Goal: Information Seeking & Learning: Check status

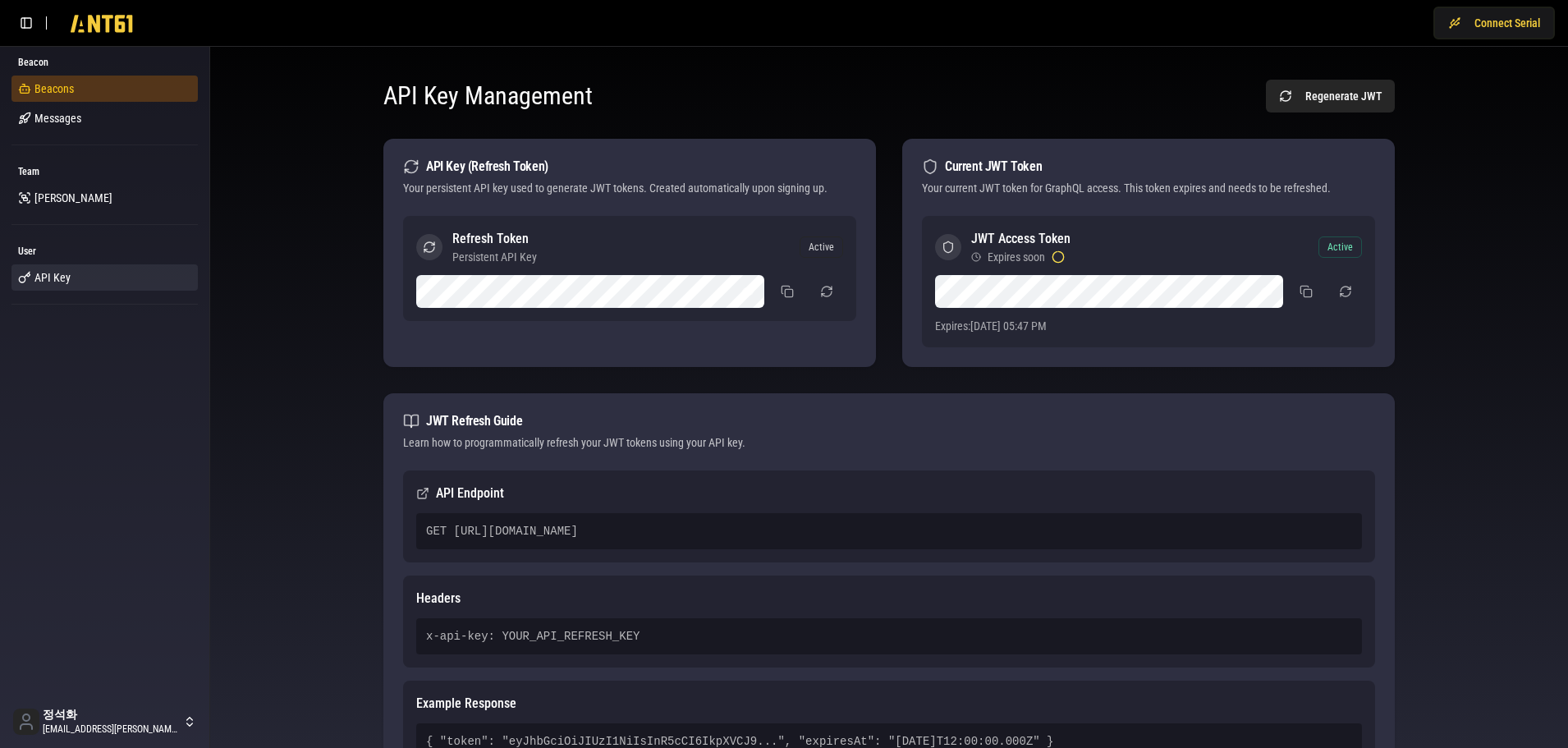
click at [43, 92] on span "Beacons" at bounding box center [54, 88] width 40 height 17
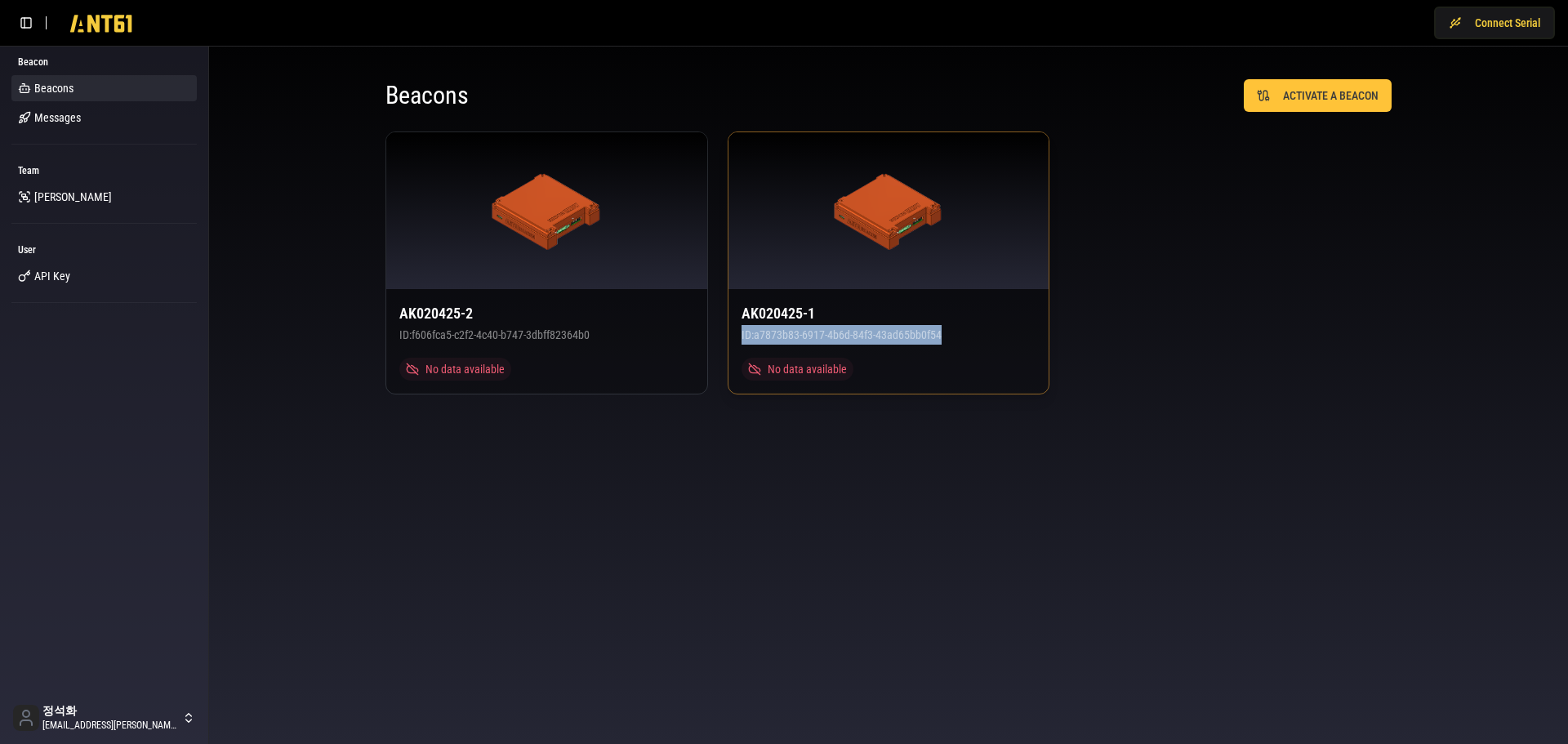
drag, startPoint x: 1103, startPoint y: 339, endPoint x: 728, endPoint y: 337, distance: 375.0
click at [728, 337] on div "AK020425-2 ID: f606fca5-c2f2-4c40-b747-3dbff82364b0 No data available AK020425-…" at bounding box center [889, 263] width 1006 height 263
copy div "ID: a7873b83-6917-4b6d-84f3-43ad65bb0f54"
click at [64, 270] on span "API Key" at bounding box center [52, 276] width 36 height 17
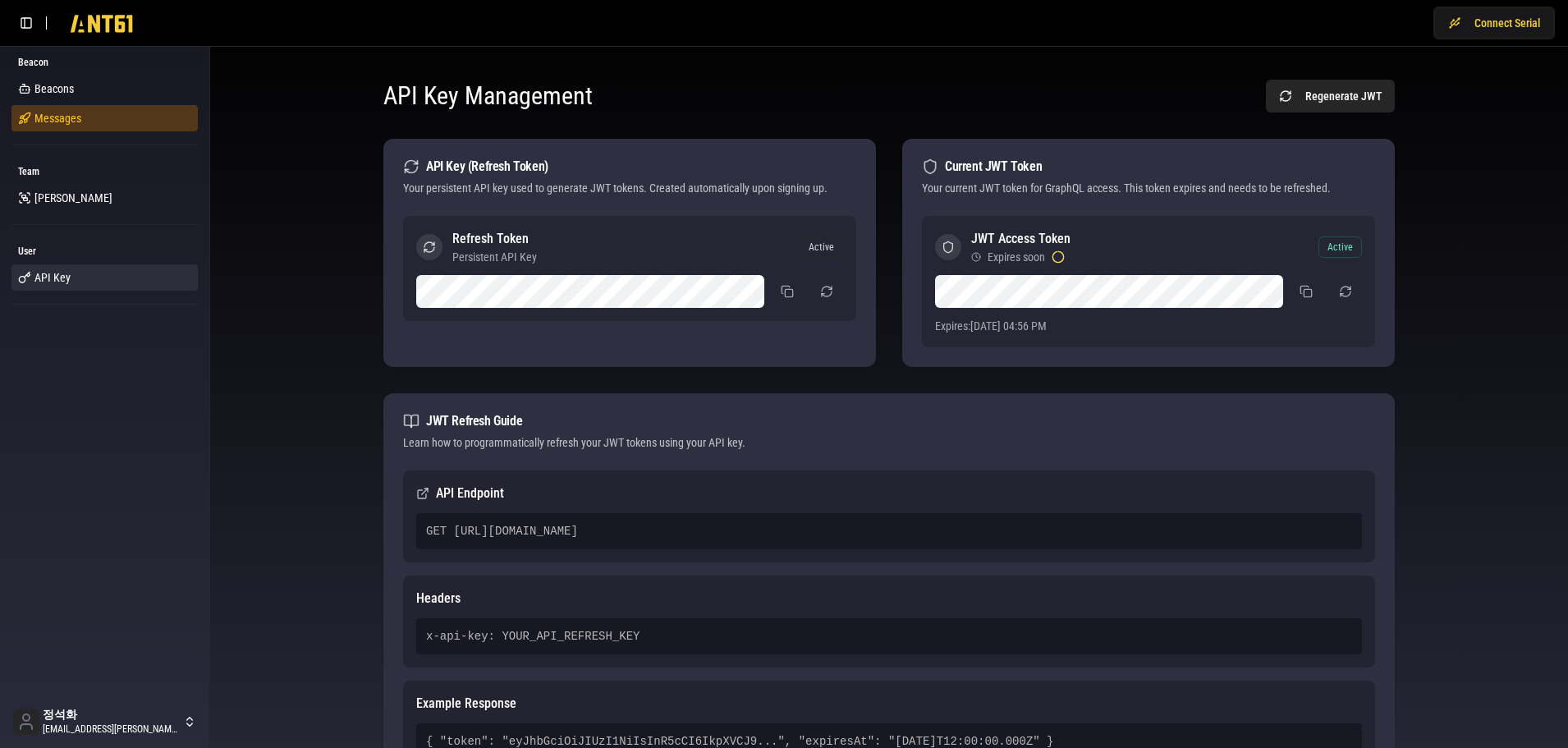
click at [58, 112] on span "Messages" at bounding box center [57, 118] width 47 height 17
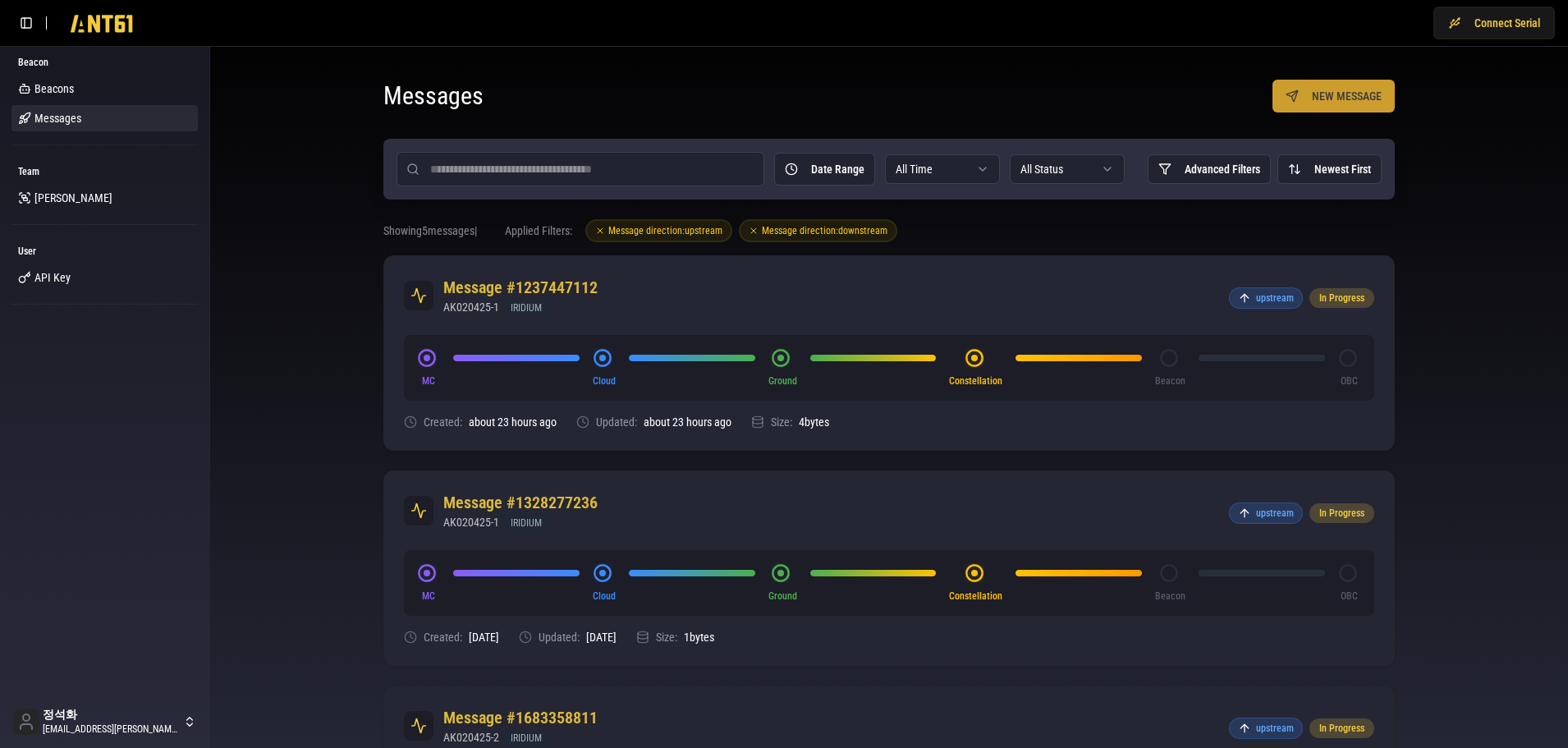
click at [1328, 92] on button "NEW MESSAGE" at bounding box center [1334, 95] width 122 height 33
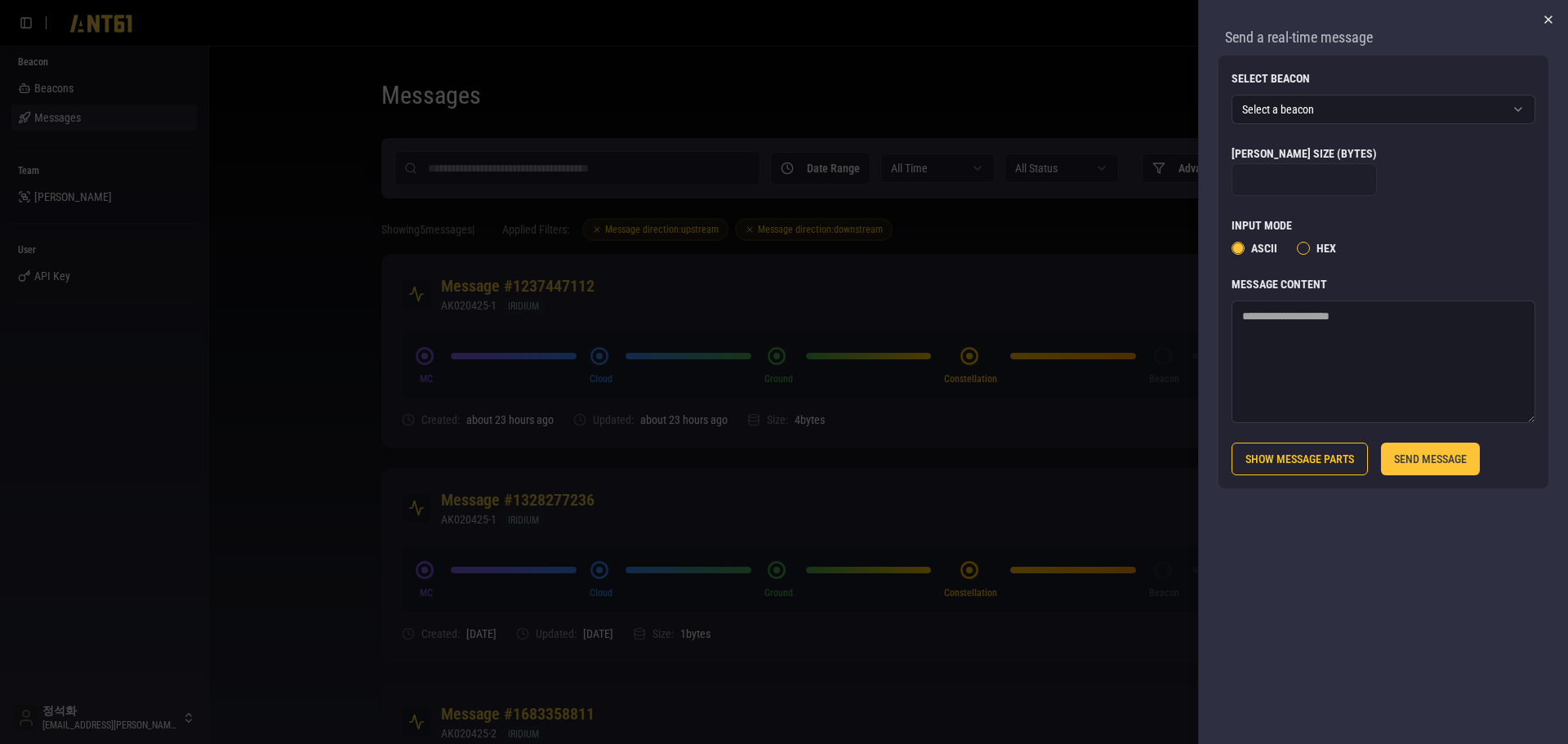
click at [1550, 18] on icon "button" at bounding box center [1548, 19] width 6 height 6
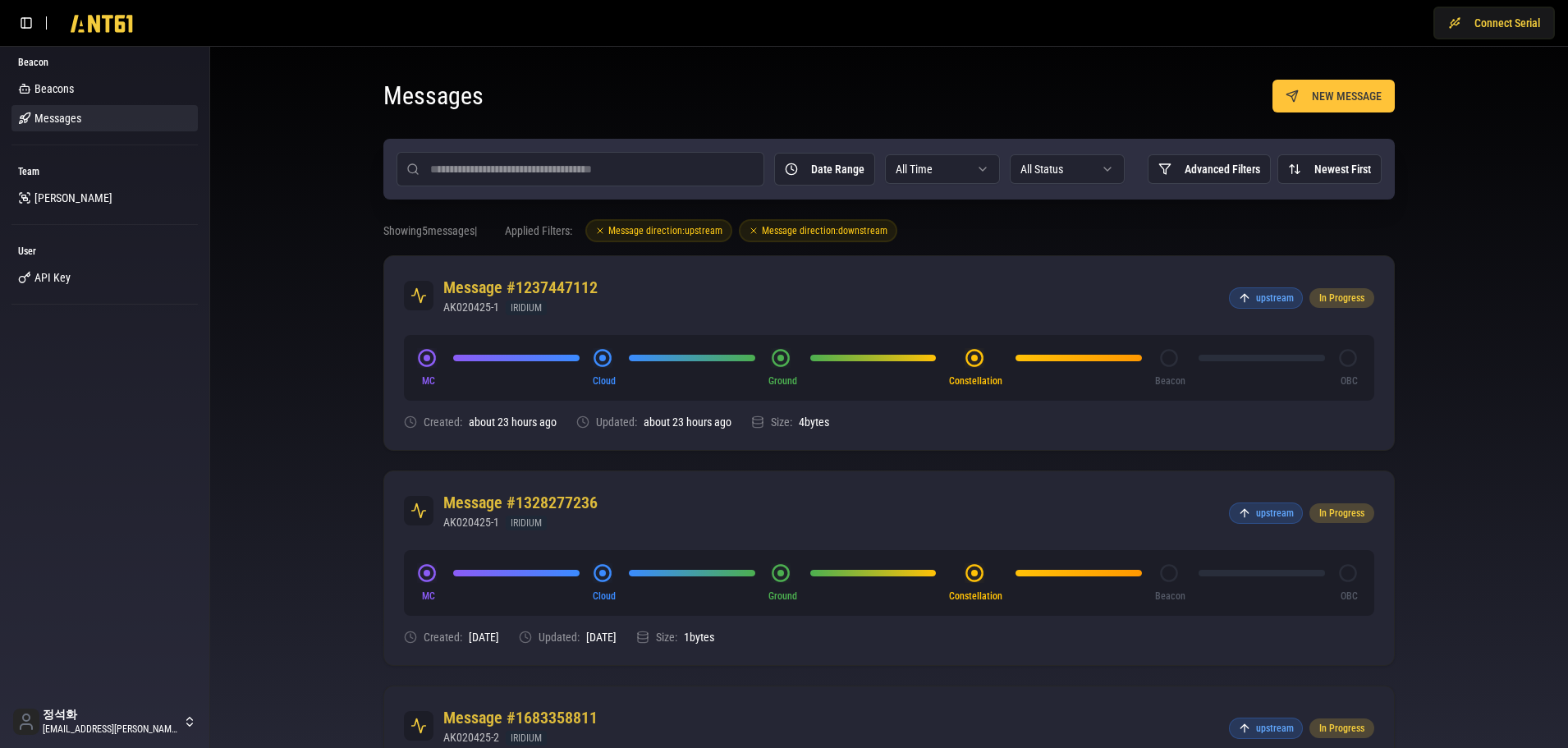
click at [1468, 340] on div "Messages NEW MESSAGE Date Range All Time All Status Advanced Filters Newest Fir…" at bounding box center [889, 734] width 1332 height 1348
click at [1381, 90] on button "NEW MESSAGE" at bounding box center [1334, 95] width 122 height 33
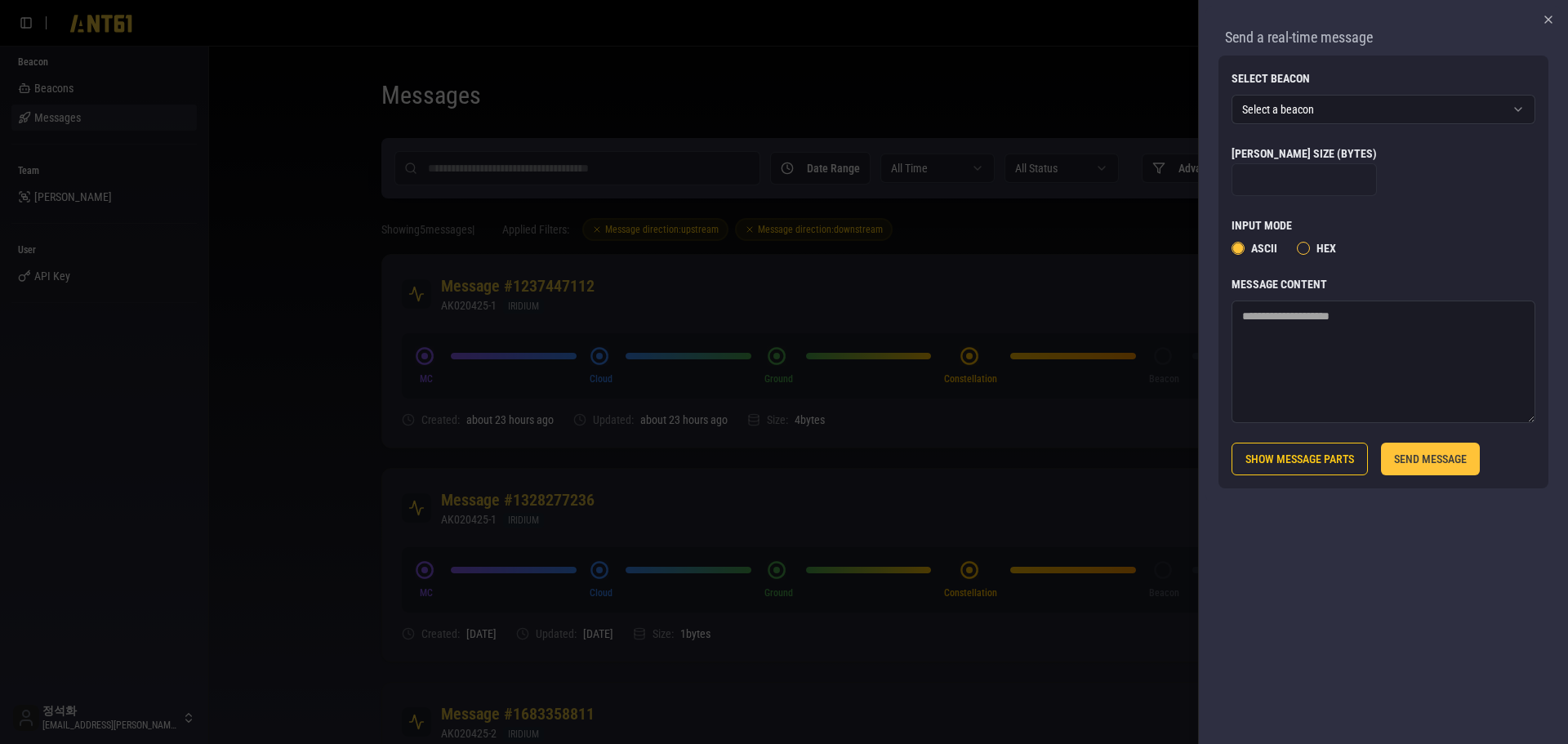
click at [1319, 339] on textarea "Message Content" at bounding box center [1383, 361] width 304 height 122
type textarea "**"
click at [1424, 457] on button "SEND MESSAGE" at bounding box center [1430, 459] width 98 height 33
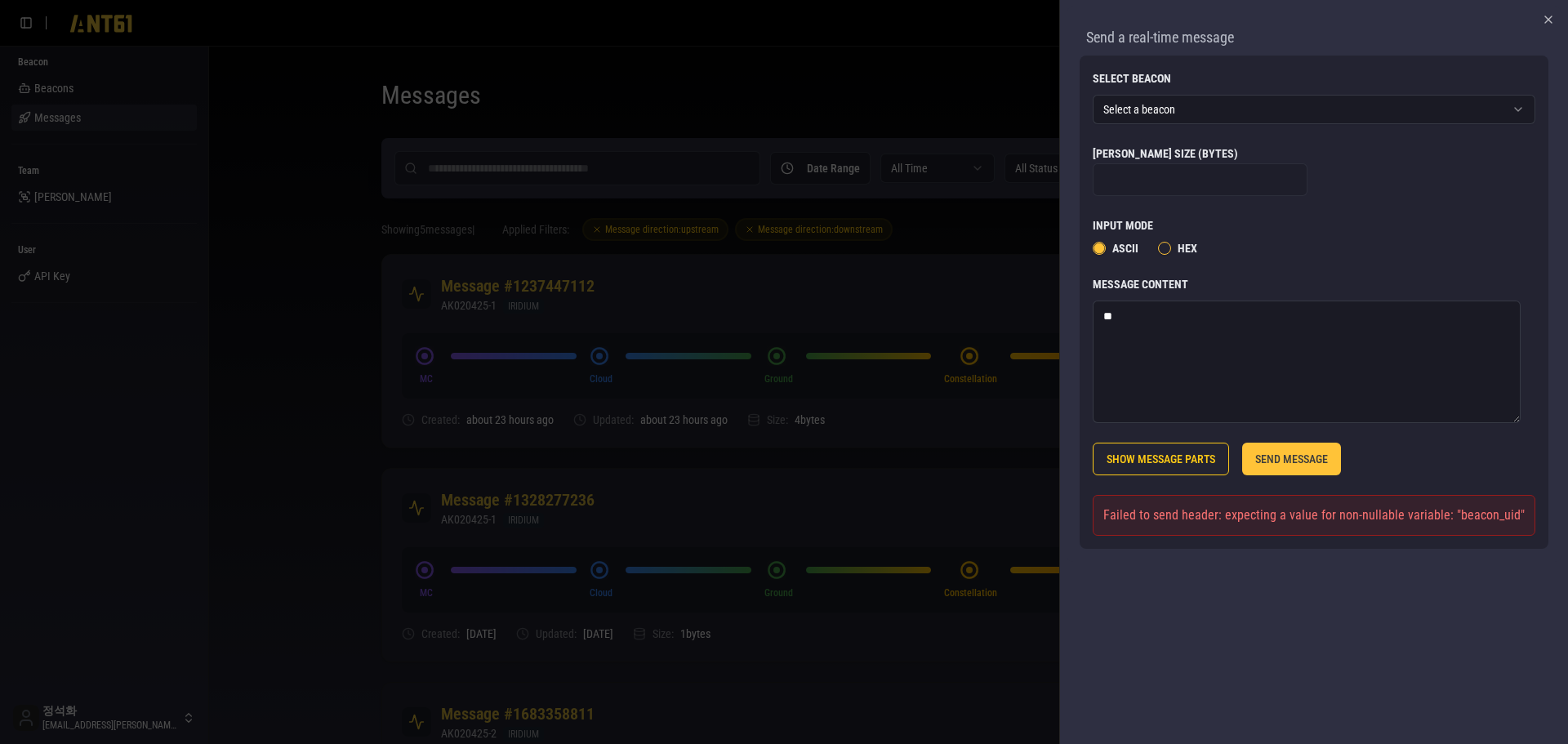
click at [1173, 103] on body "Connect Serial Beacon Beacons Messages Team Lumir User API Key 정석화 jung.suckhwa…" at bounding box center [780, 707] width 1559 height 1414
click at [1309, 455] on button "SEND MESSAGE" at bounding box center [1291, 459] width 98 height 33
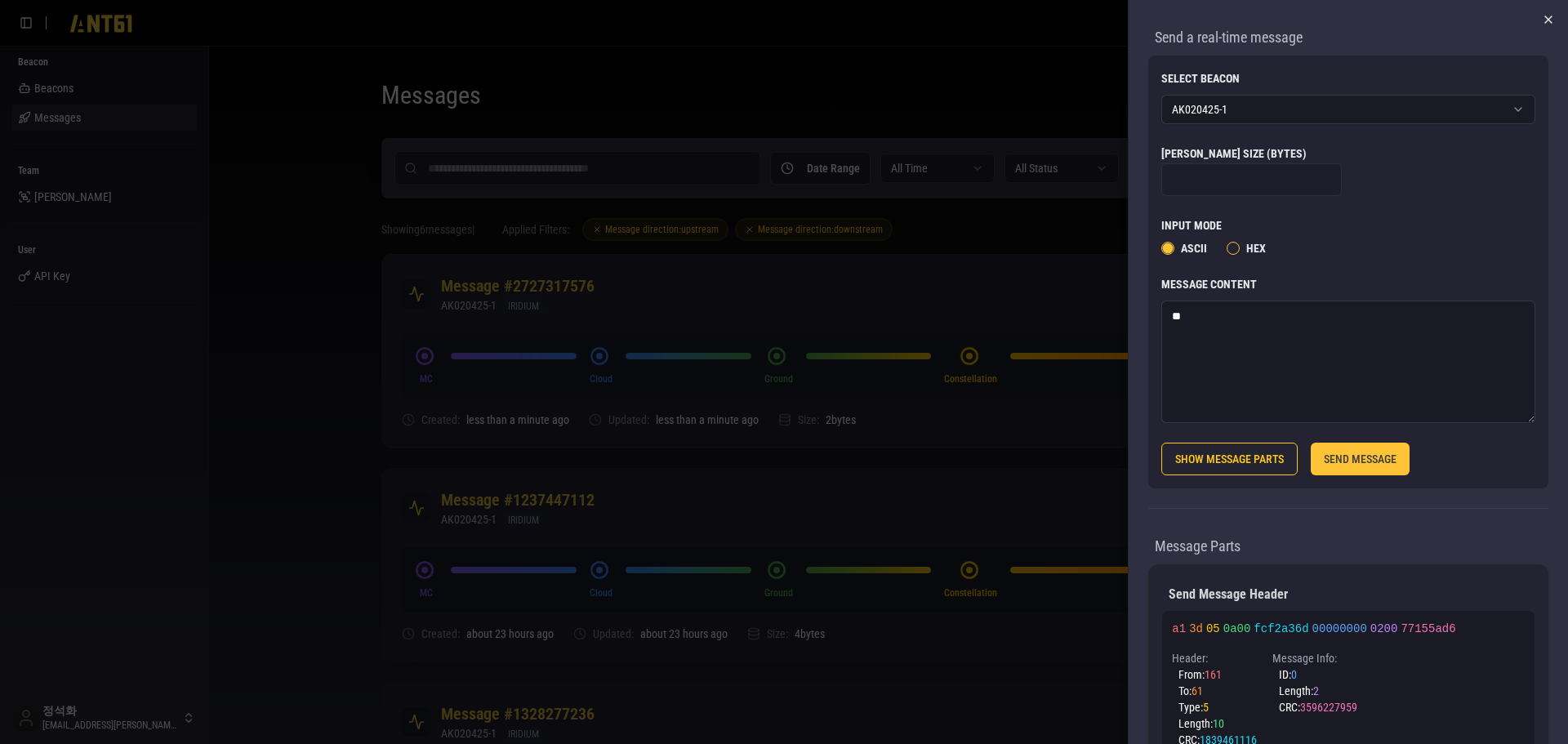
click at [1542, 14] on icon "button" at bounding box center [1548, 19] width 13 height 13
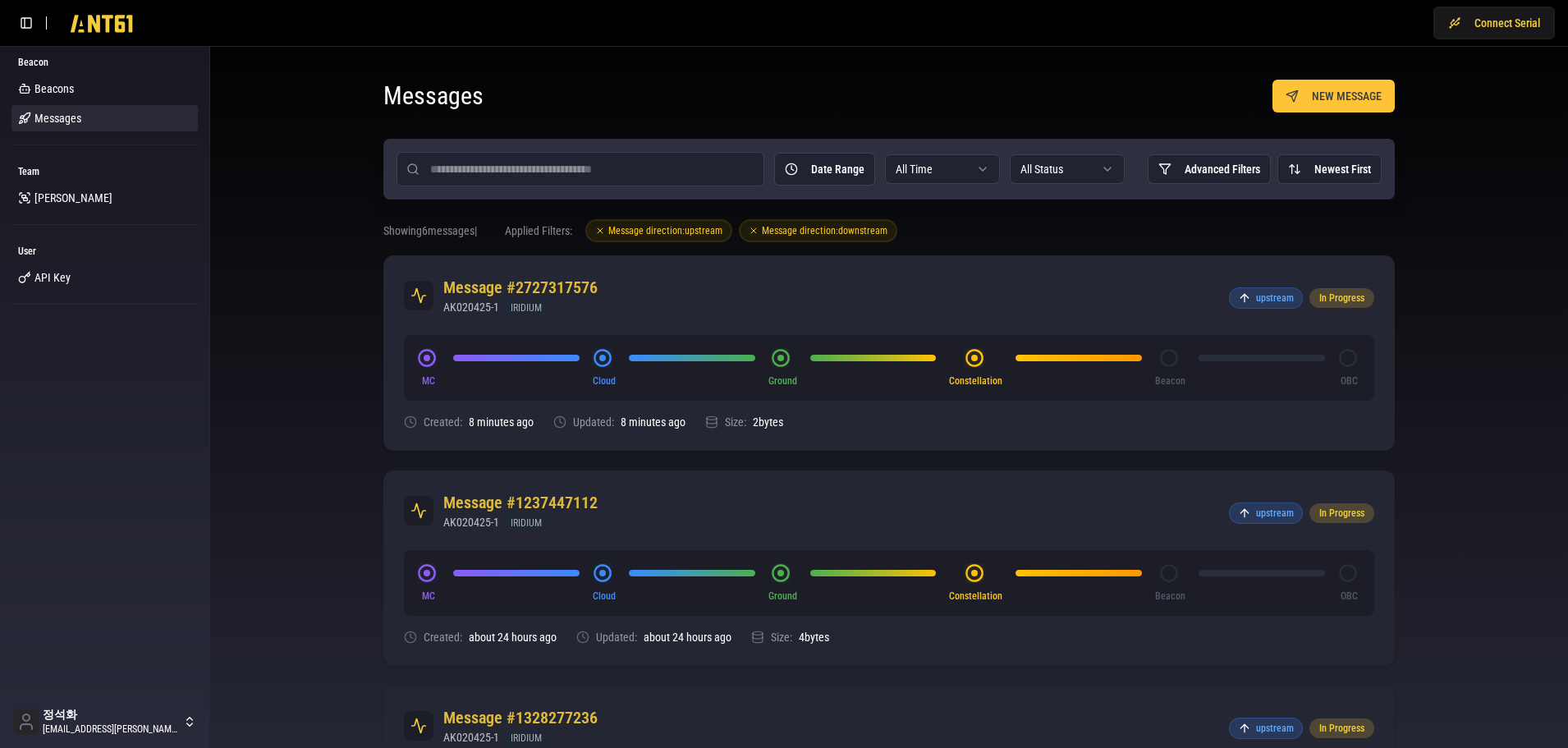
click at [1365, 95] on button "NEW MESSAGE" at bounding box center [1334, 95] width 122 height 33
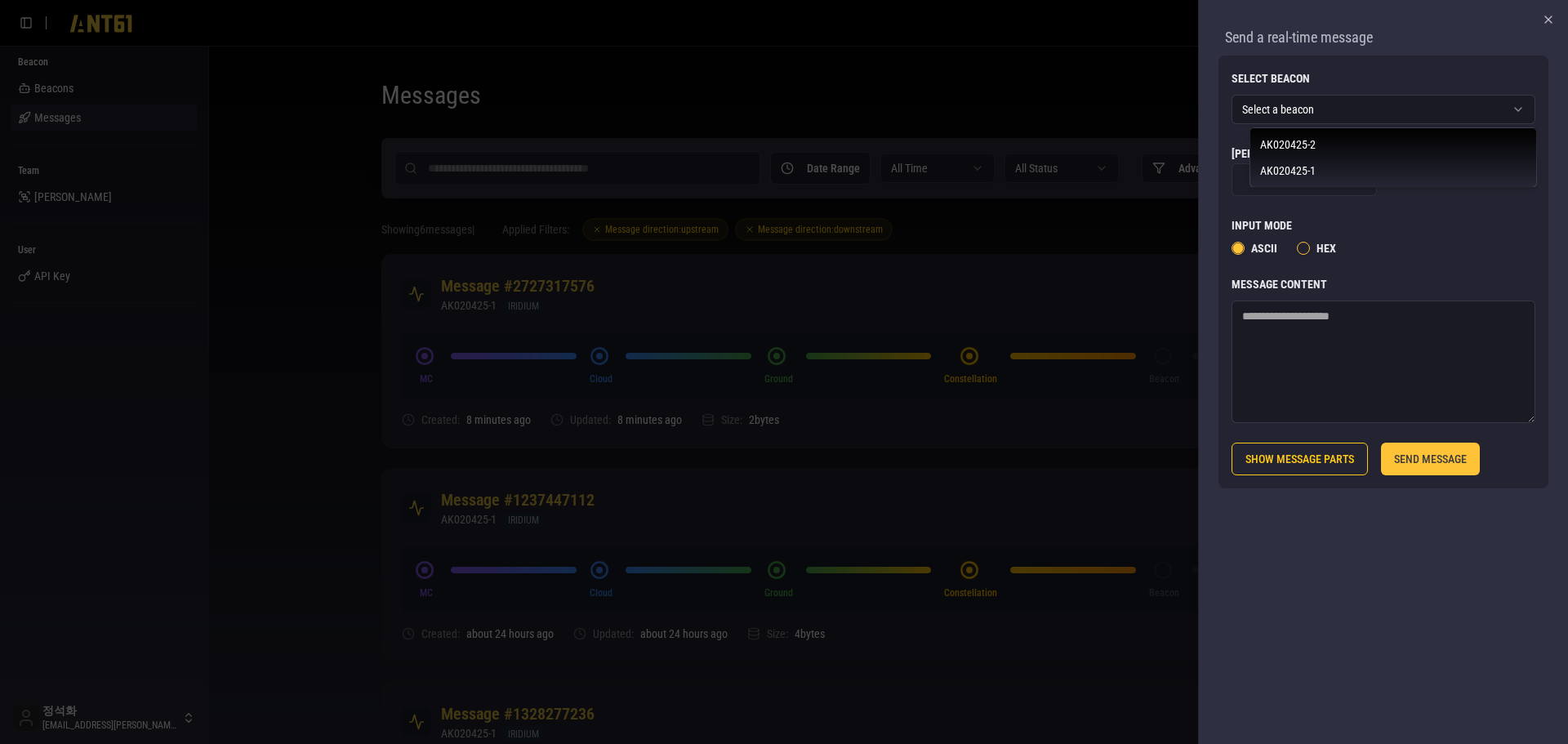
click at [1323, 358] on textarea "Message Content" at bounding box center [1383, 361] width 304 height 122
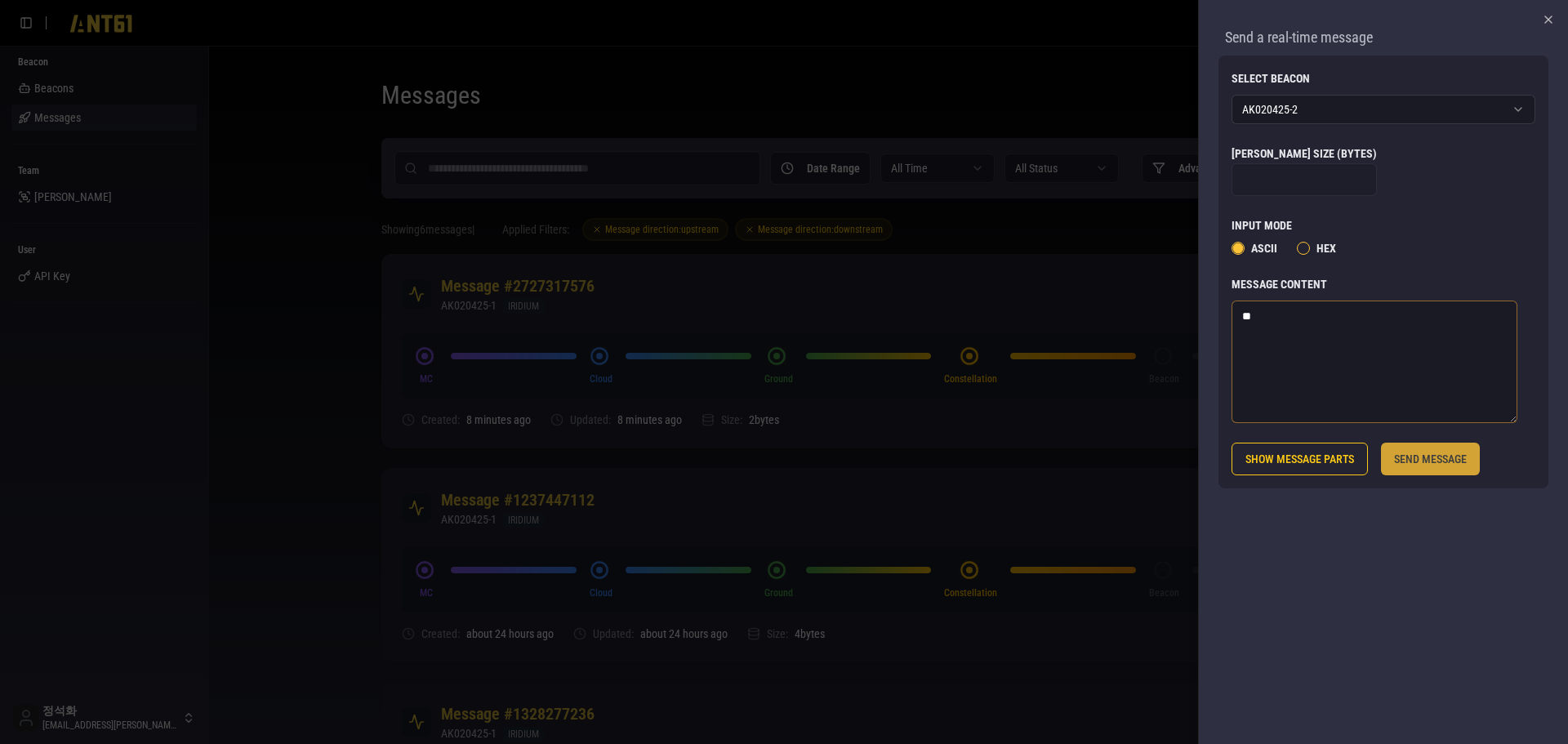
type textarea "**"
click at [1444, 463] on button "SEND MESSAGE" at bounding box center [1430, 459] width 98 height 33
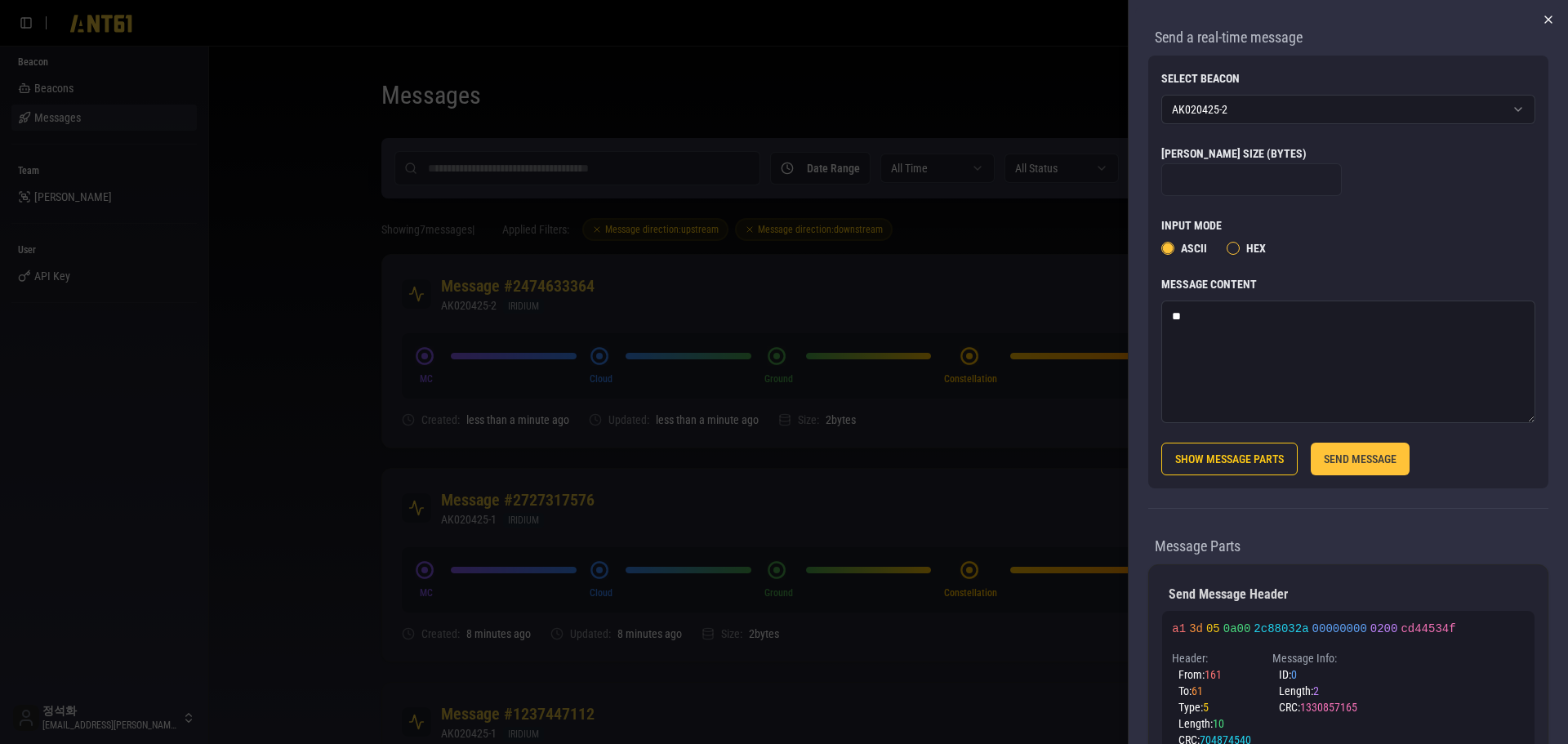
click at [1544, 21] on icon "button" at bounding box center [1548, 19] width 13 height 13
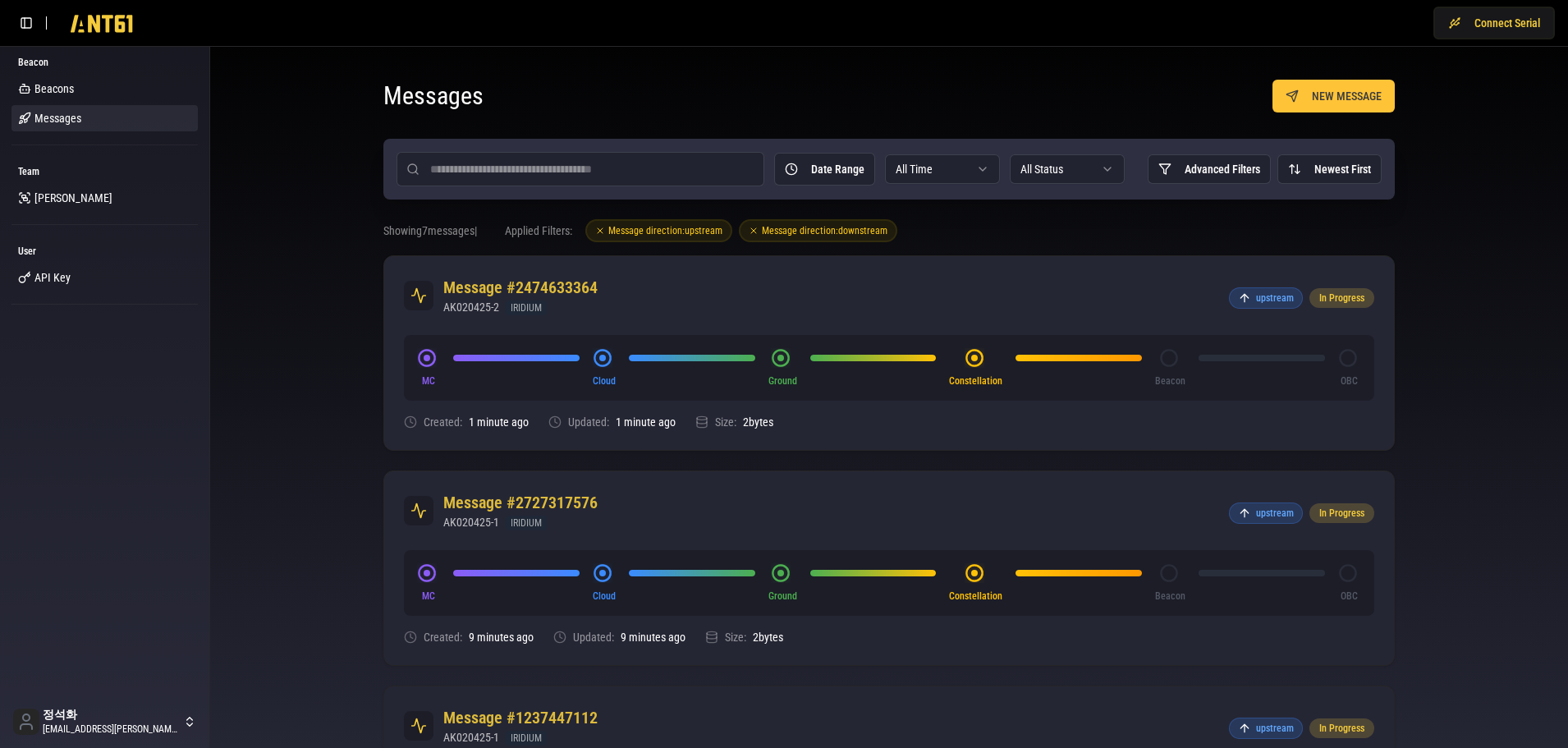
click at [1266, 299] on span "upstream" at bounding box center [1275, 298] width 38 height 13
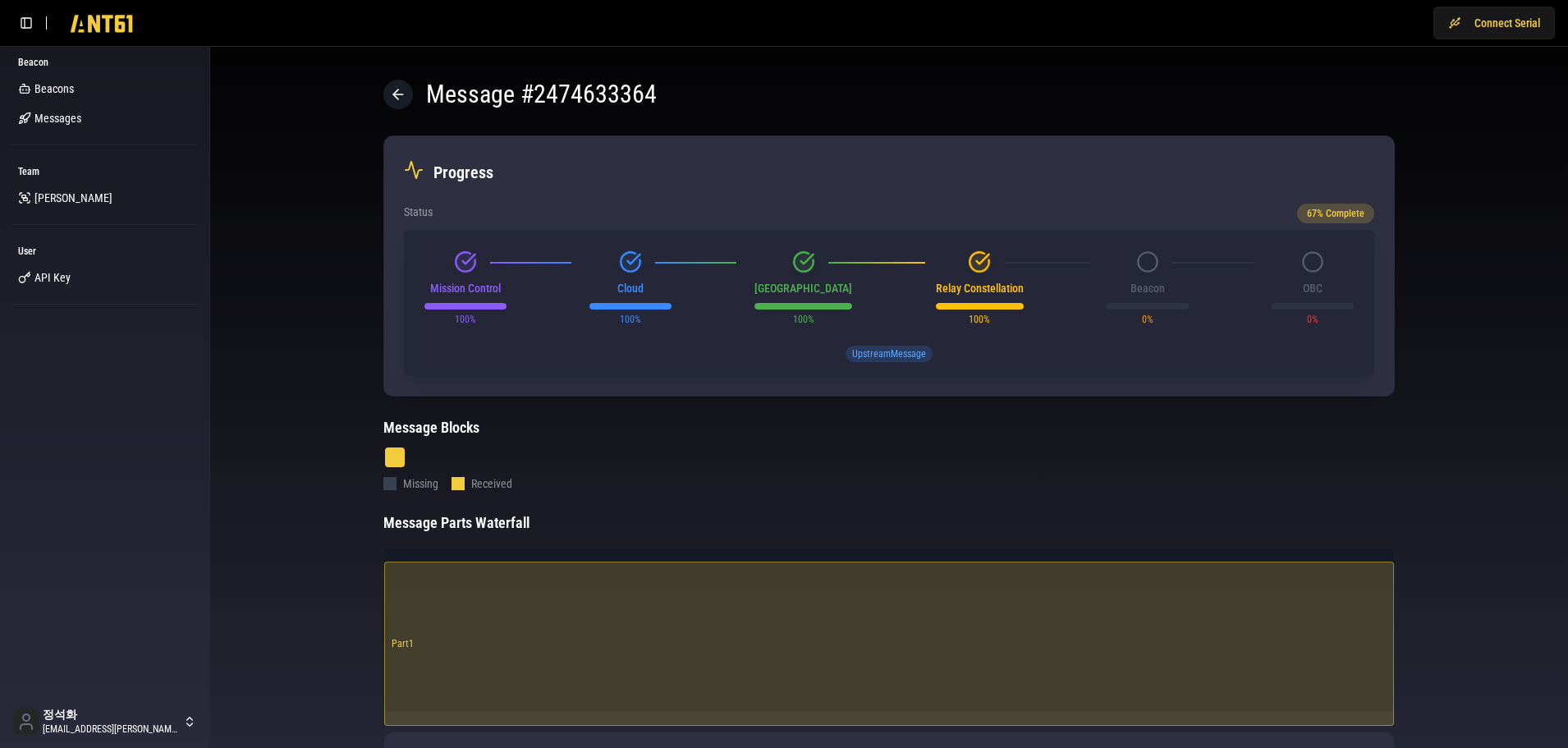
click at [321, 316] on div "Message # 2474633364 Progress Status 67 % Complete Mission Control 100 % Cloud …" at bounding box center [889, 681] width 1359 height 1269
click at [396, 88] on icon at bounding box center [398, 95] width 17 height 17
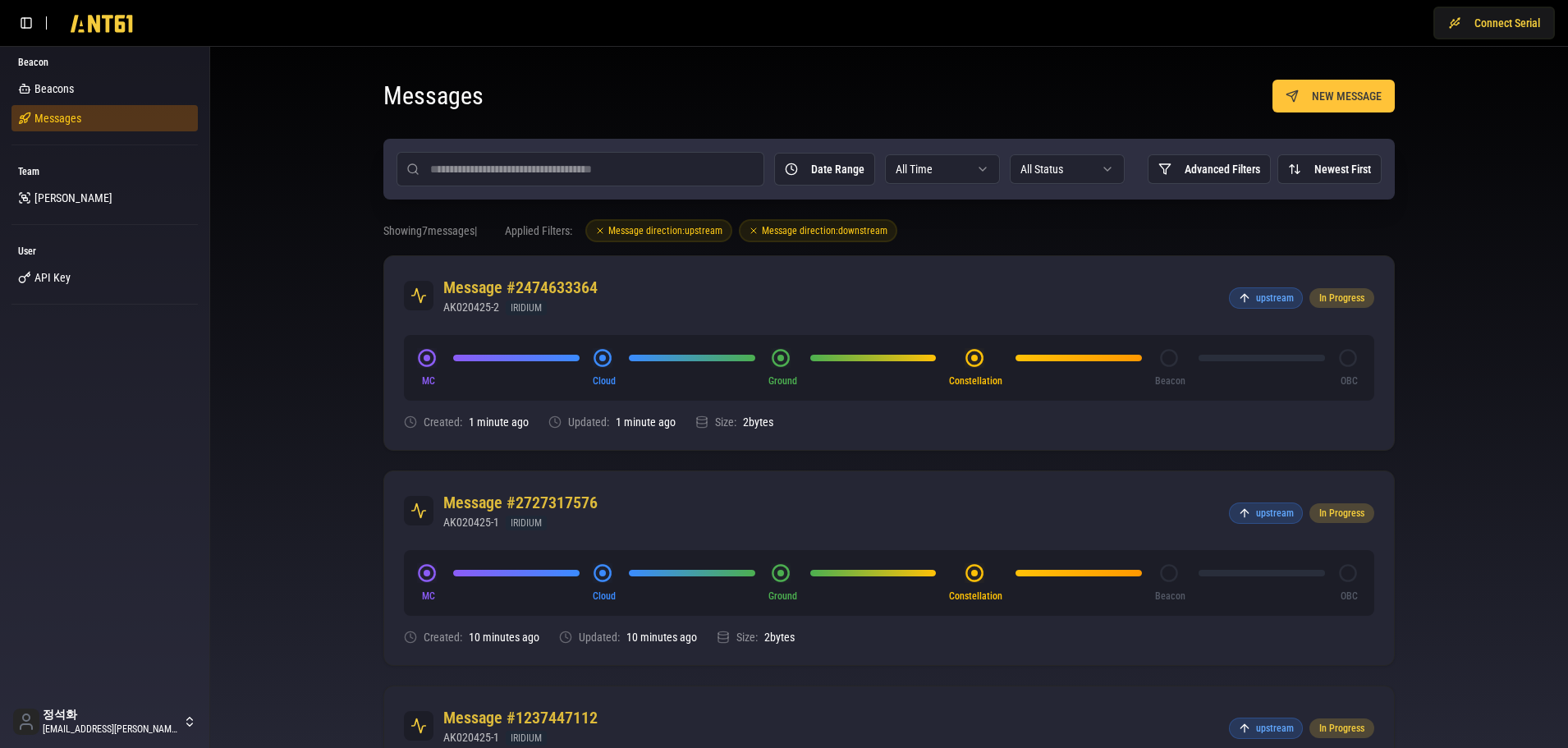
click at [42, 113] on span "Messages" at bounding box center [57, 118] width 47 height 17
click at [65, 92] on span "Beacons" at bounding box center [54, 88] width 40 height 17
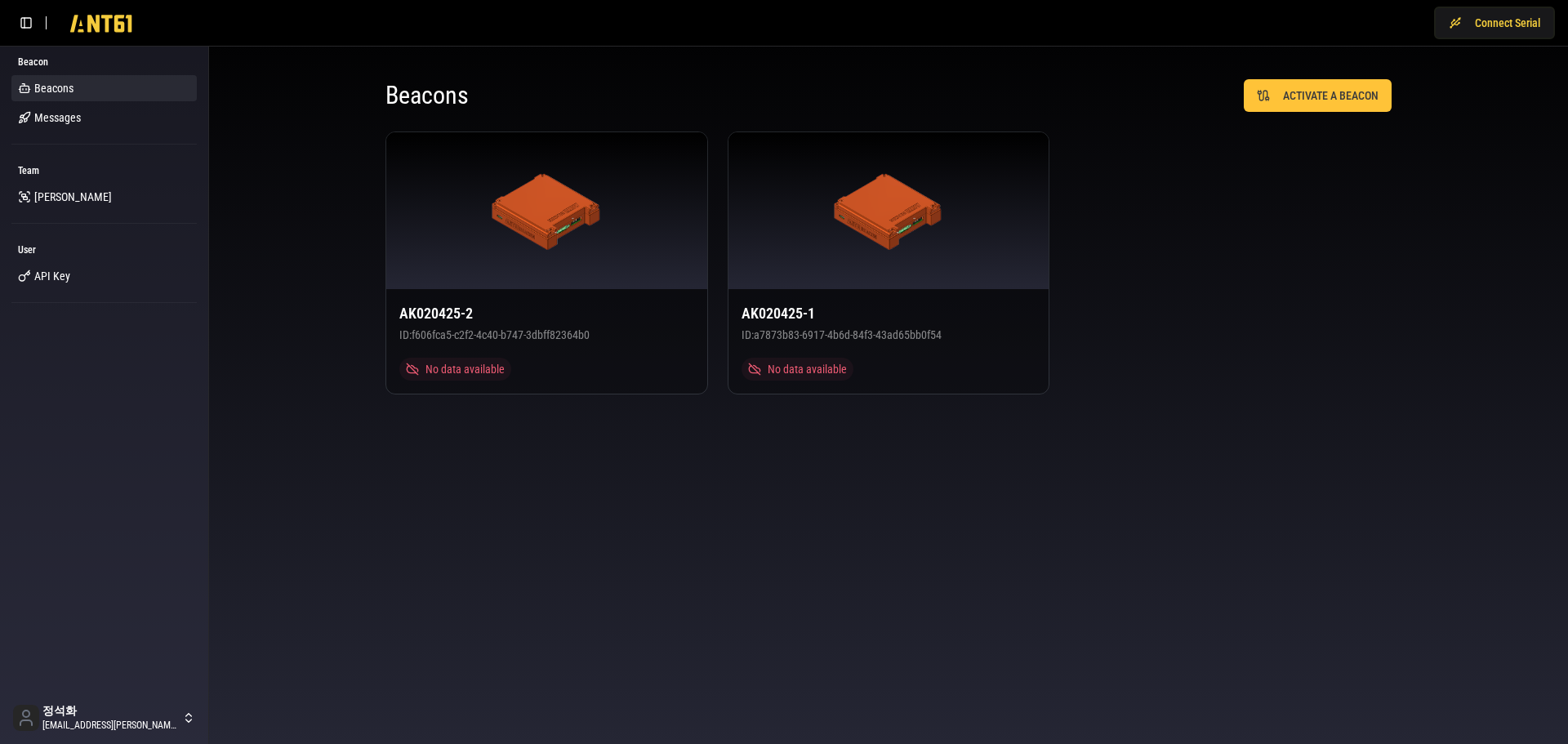
click at [793, 583] on body "Connect Serial Beacon Beacons Messages Team Lumir User API Key 정석화 jung.suckhwa…" at bounding box center [784, 372] width 1568 height 744
click at [237, 585] on body "Connect Serial Beacon Beacons Messages Team Lumir User API Key 정석화 jung.suckhwa…" at bounding box center [784, 372] width 1568 height 744
click at [306, 383] on div "Beacons ACTIVATE A BEACON AK020425-2 ID: f606fca5-c2f2-4c40-b747-3dbff82364b0 N…" at bounding box center [889, 237] width 1359 height 381
click at [827, 342] on div "AK020425-1 ID: a7873b83-6917-4b6d-84f3-43ad65bb0f54 No data available" at bounding box center [889, 341] width 321 height 105
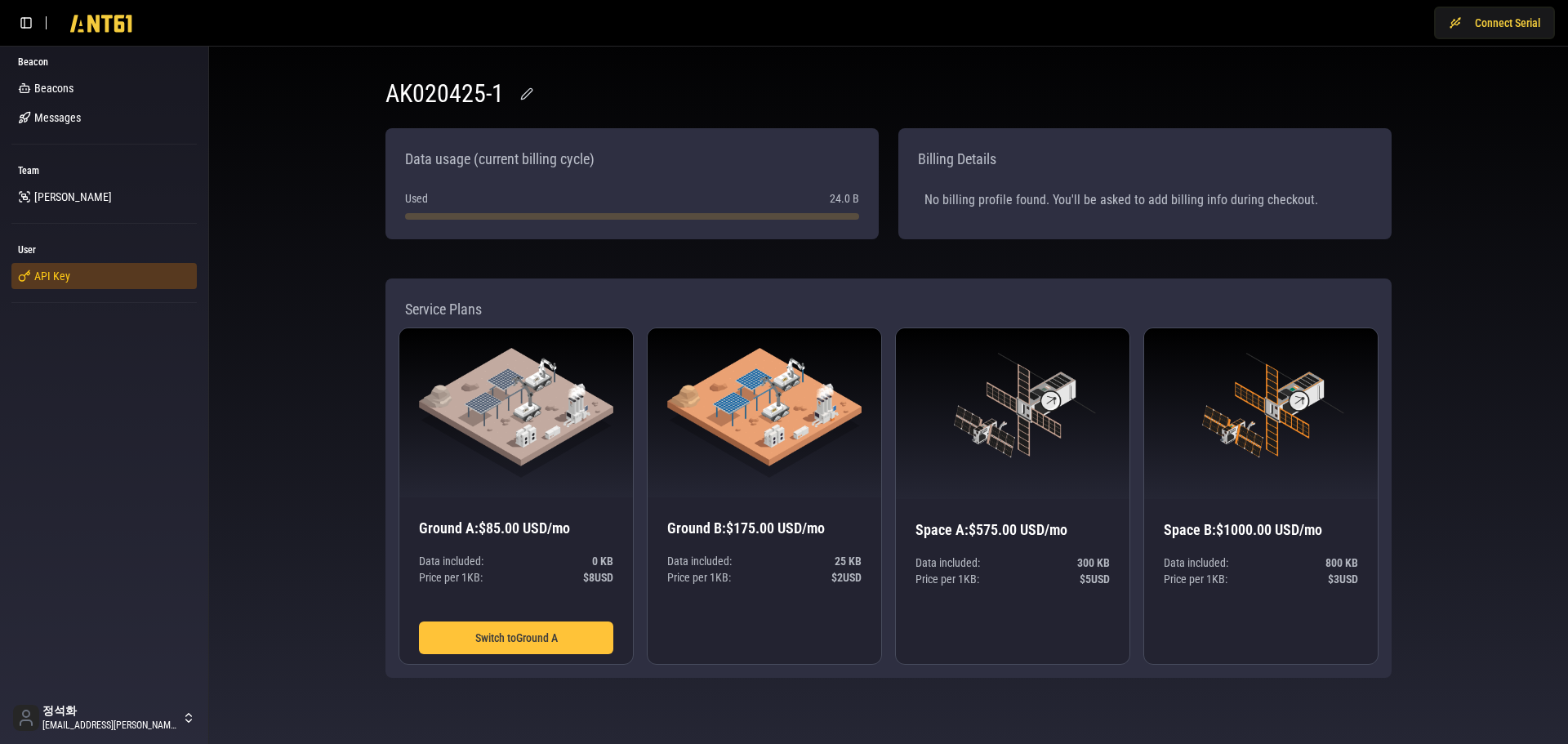
click at [73, 270] on link "API Key" at bounding box center [104, 276] width 185 height 26
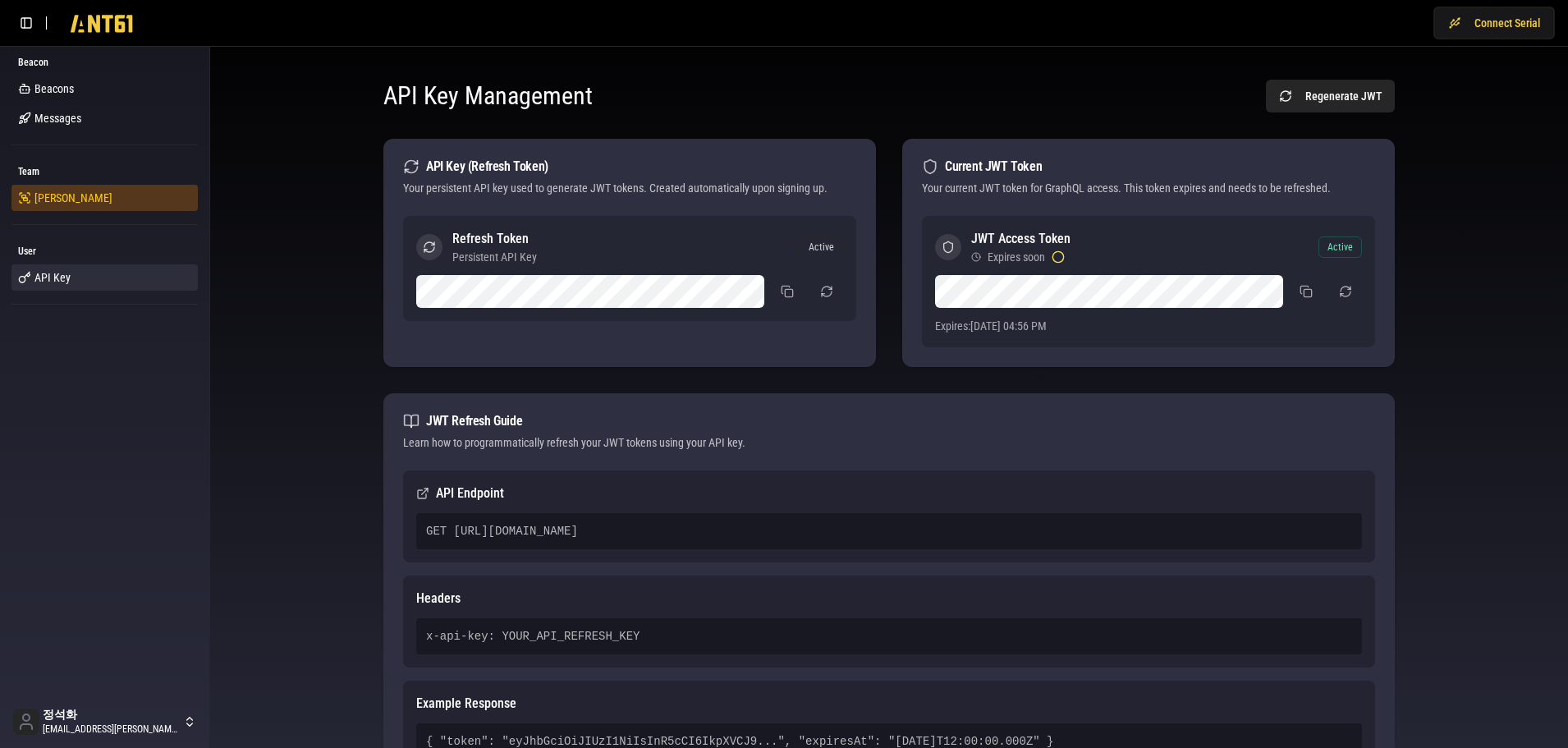
click at [43, 196] on span "[PERSON_NAME]" at bounding box center [73, 198] width 78 height 17
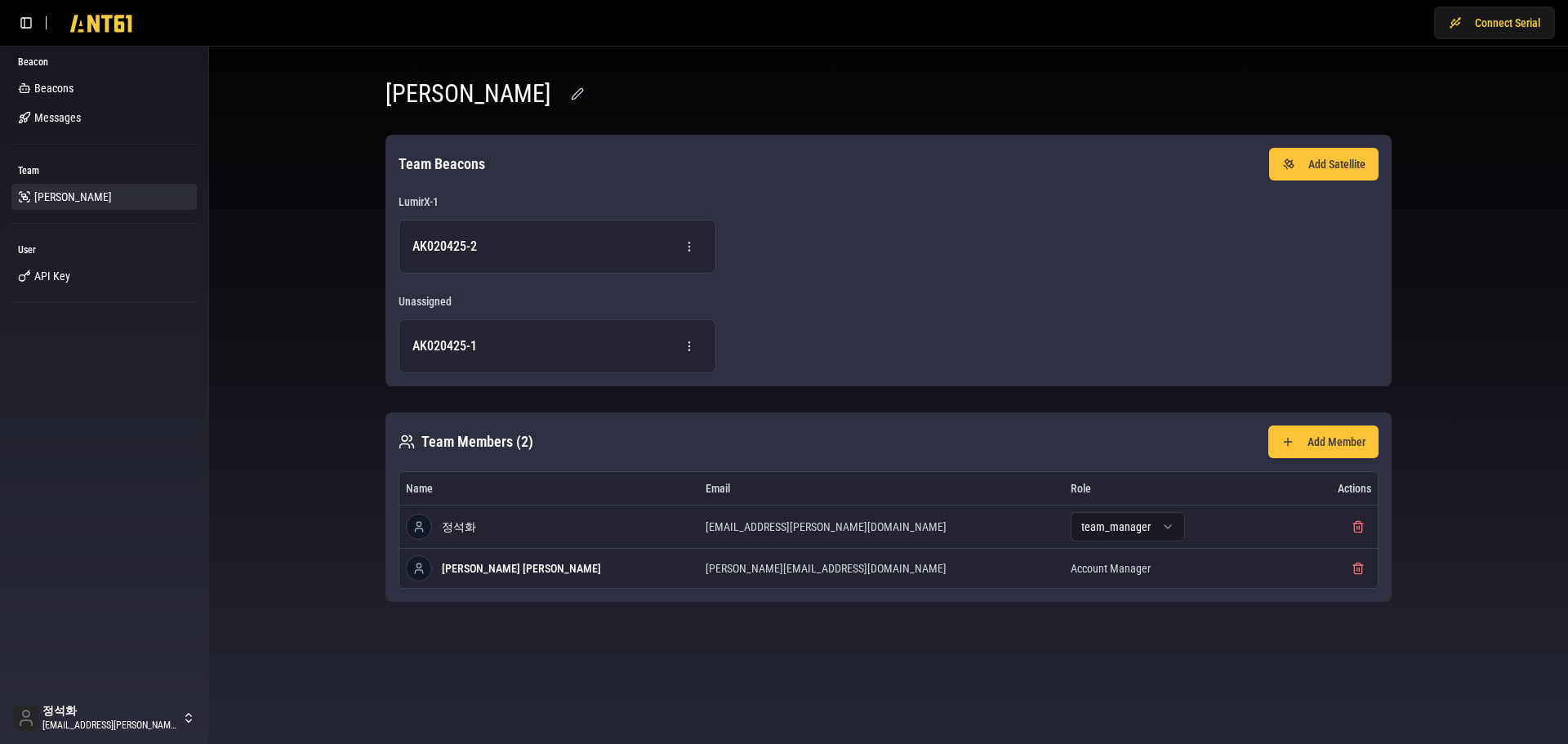
click at [320, 330] on div "Lumir Team Beacons Add Satellite LumirX-1 AK020425-2 Unassigned AK020425-1 Team…" at bounding box center [889, 340] width 1332 height 562
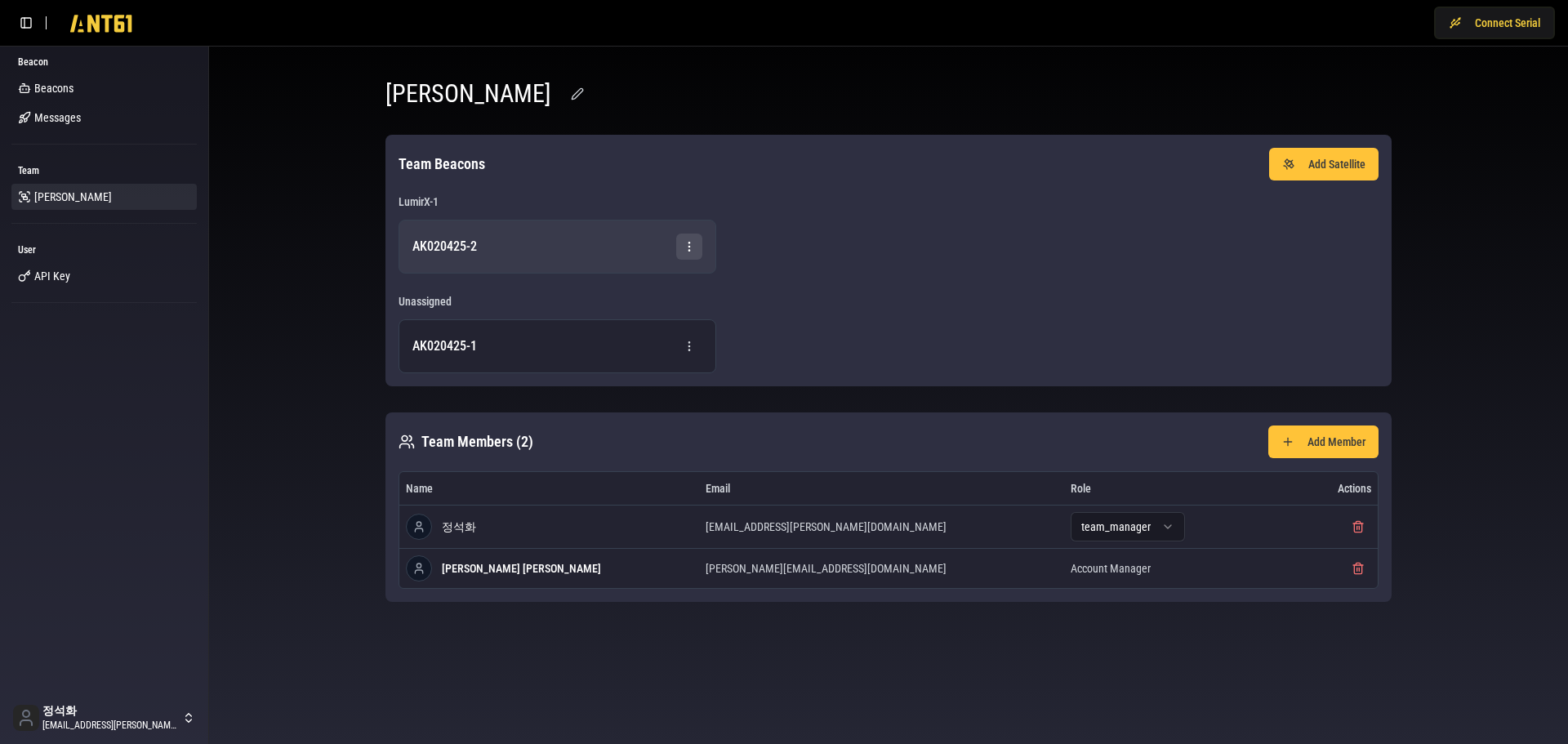
click at [699, 251] on html "Connect Serial Beacon Beacons Messages Team Lumir User API Key 정석화 jung.suckhwa…" at bounding box center [784, 372] width 1568 height 744
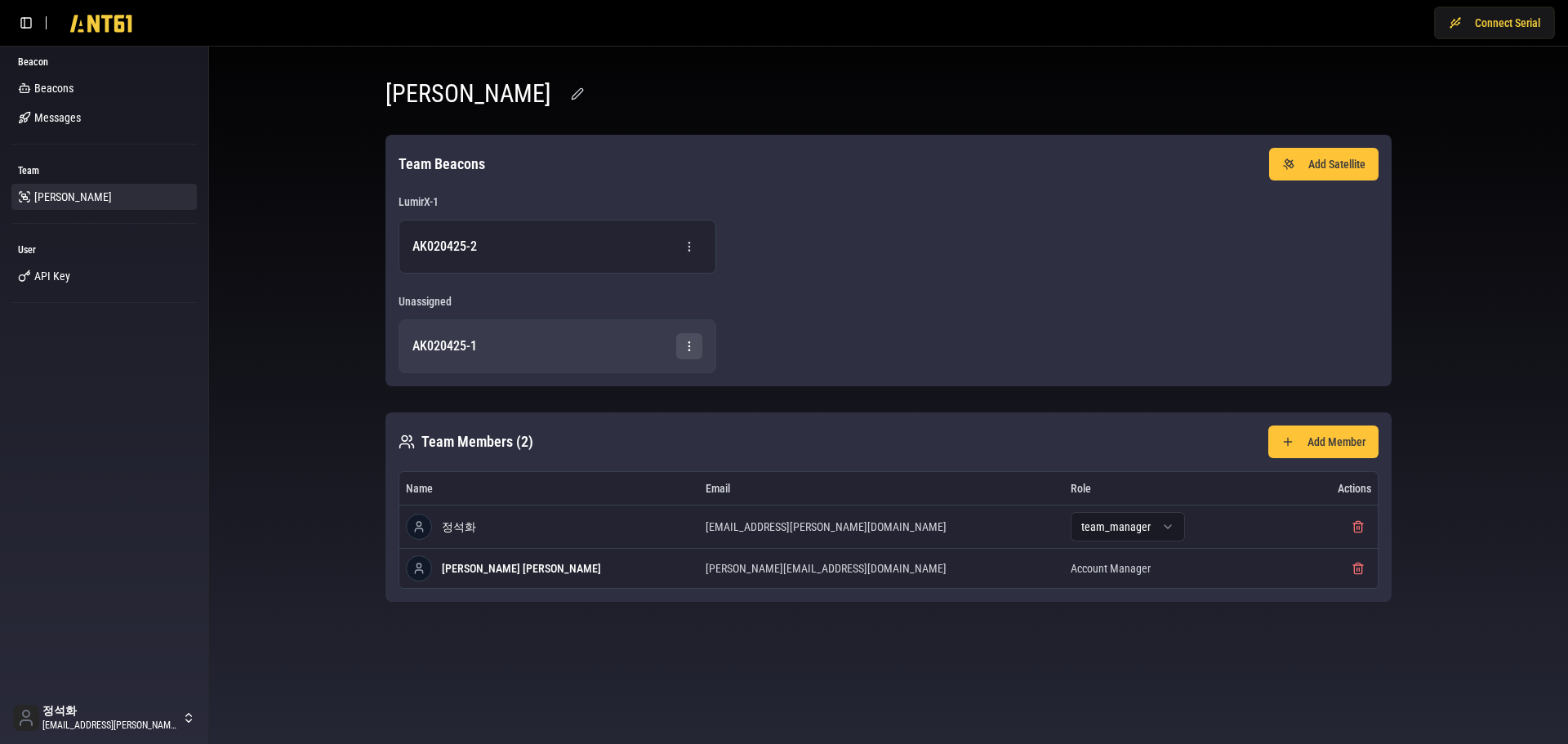
click at [688, 347] on html "Connect Serial Beacon Beacons Messages Team Lumir User API Key 정석화 jung.suckhwa…" at bounding box center [784, 372] width 1568 height 744
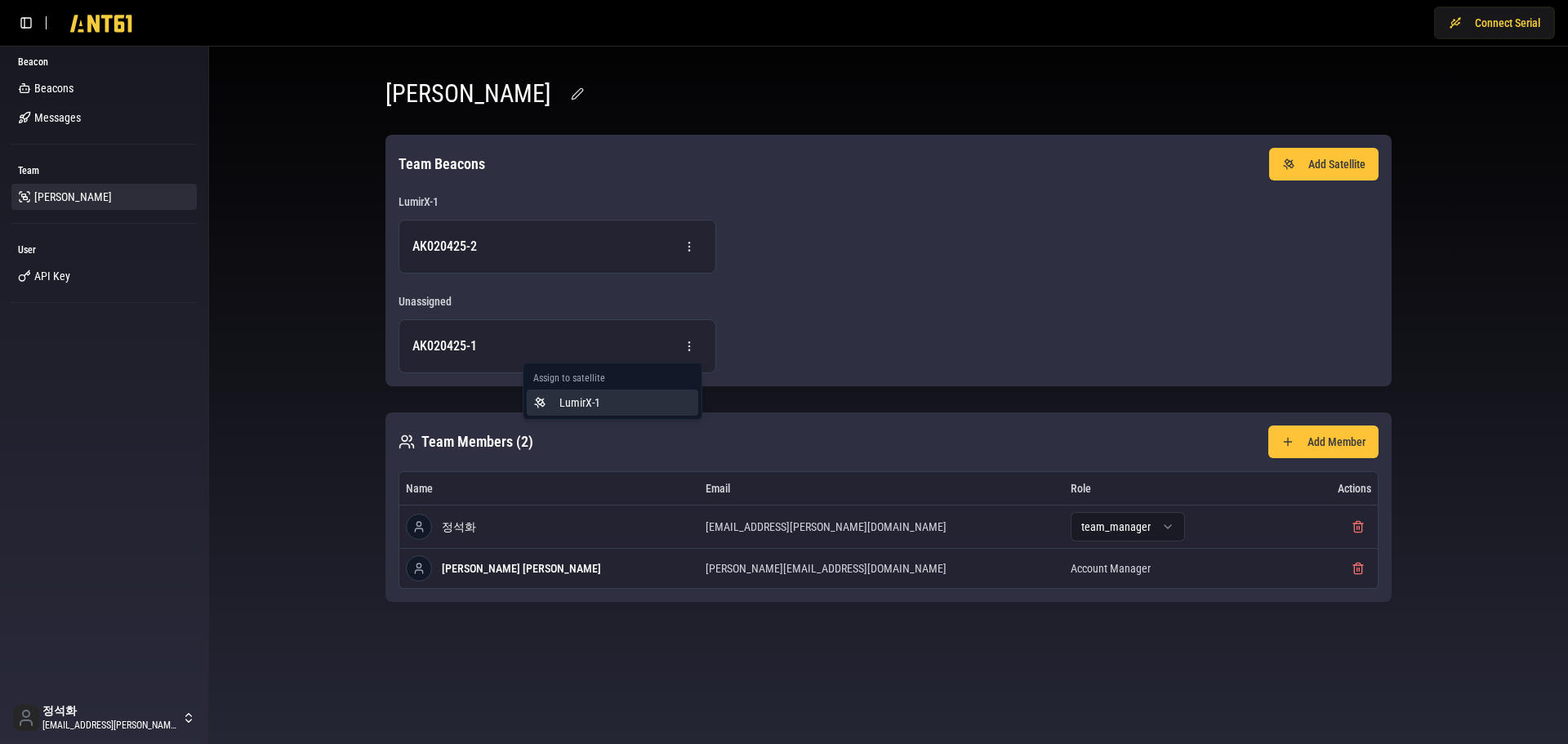
click at [605, 403] on div "LumirX-1" at bounding box center [612, 403] width 171 height 26
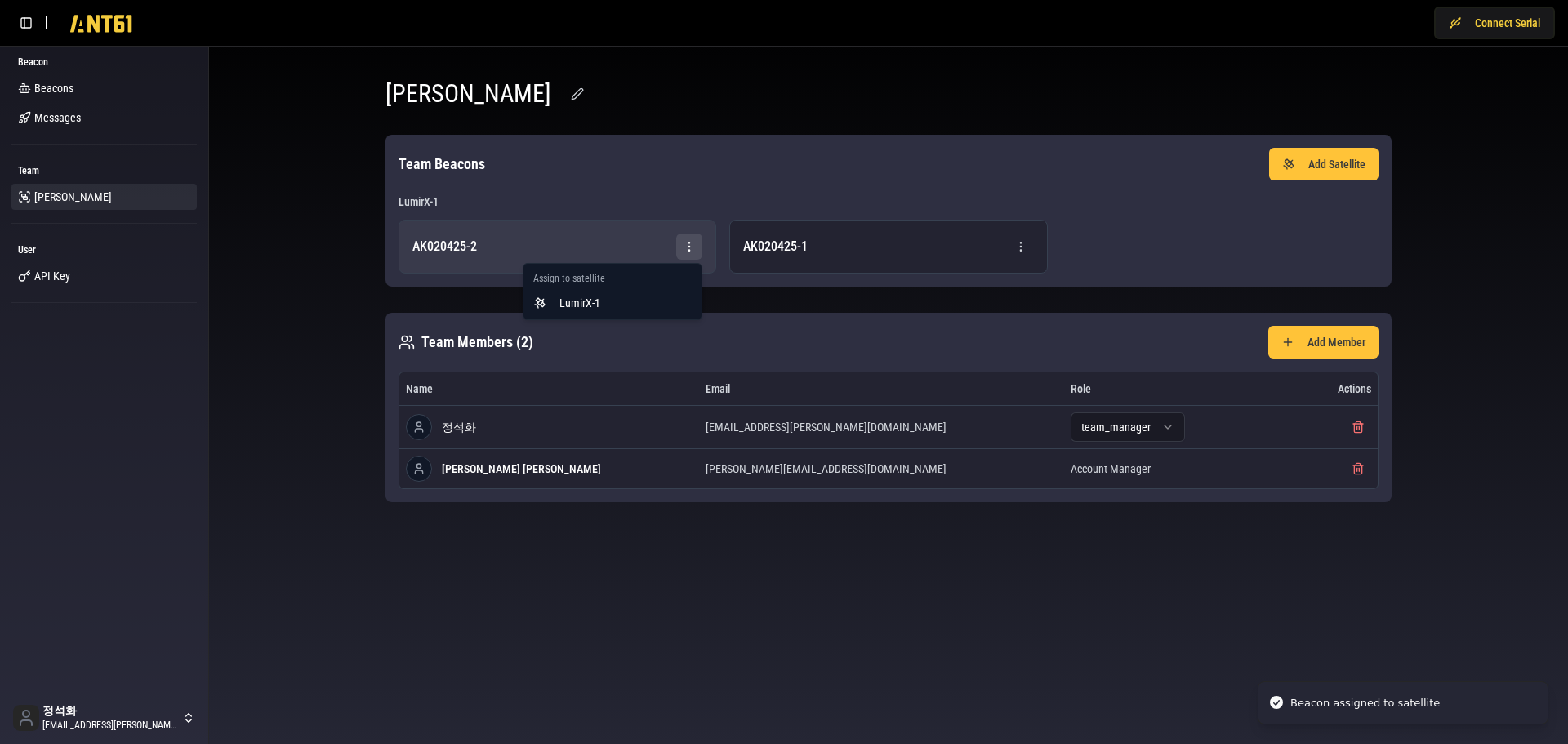
click at [689, 251] on html "Beacon assigned to satellite Connect Serial Beacon Beacons Messages Team Lumir …" at bounding box center [784, 372] width 1568 height 744
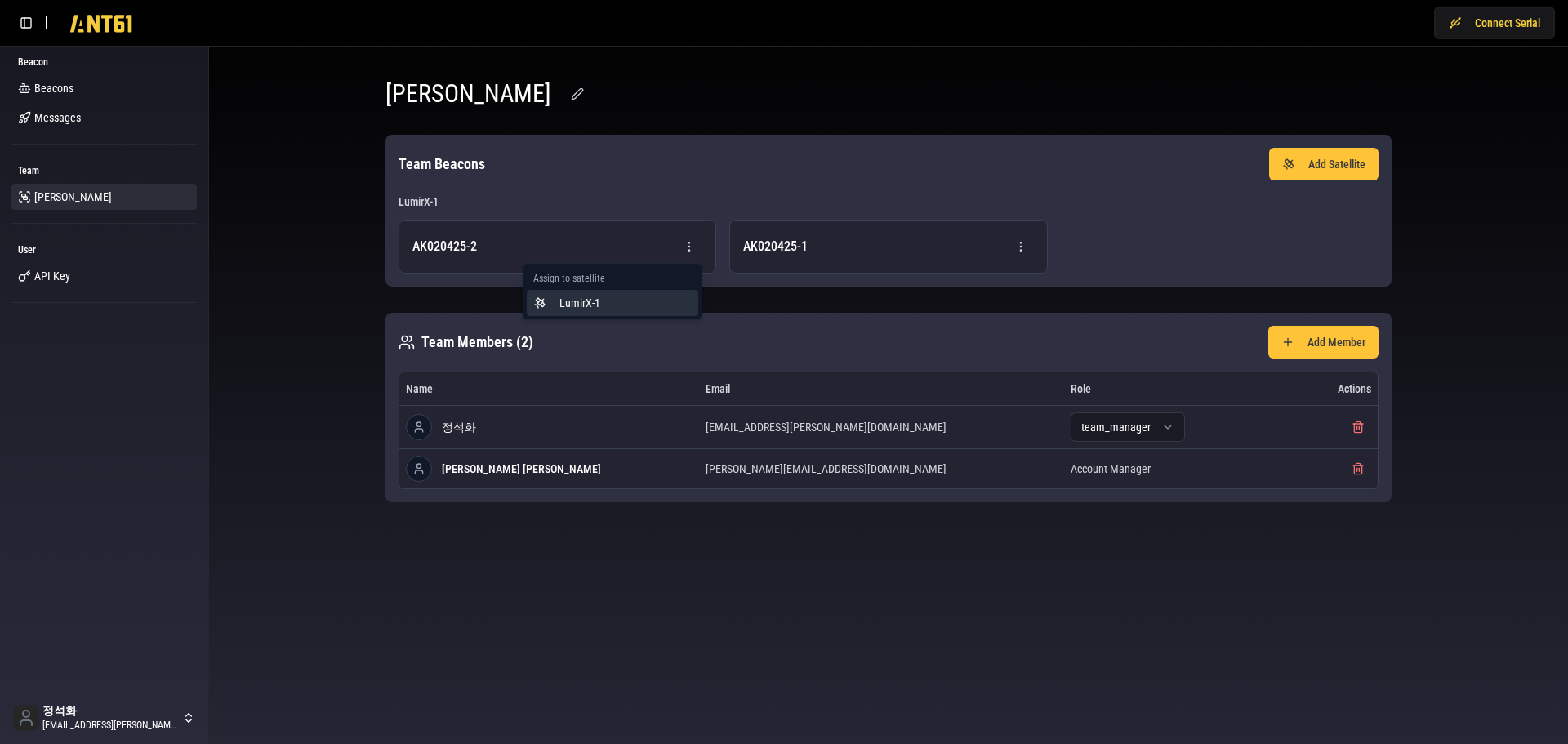
click at [630, 302] on div "LumirX-1" at bounding box center [612, 303] width 171 height 26
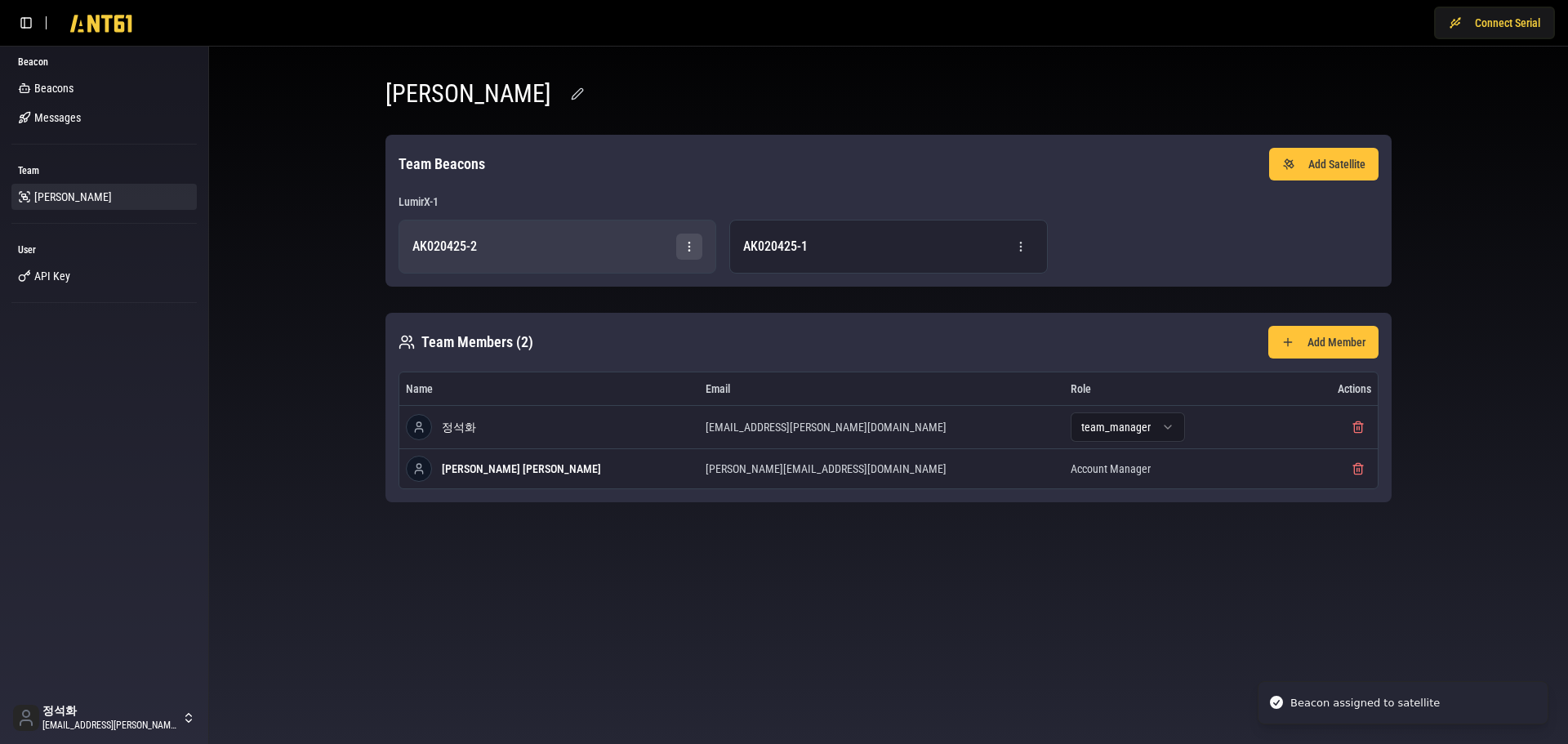
click at [687, 254] on html "Beacon assigned to satellite Connect Serial Beacon Beacons Messages Team Lumir …" at bounding box center [784, 372] width 1568 height 744
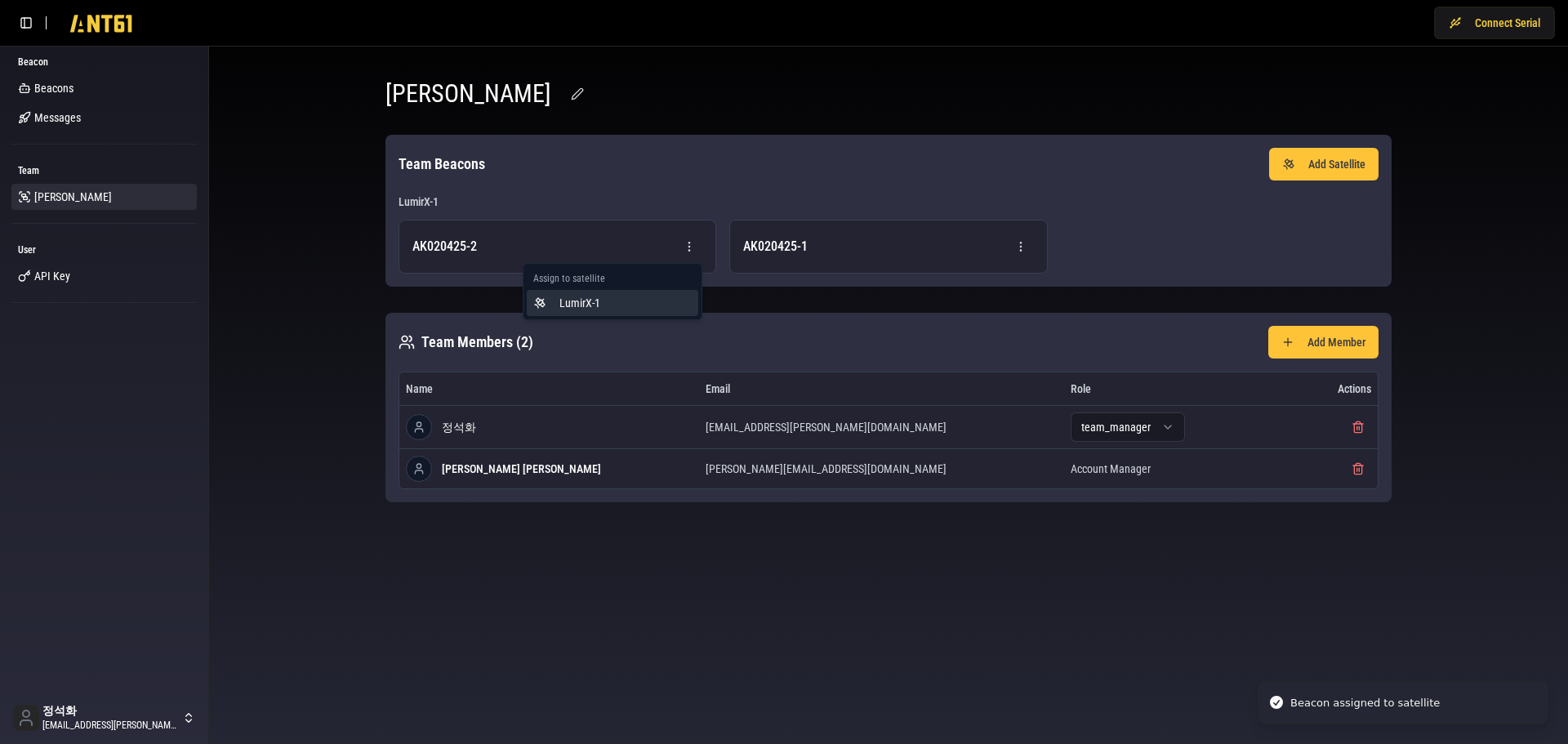
click at [670, 299] on div "LumirX-1" at bounding box center [612, 303] width 171 height 26
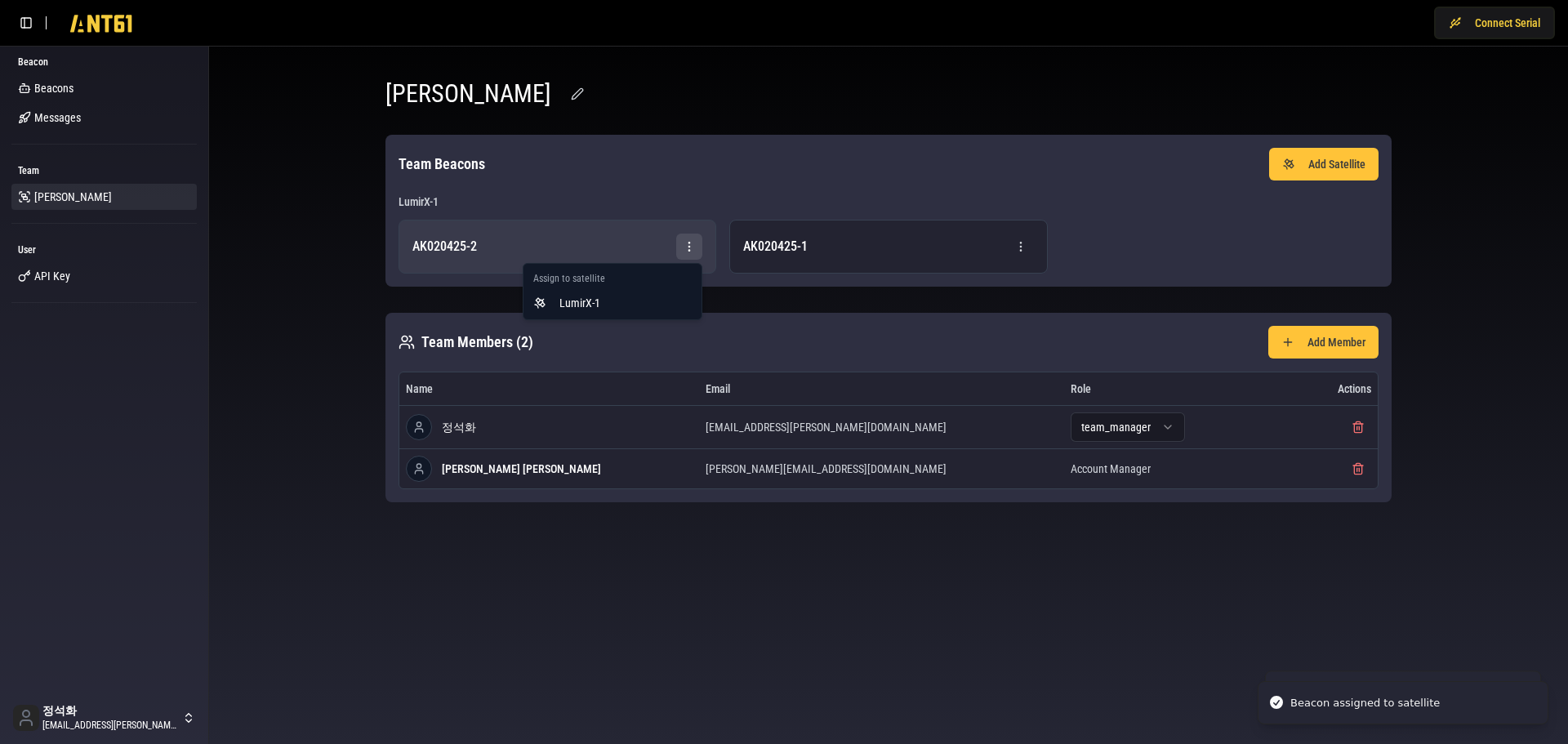
click at [685, 253] on html "Beacon assigned to satellite Beacon assigned to satellite Connect Serial Beacon…" at bounding box center [784, 372] width 1568 height 744
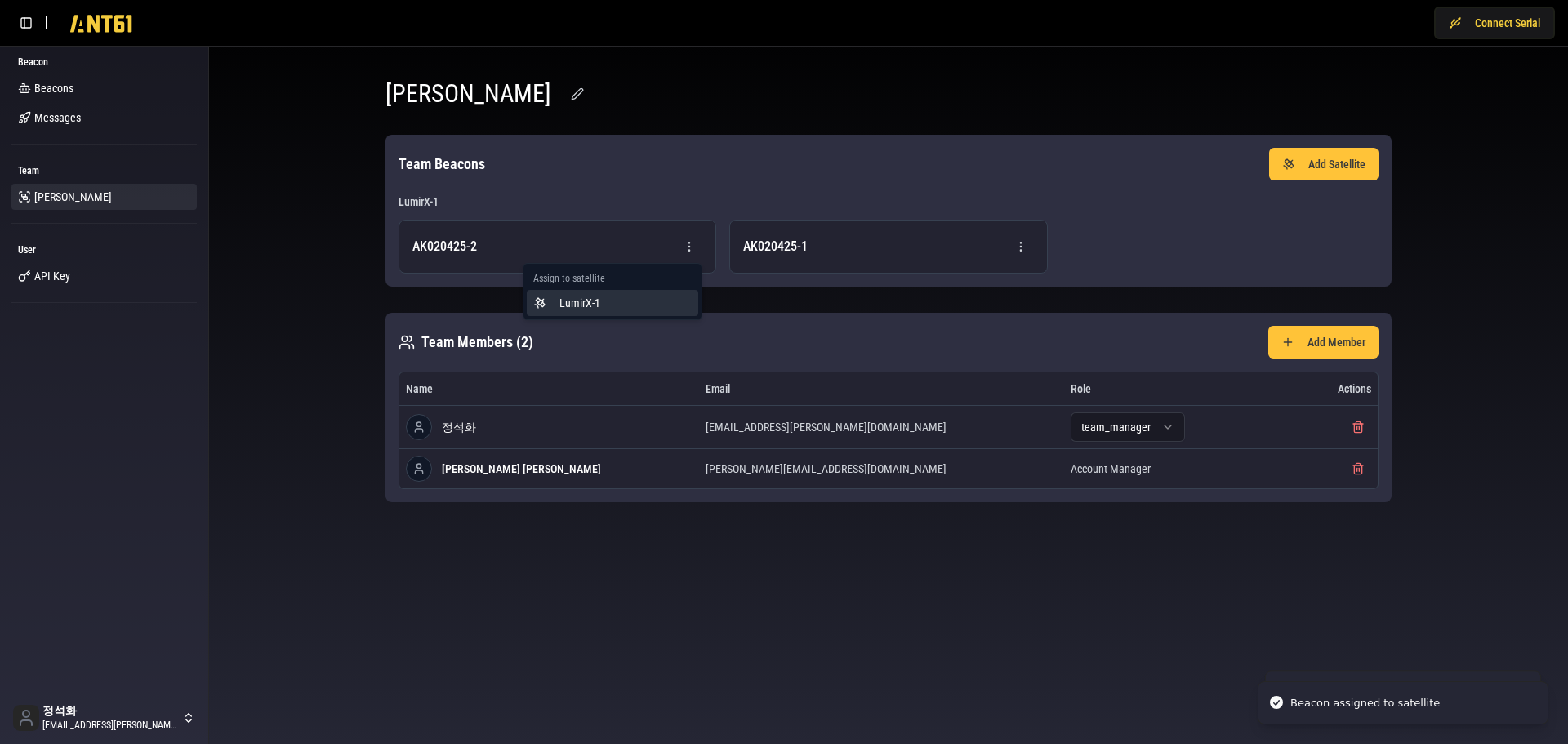
click at [535, 303] on div "LumirX-1" at bounding box center [612, 303] width 171 height 26
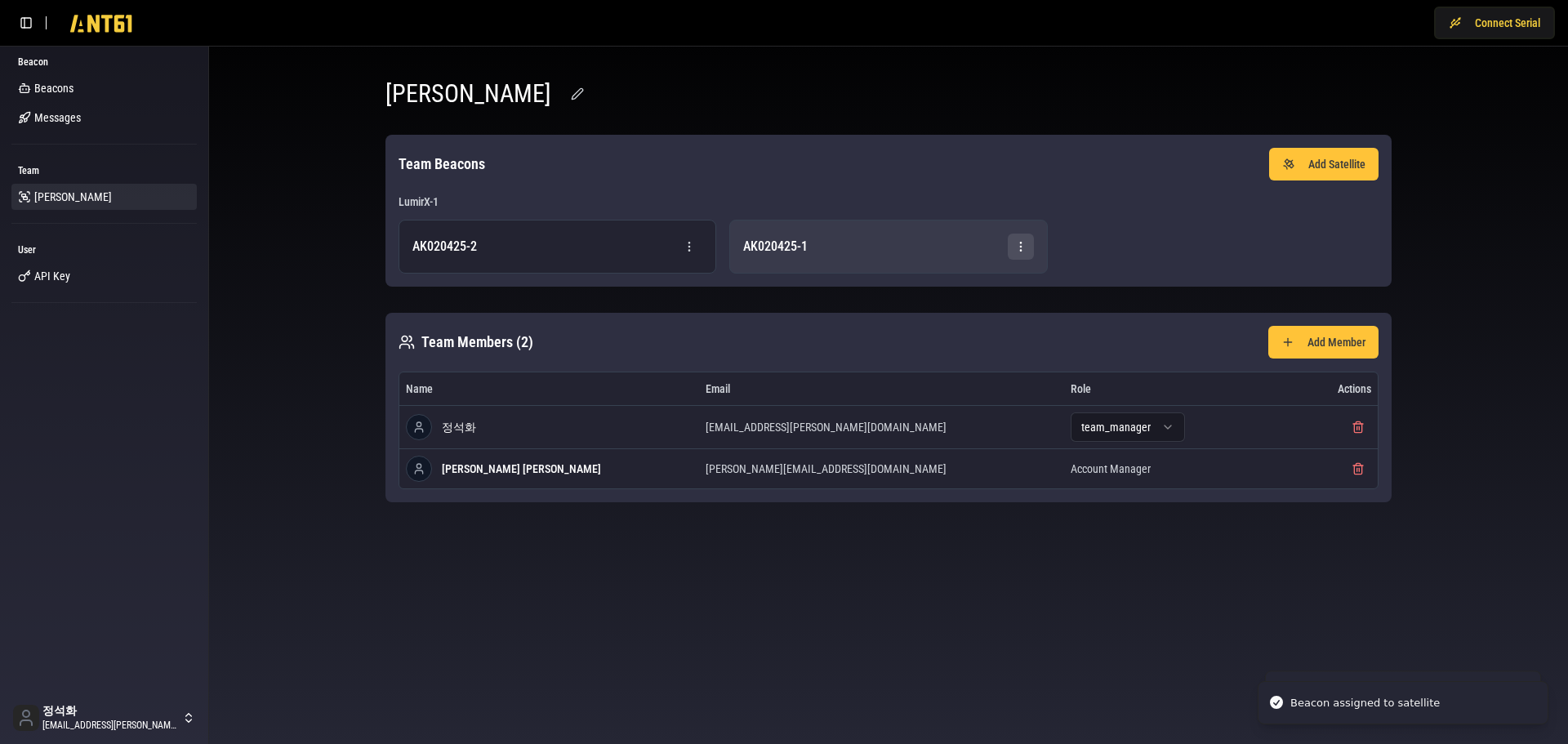
click at [1019, 245] on html "Beacon assigned to satellite Beacon assigned to satellite Connect Serial Beacon…" at bounding box center [784, 372] width 1568 height 744
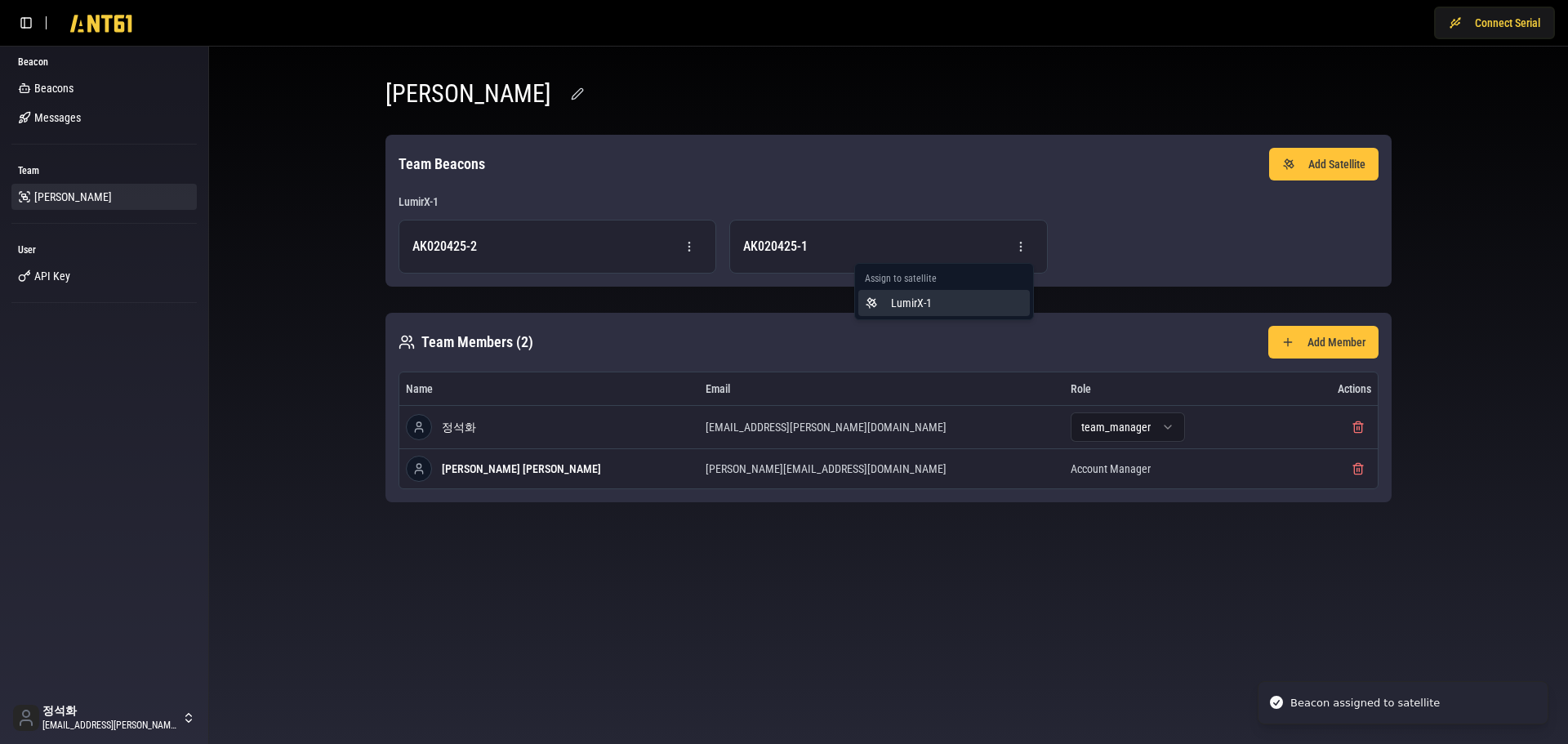
click at [899, 309] on div "LumirX-1" at bounding box center [943, 303] width 171 height 26
click at [345, 319] on div "Lumir Team Beacons Add Satellite LumirX-1 AK020425-2 AK020425-1 Team Members ( …" at bounding box center [889, 291] width 1332 height 463
click at [1181, 308] on div "Lumir Team Beacons Add Satellite LumirX-1 AK020425-2 AK020425-1 Team Members ( …" at bounding box center [888, 291] width 1045 height 463
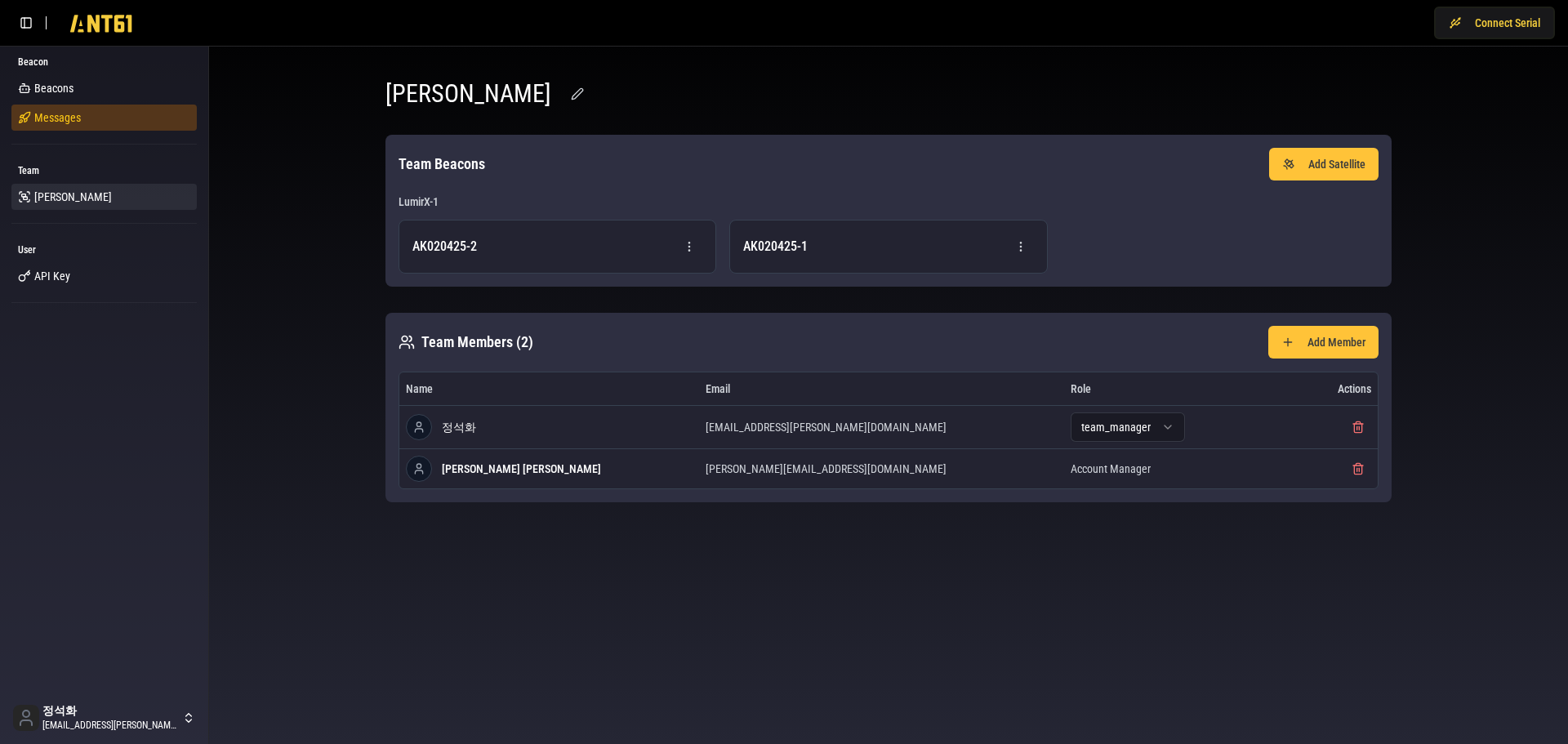
click at [36, 118] on span "Messages" at bounding box center [57, 117] width 47 height 17
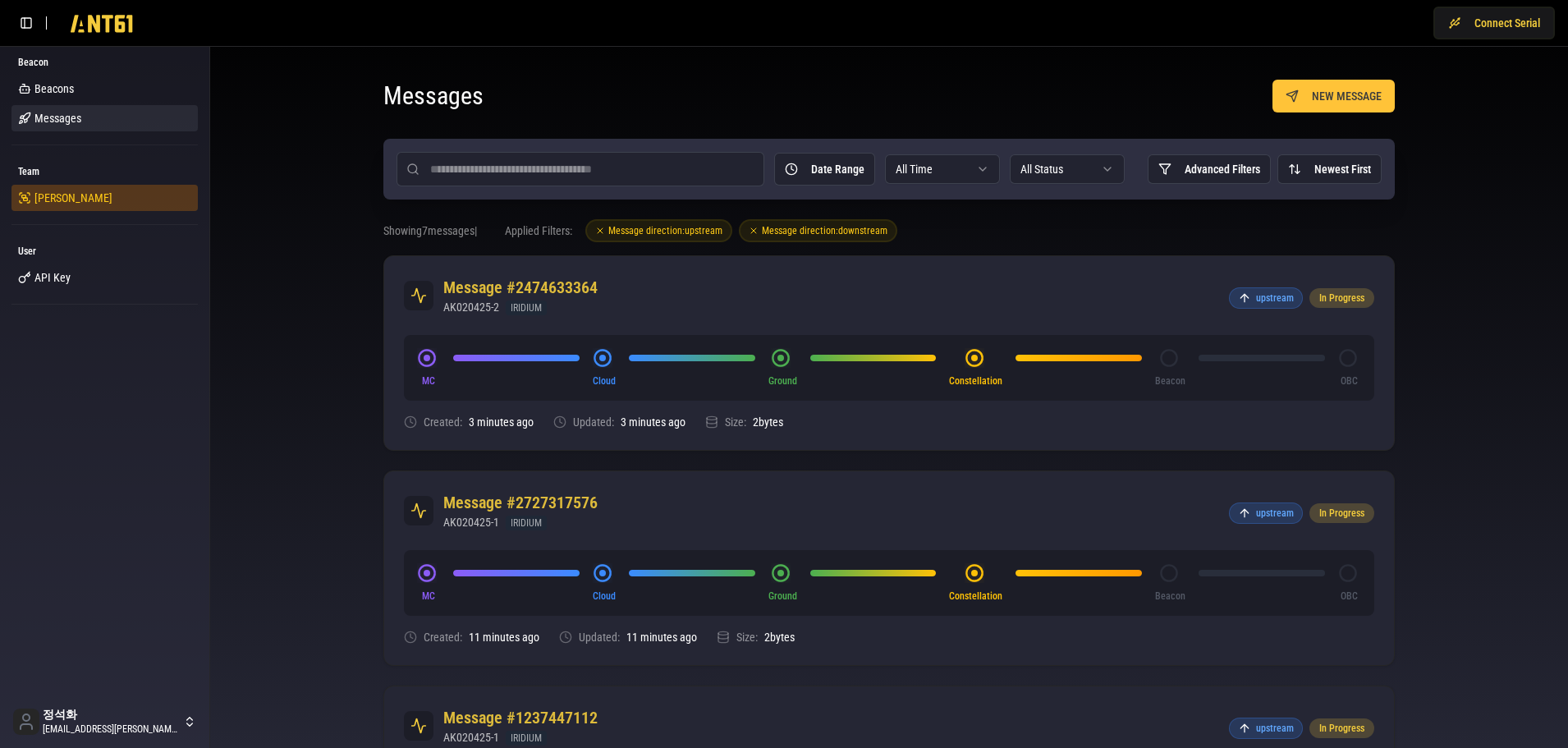
click at [60, 196] on span "[PERSON_NAME]" at bounding box center [73, 198] width 78 height 17
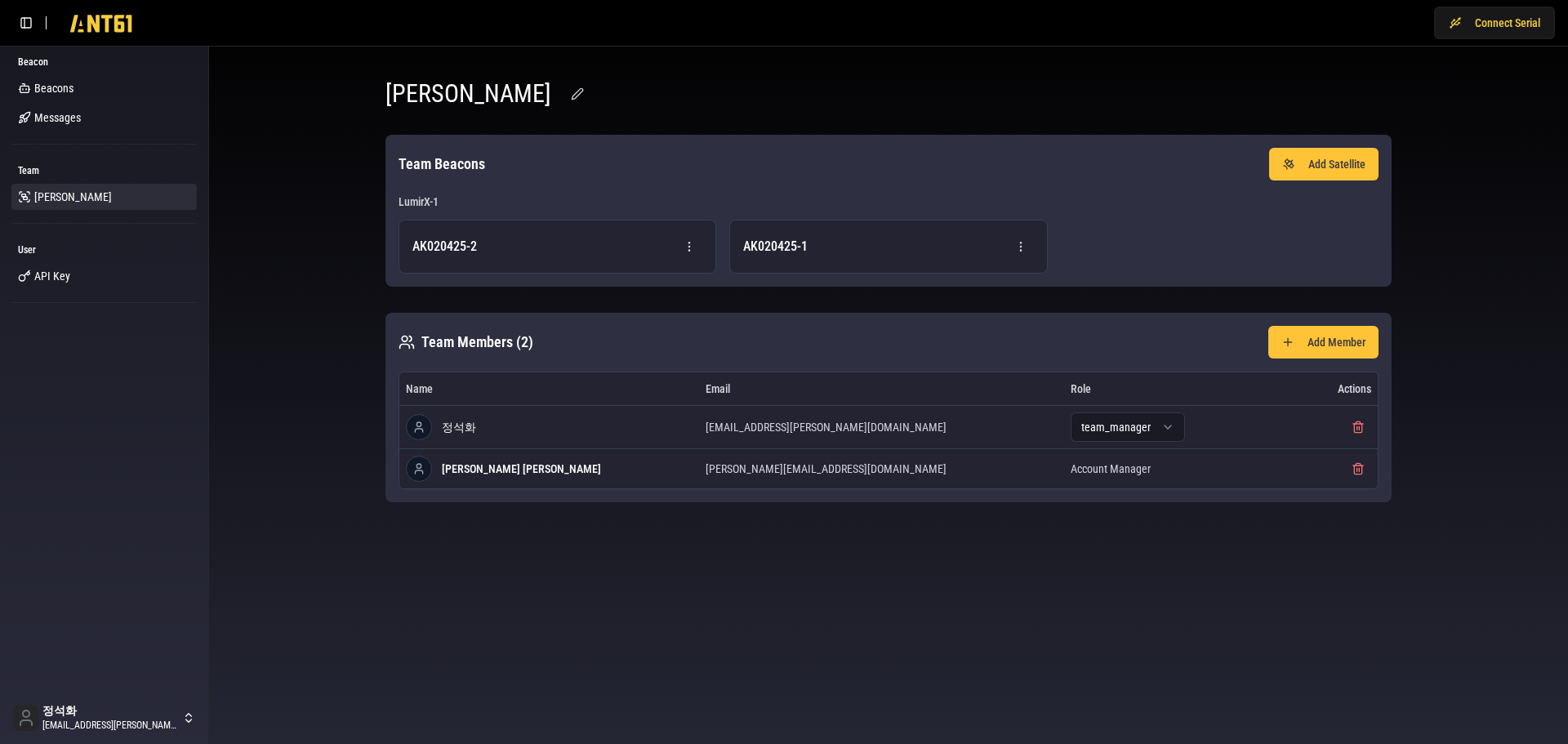
click at [283, 417] on div "Lumir Team Beacons Add Satellite LumirX-1 AK020425-2 AK020425-1 Team Members ( …" at bounding box center [889, 291] width 1332 height 463
click at [83, 113] on link "Messages" at bounding box center [104, 118] width 185 height 26
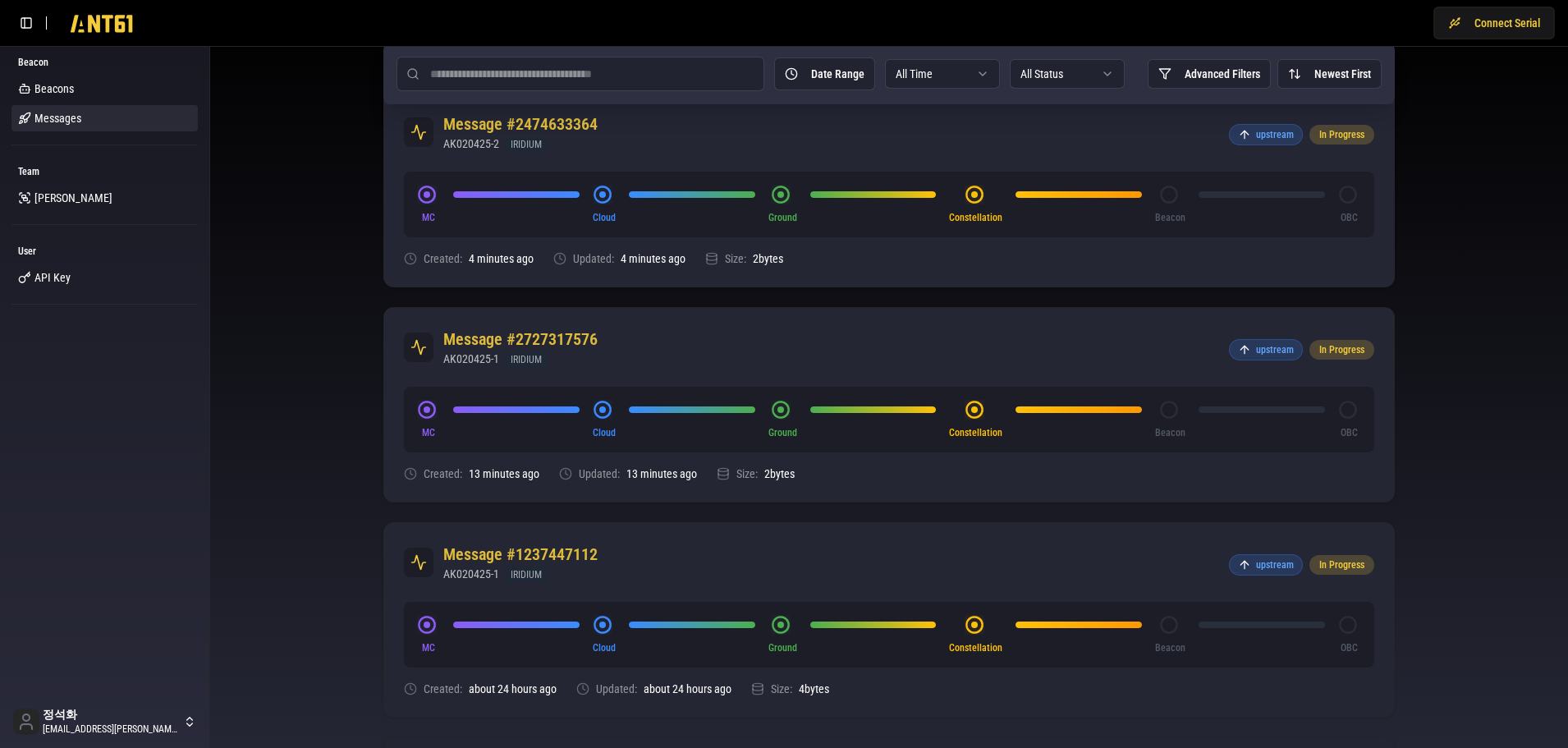
scroll to position [164, 0]
click at [203, 395] on div "Beacon Beacons Messages Team [PERSON_NAME] User API Key" at bounding box center [104, 370] width 209 height 650
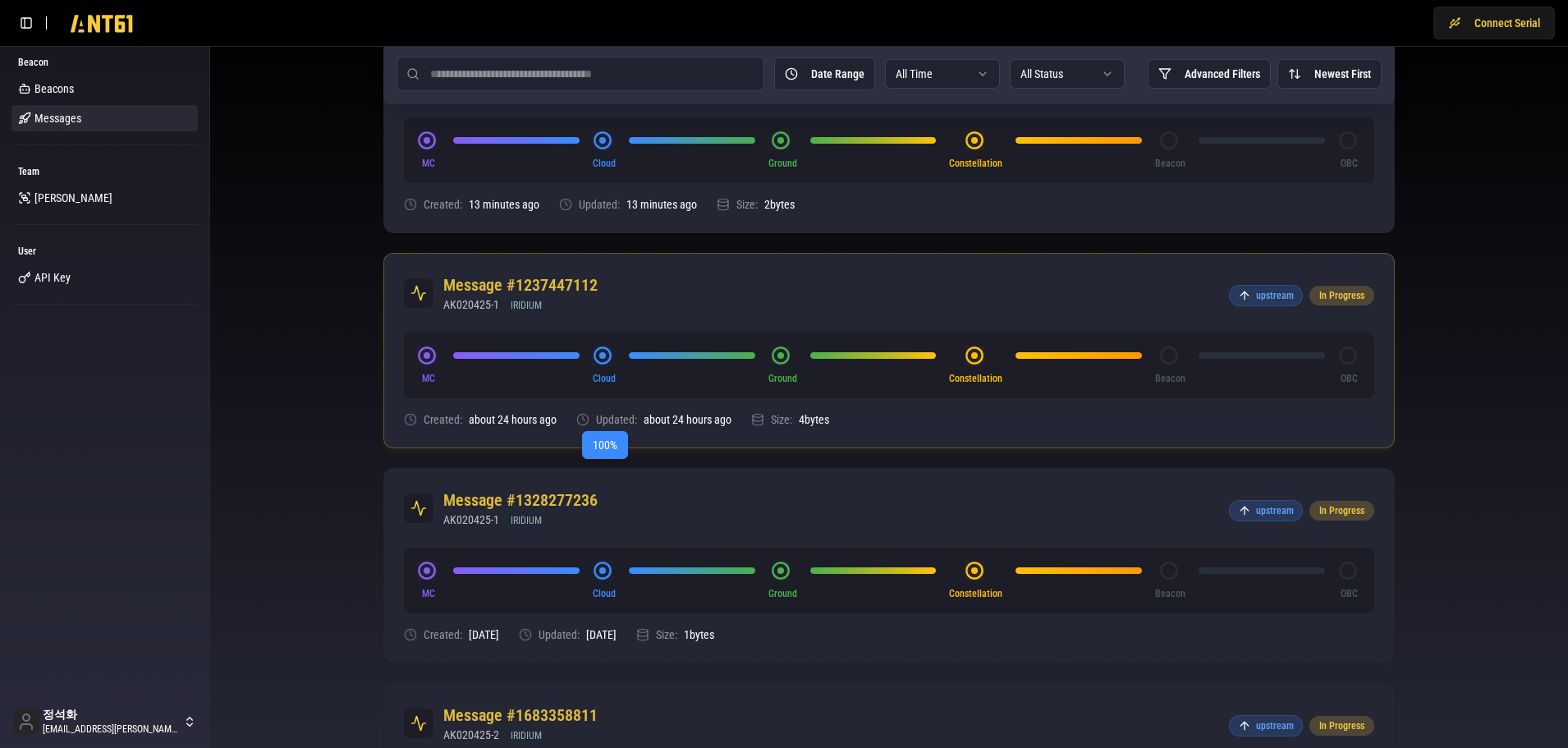
scroll to position [411, 0]
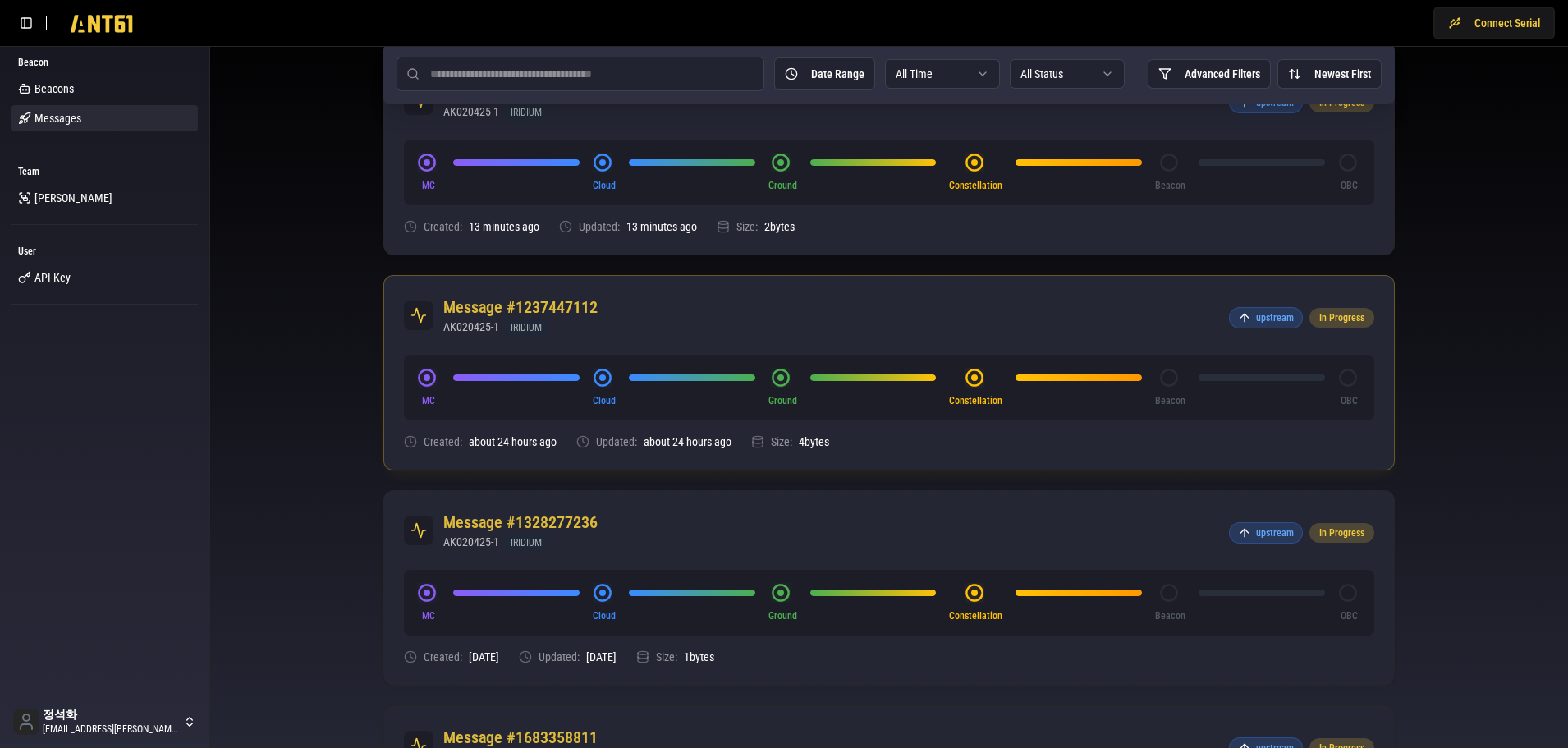
click at [513, 303] on h2 "Message #1237447112" at bounding box center [521, 307] width 155 height 23
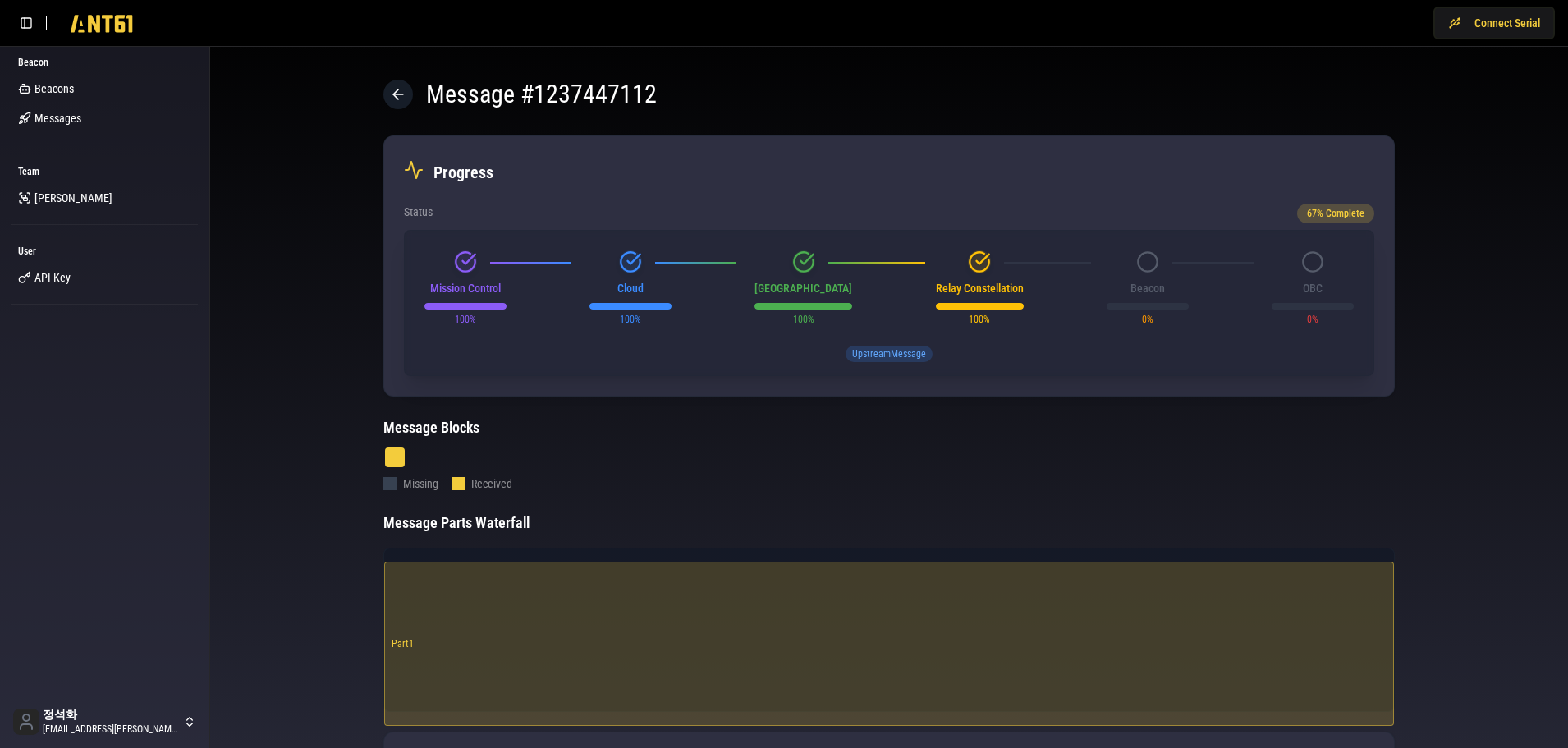
click at [292, 368] on div "Message # 1237447112 Progress Status 67 % Complete Mission Control 100 % Cloud …" at bounding box center [889, 681] width 1359 height 1269
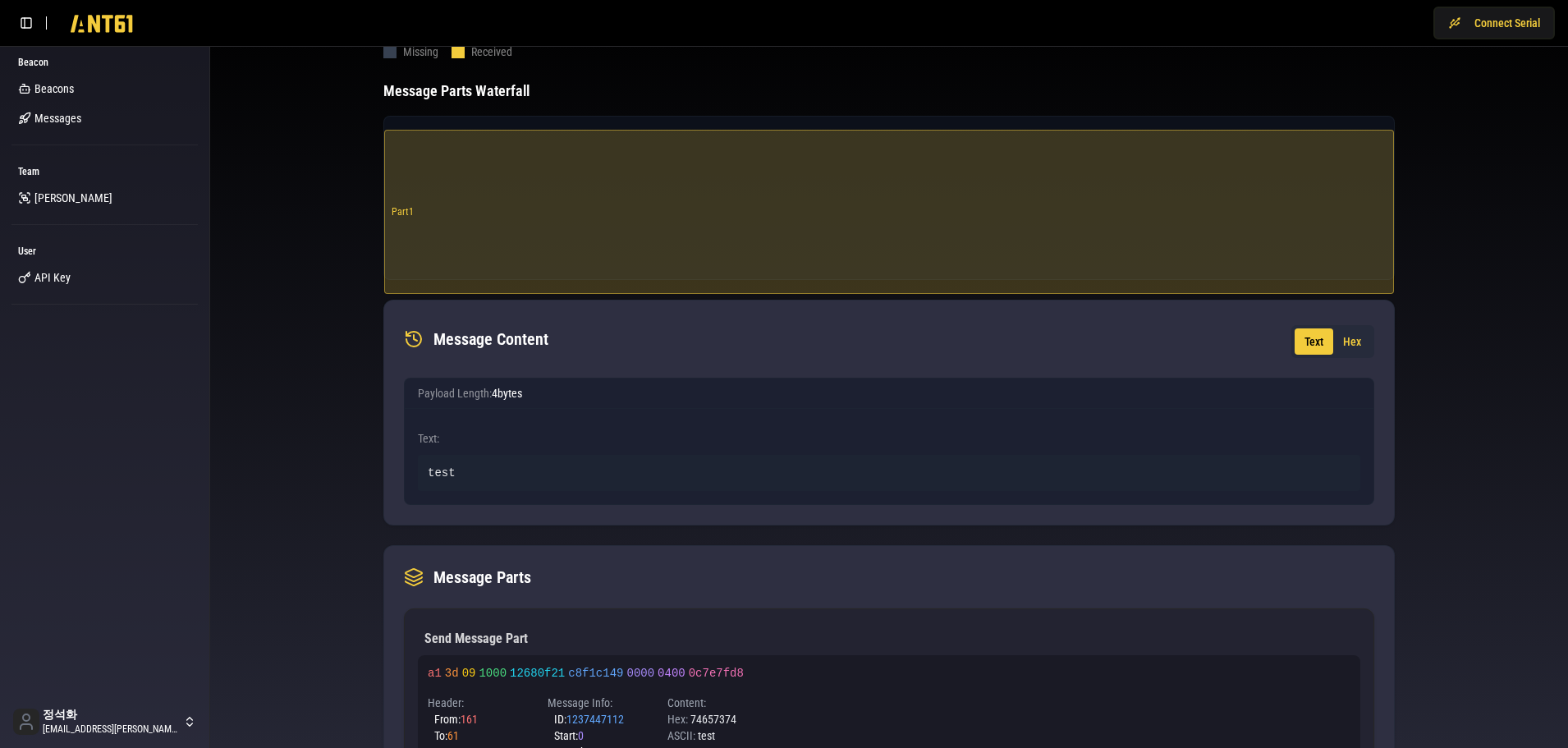
scroll to position [568, 0]
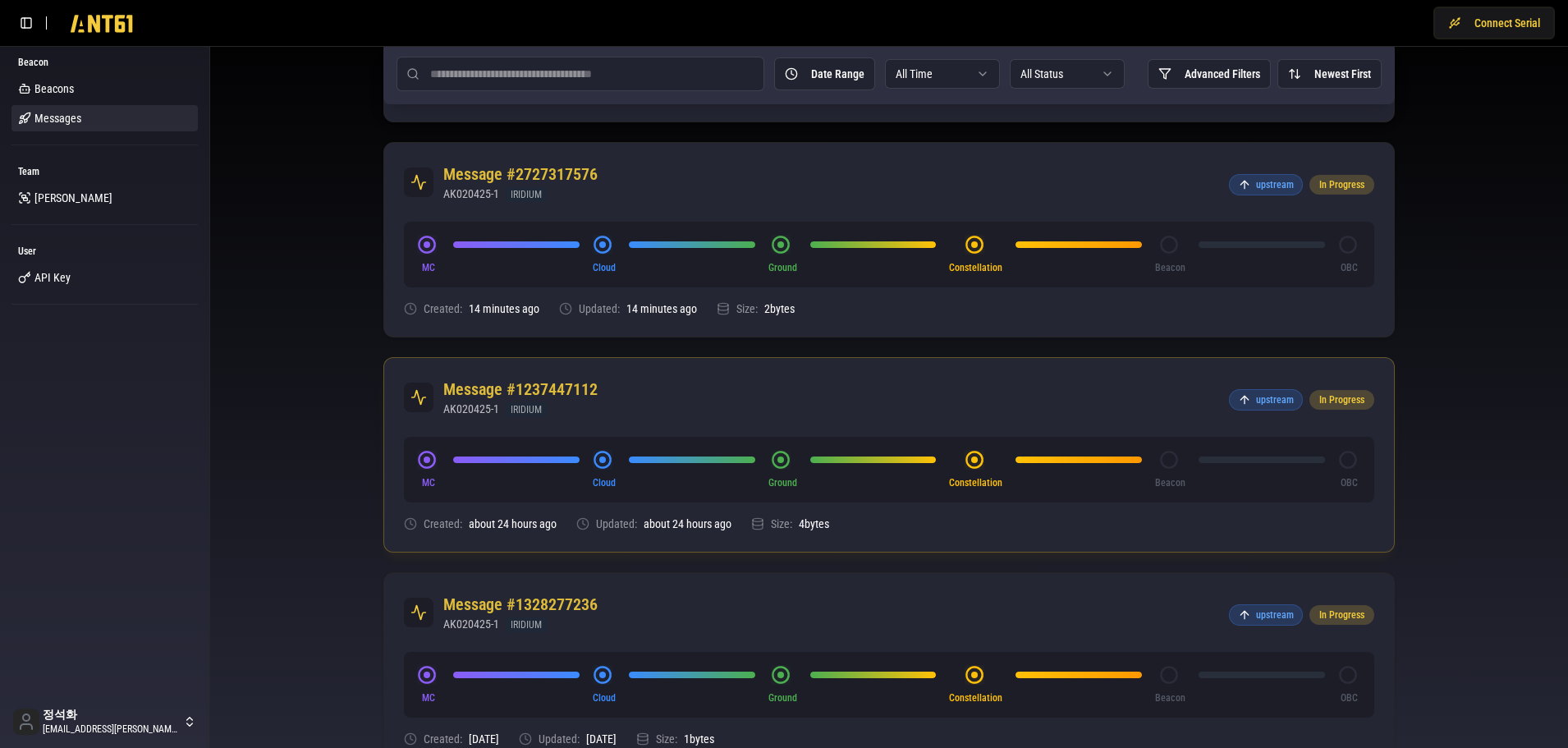
scroll to position [657, 0]
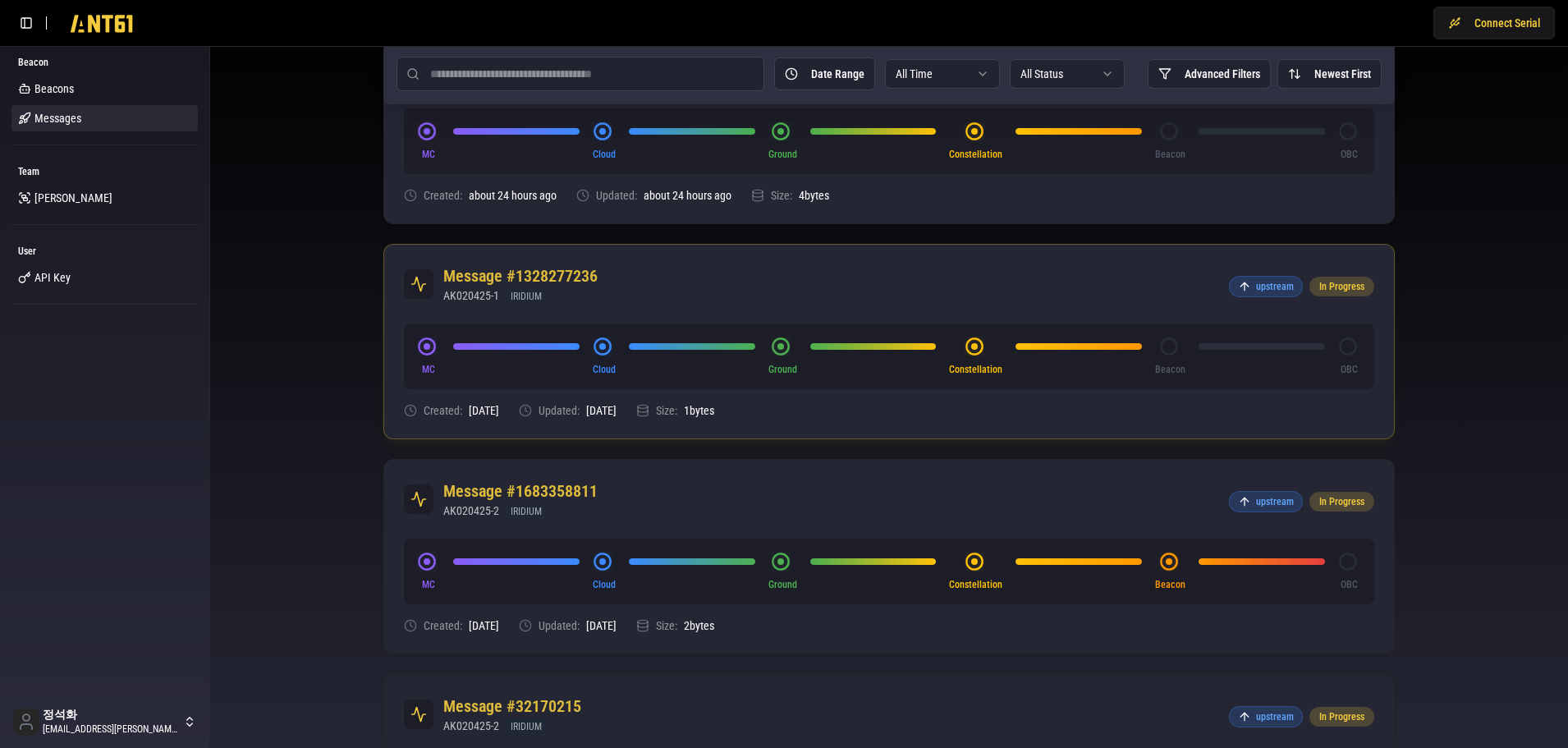
click at [507, 333] on div "MC Cloud Ground Constellation Beacon OBC" at bounding box center [889, 356] width 970 height 65
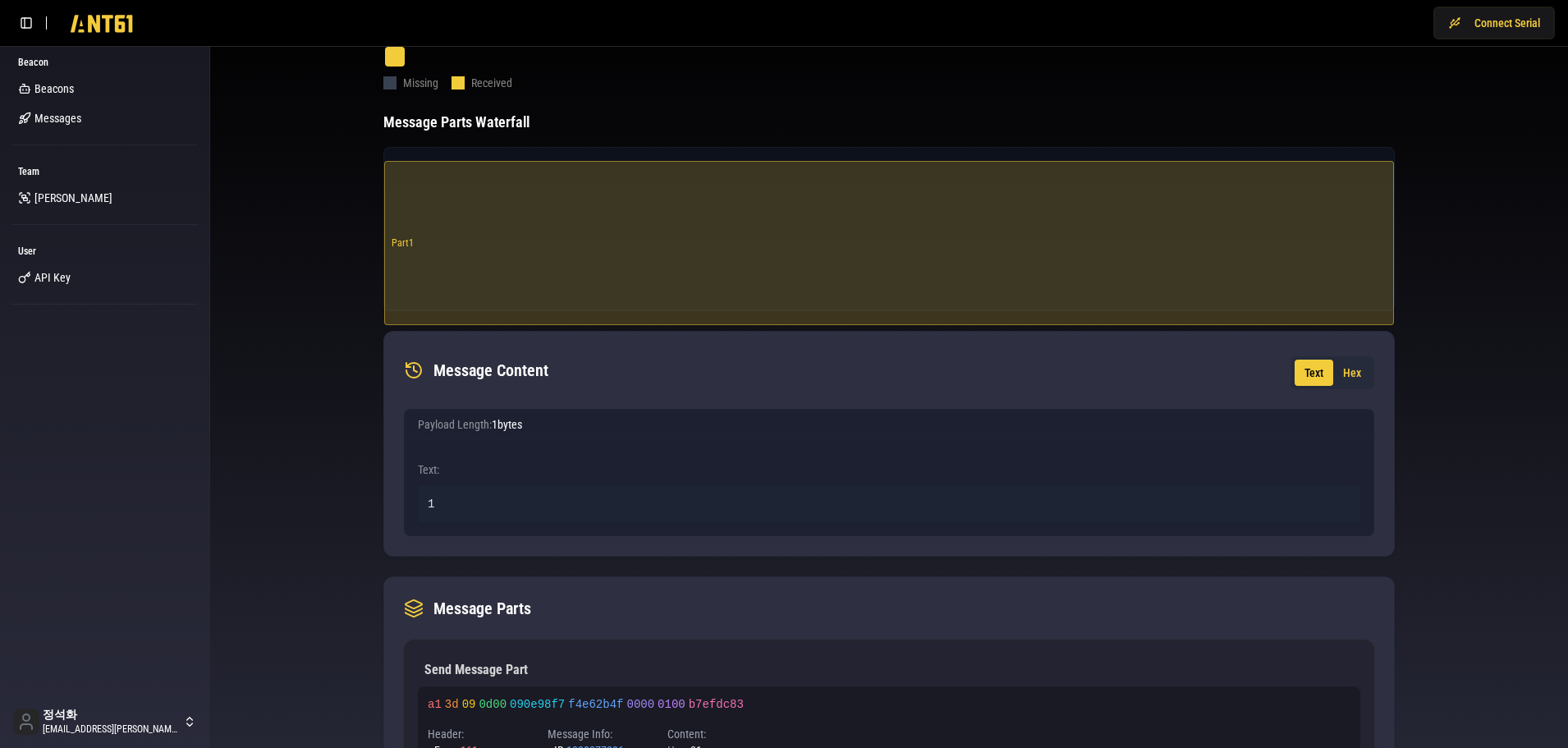
scroll to position [568, 0]
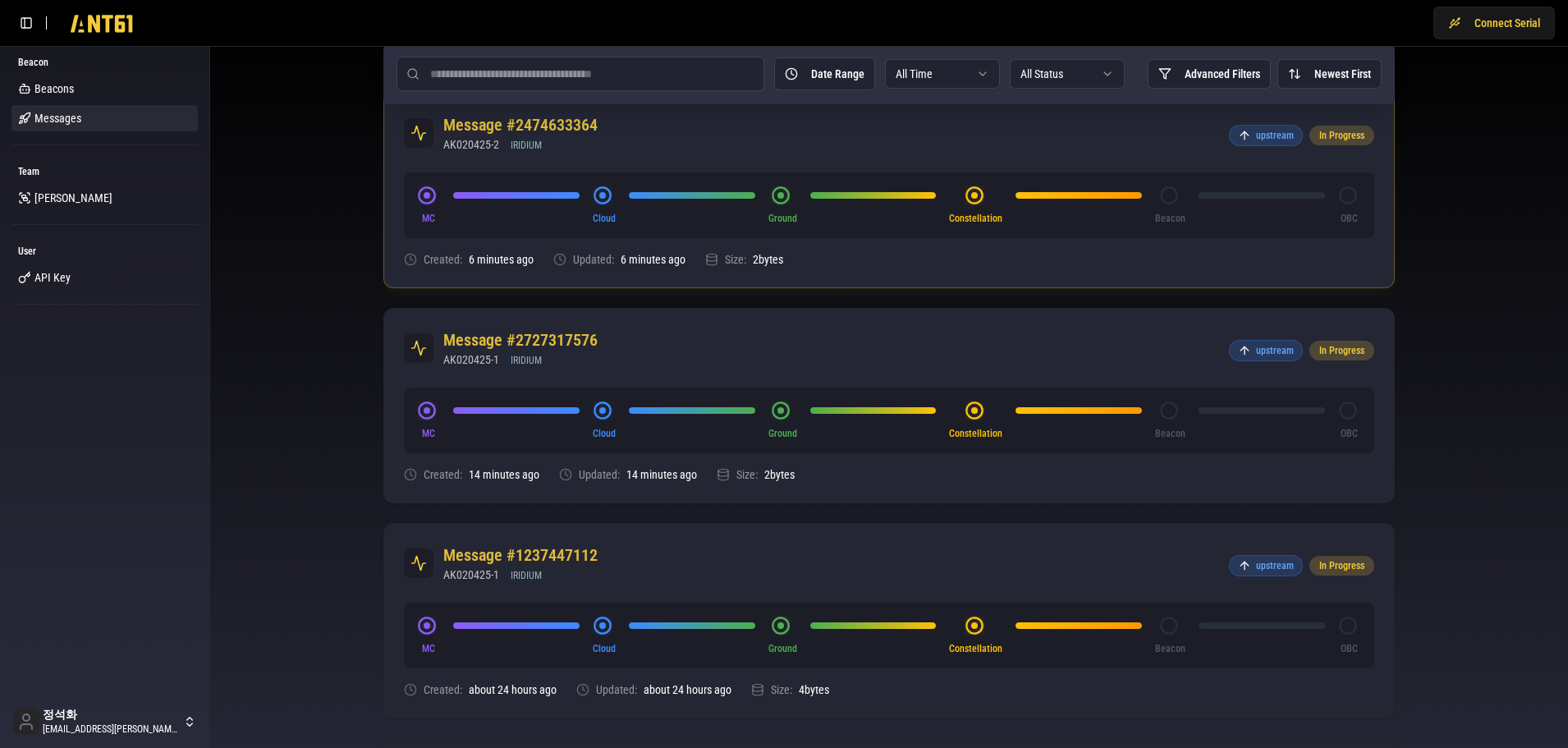
scroll to position [164, 0]
click at [511, 417] on div "MC Cloud Ground Constellation Beacon OBC" at bounding box center [889, 419] width 944 height 40
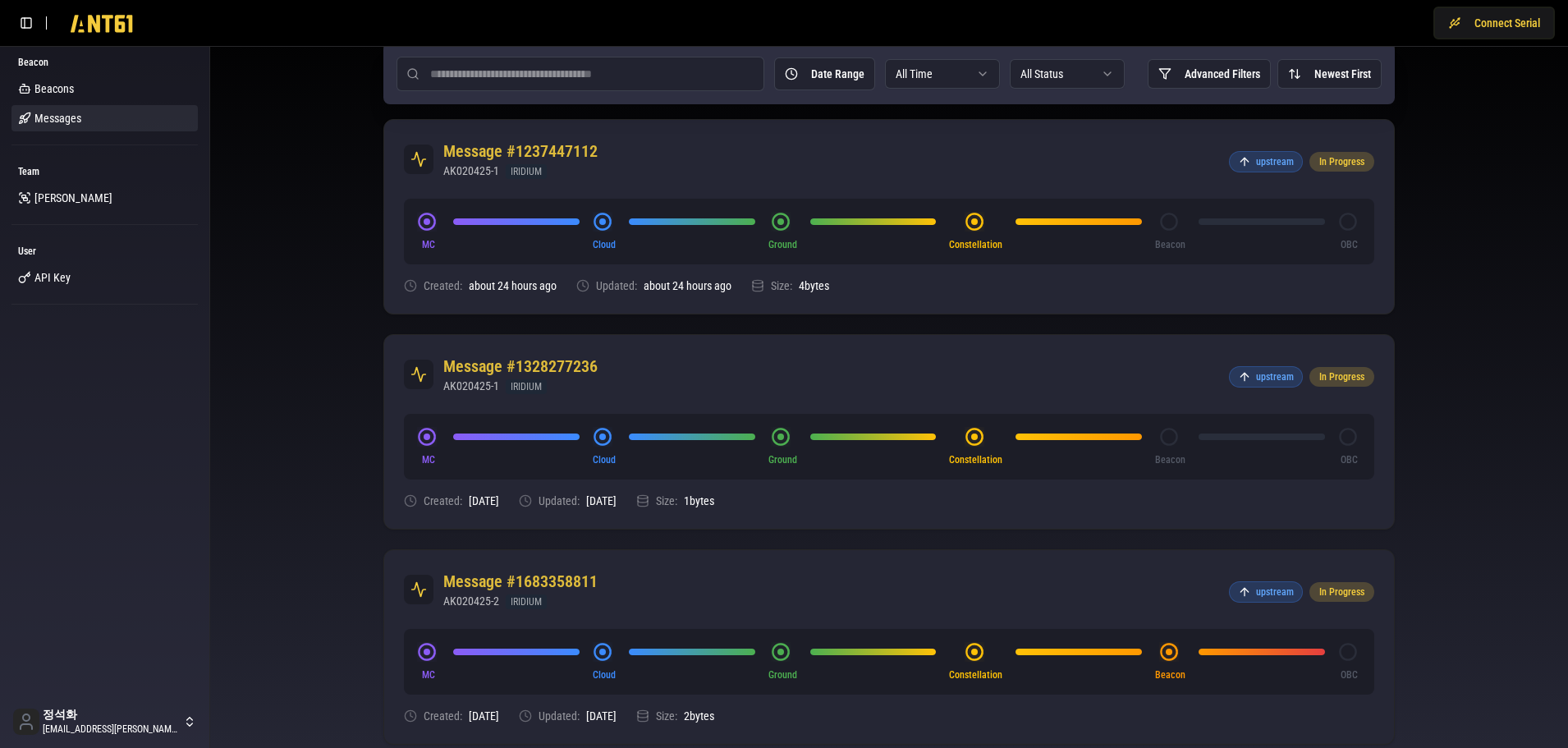
scroll to position [529, 0]
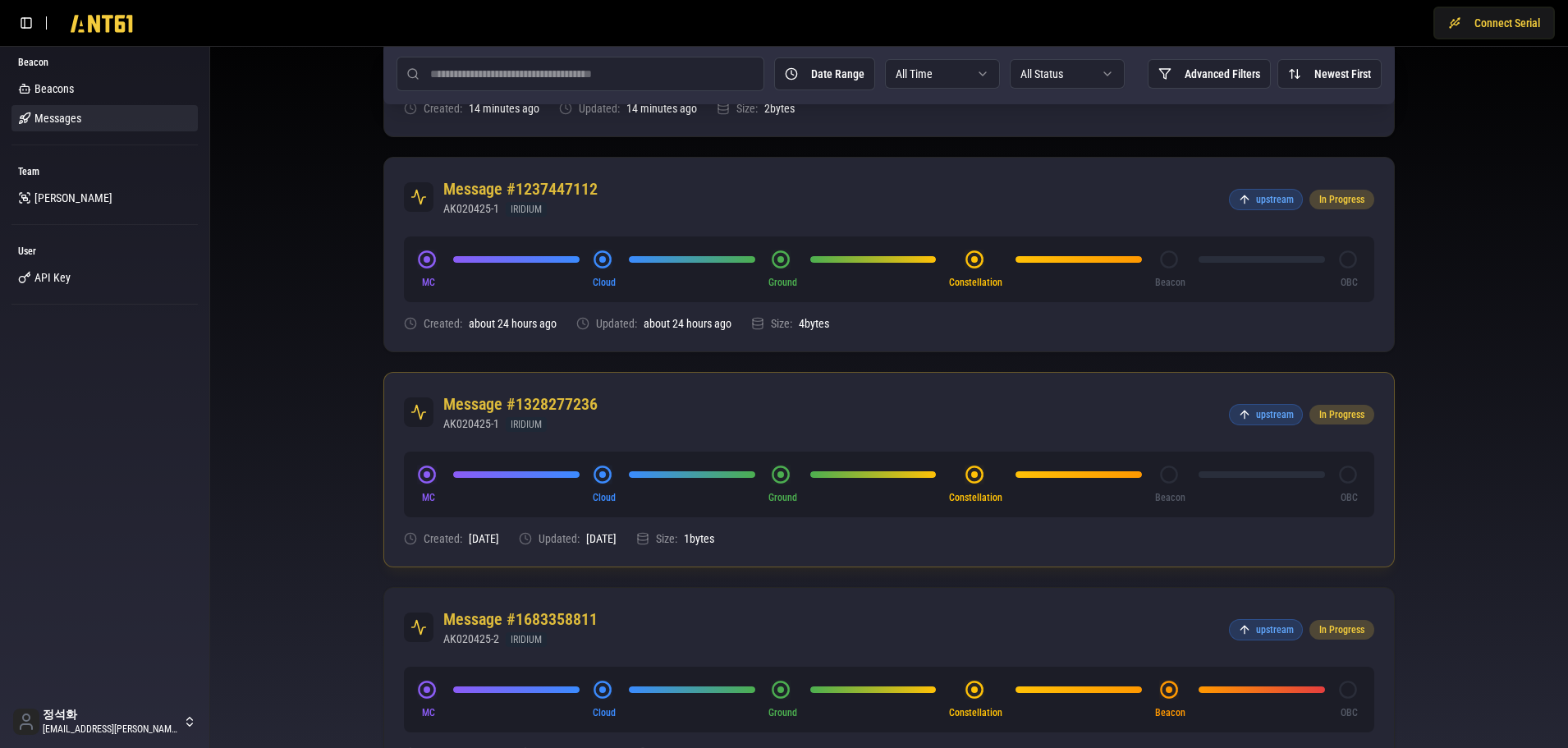
click at [501, 473] on div at bounding box center [516, 474] width 126 height 6
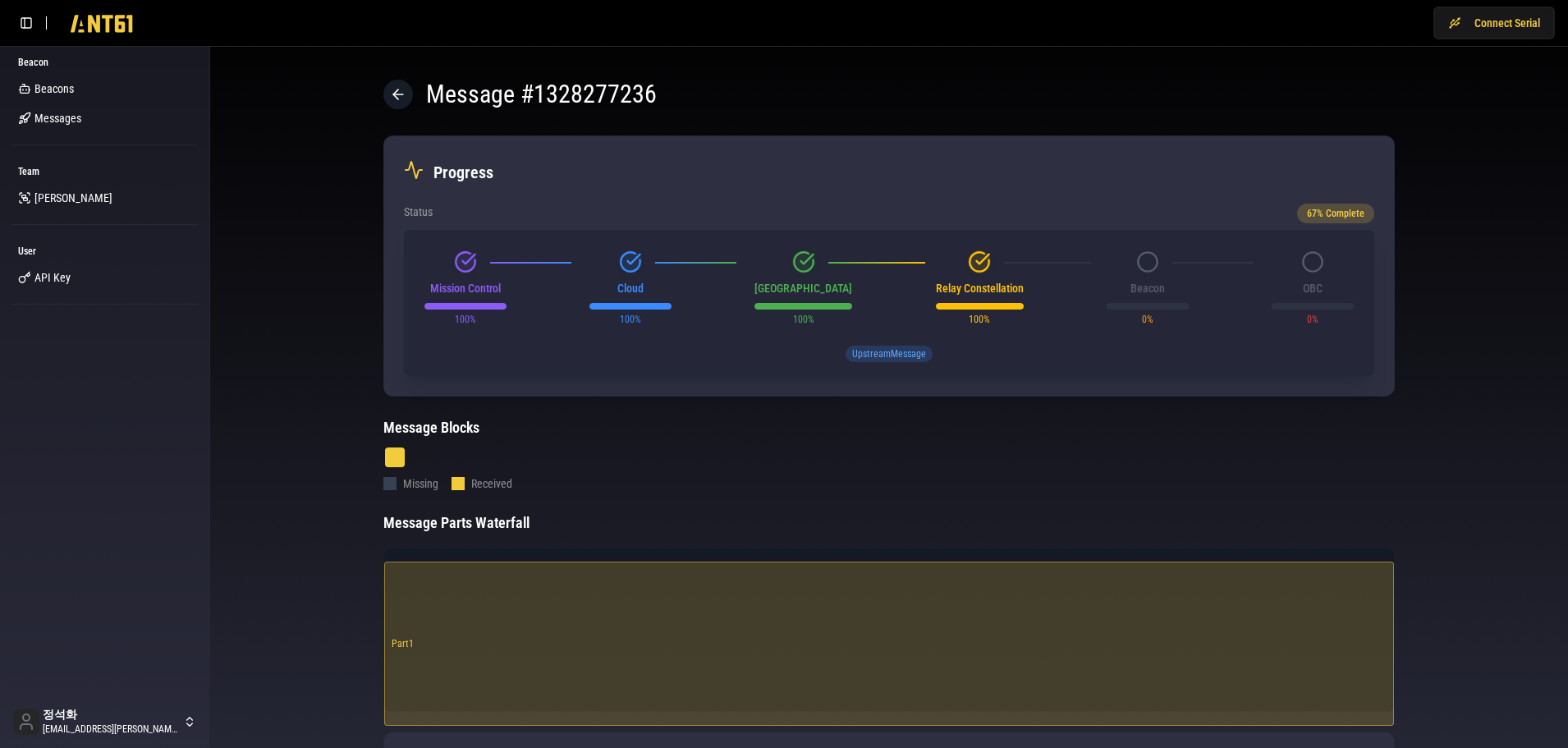
click at [339, 462] on div "Message # 1328277236 Progress Status 67 % Complete Mission Control 100 % Cloud …" at bounding box center [889, 681] width 1359 height 1269
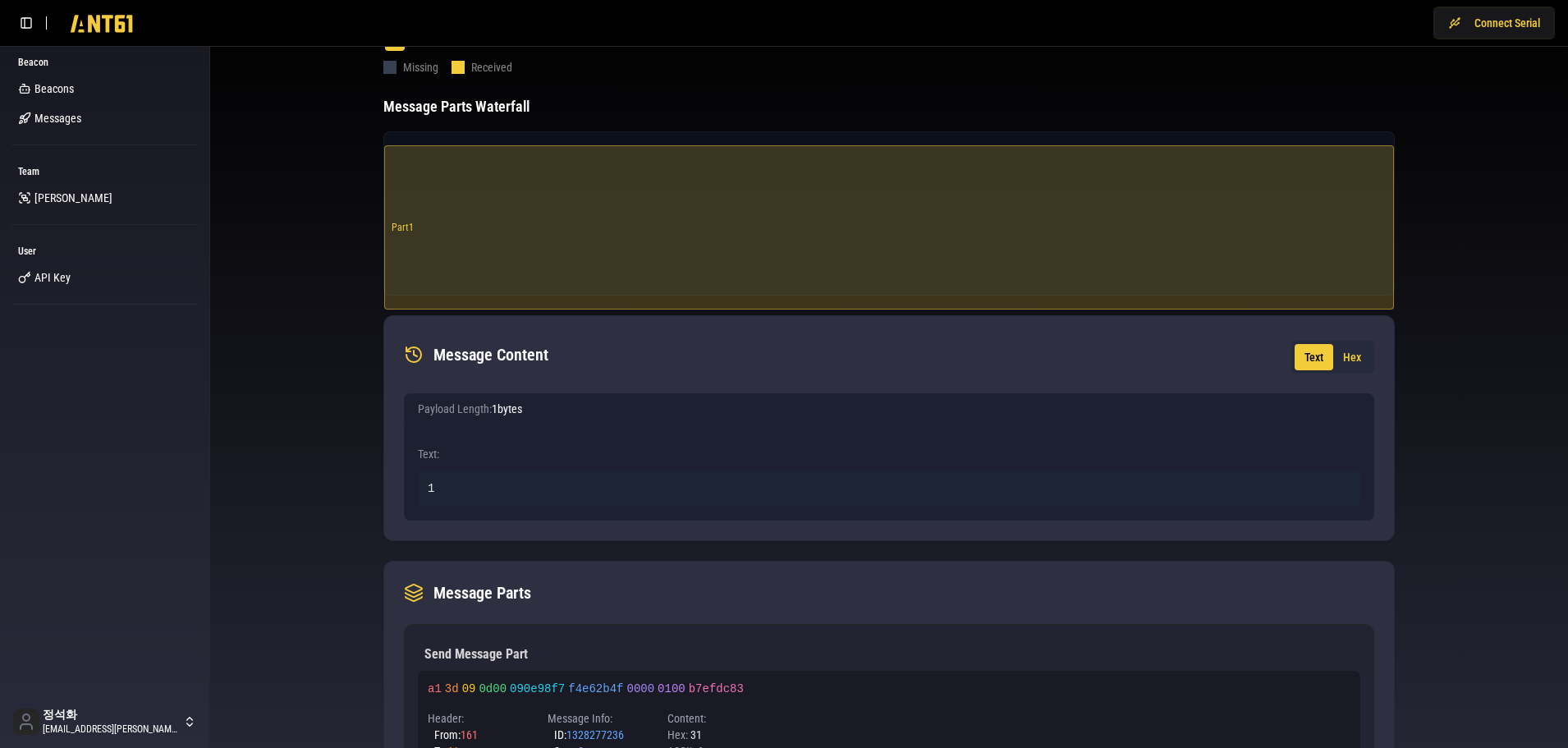
scroll to position [568, 0]
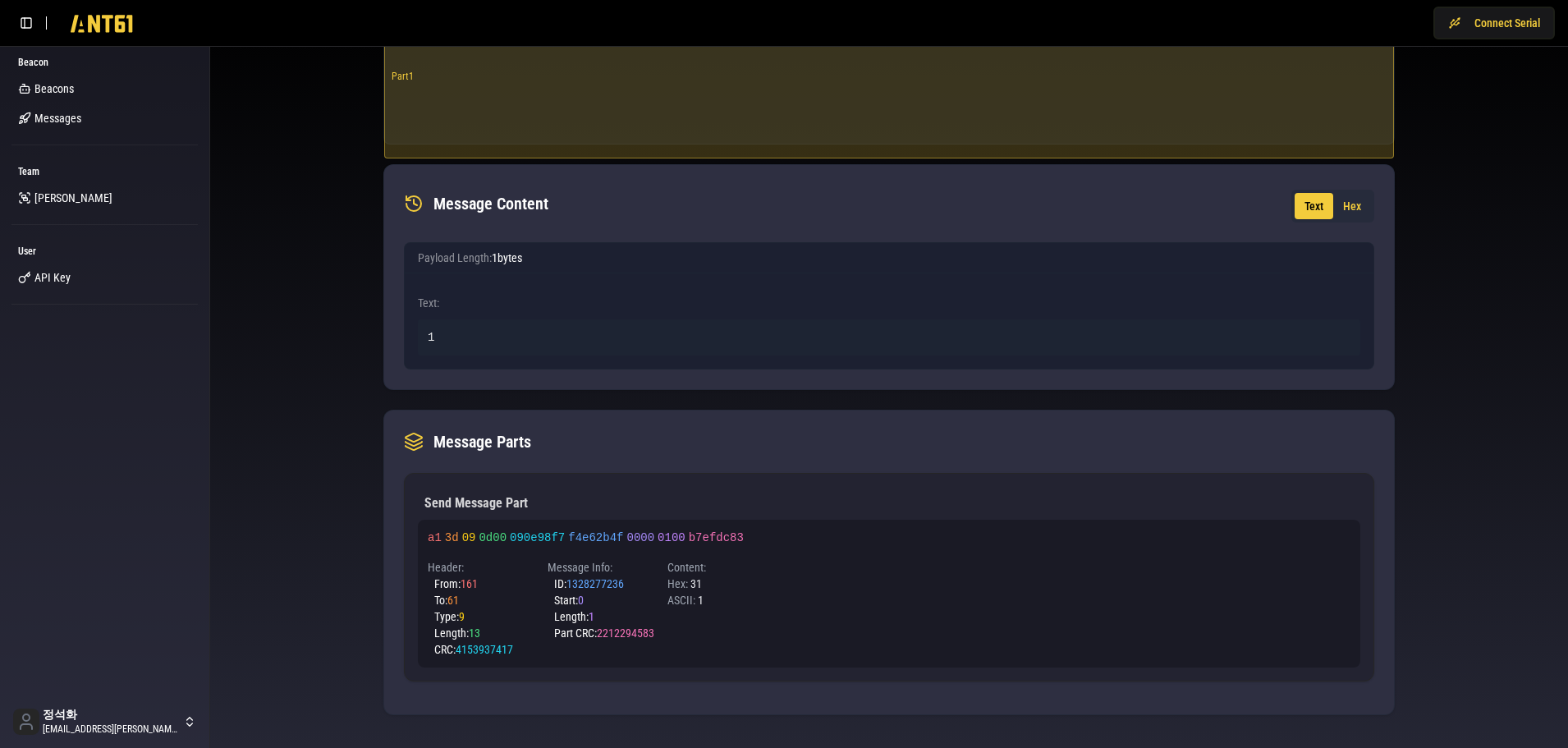
click at [258, 424] on div "Message # 1328277236 Progress Status 67 % Complete Mission Control 100 % Cloud …" at bounding box center [889, 113] width 1359 height 1269
click at [64, 80] on link "Beacons" at bounding box center [104, 88] width 186 height 27
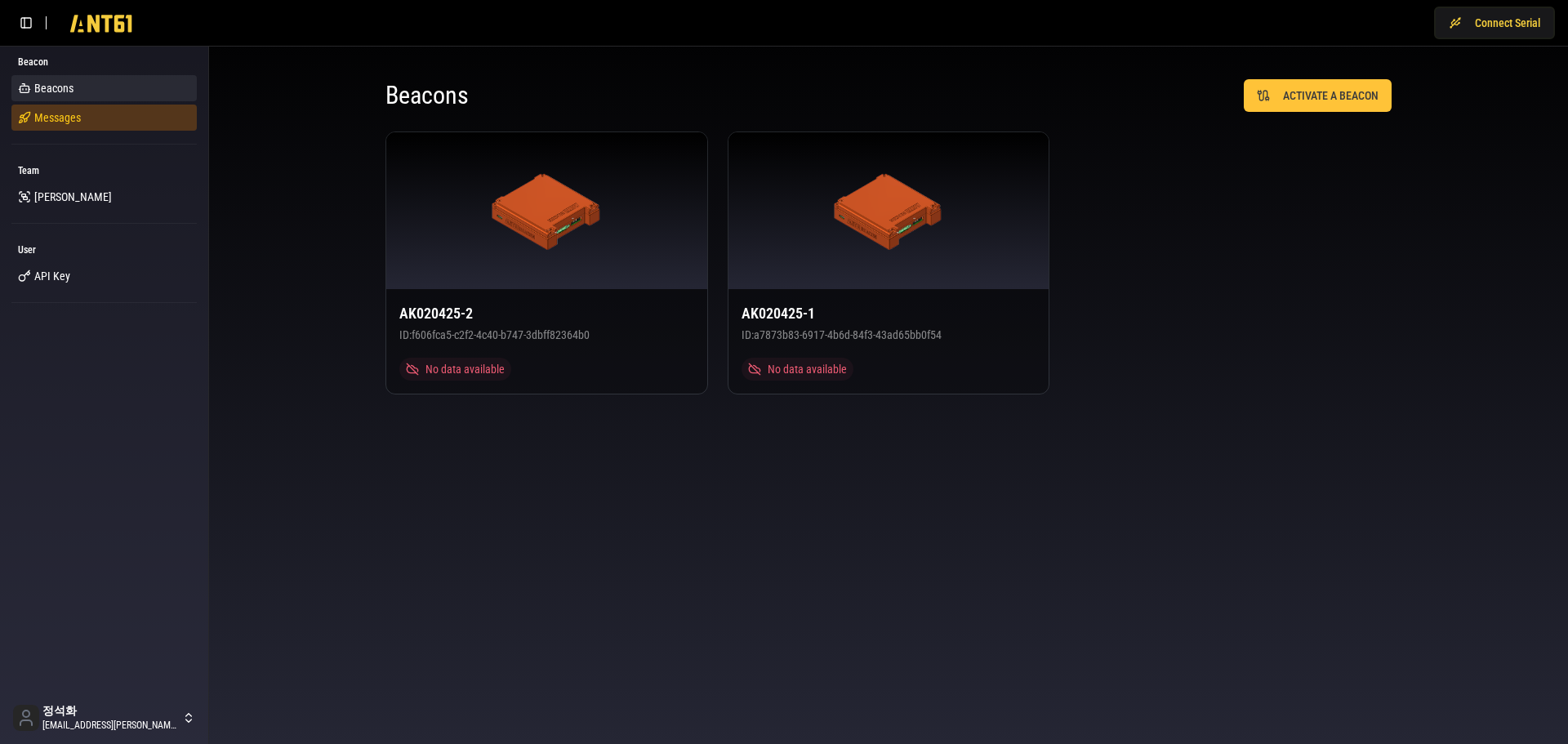
click at [73, 120] on span "Messages" at bounding box center [57, 117] width 47 height 17
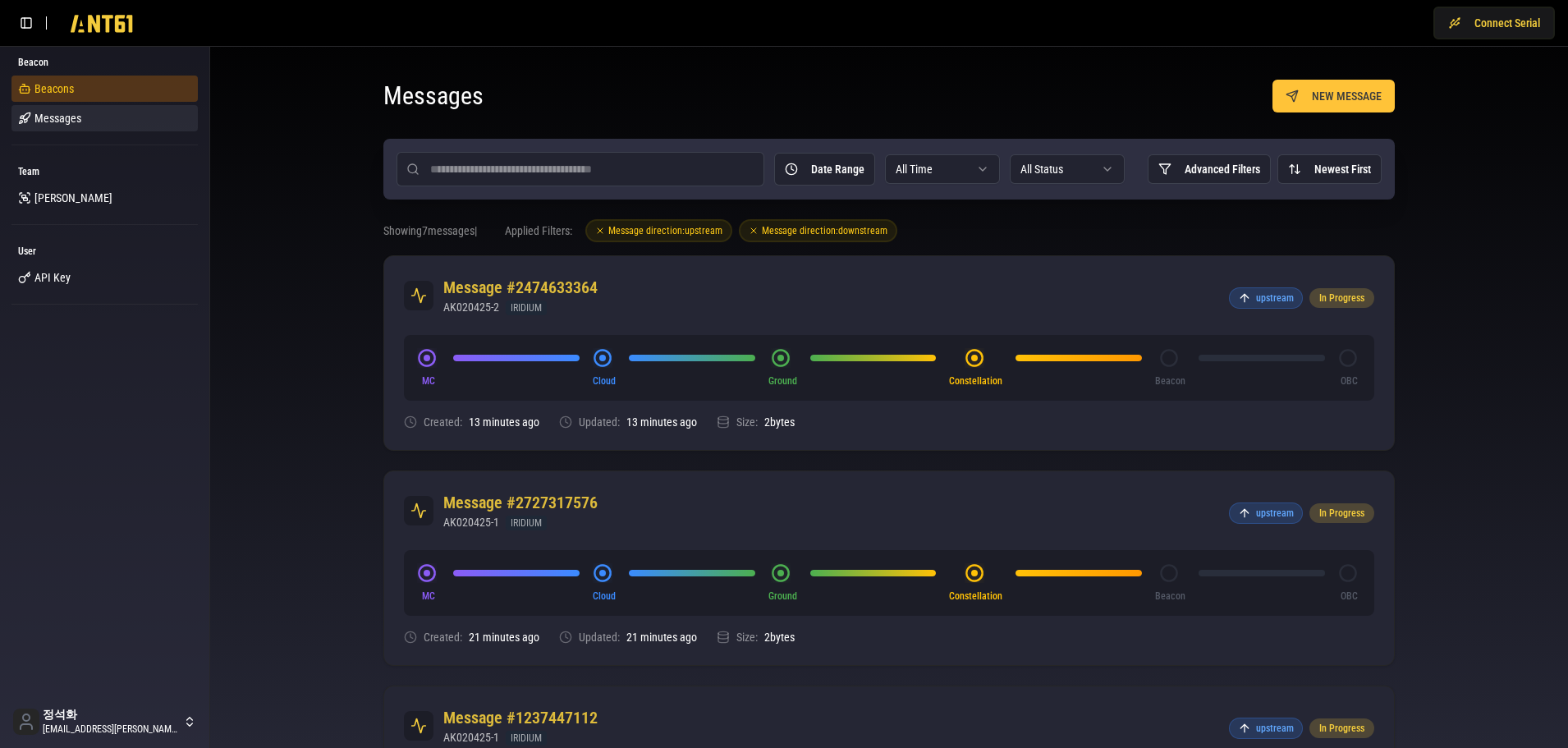
click at [71, 96] on span "Beacons" at bounding box center [54, 88] width 40 height 17
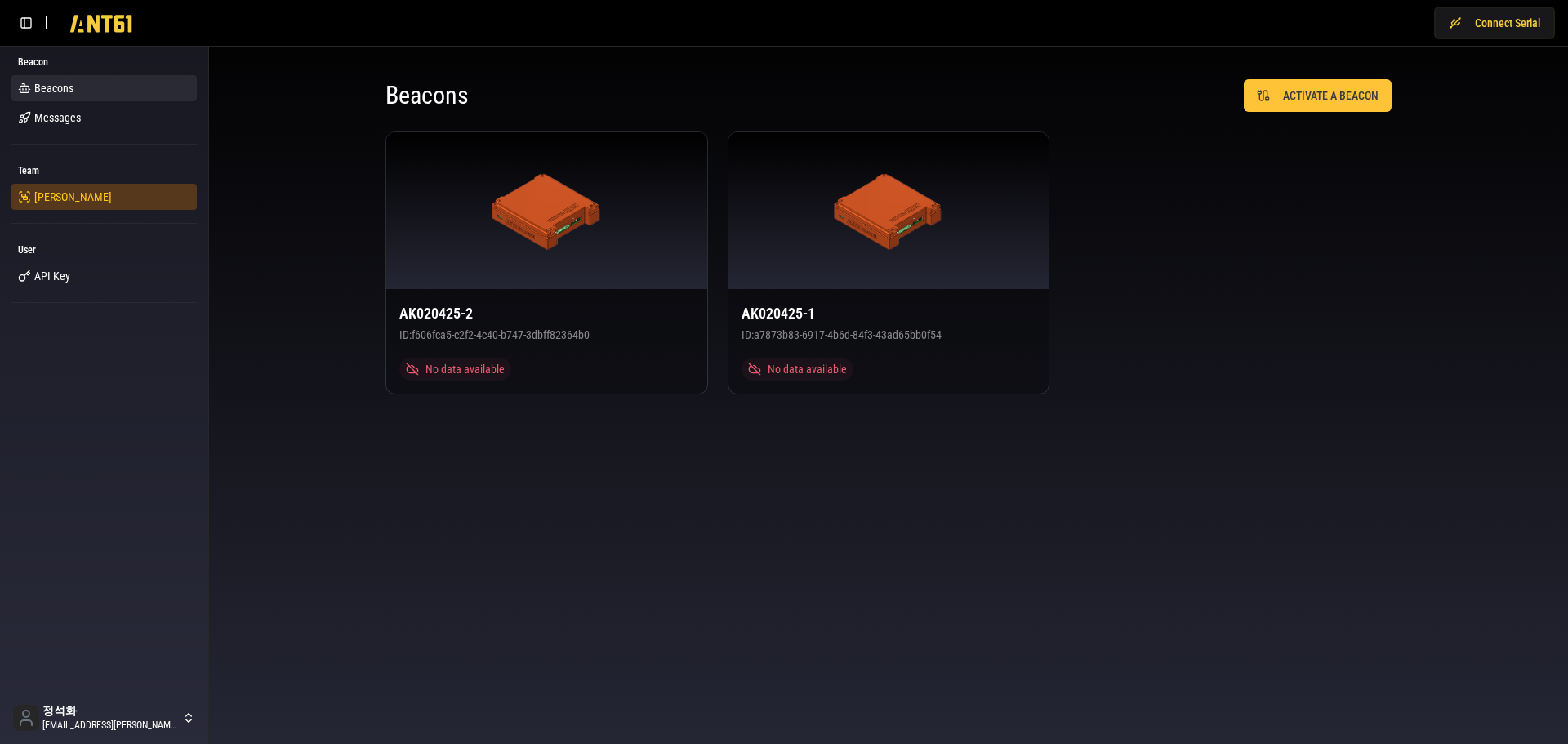
click at [56, 207] on link "[PERSON_NAME]" at bounding box center [104, 197] width 185 height 26
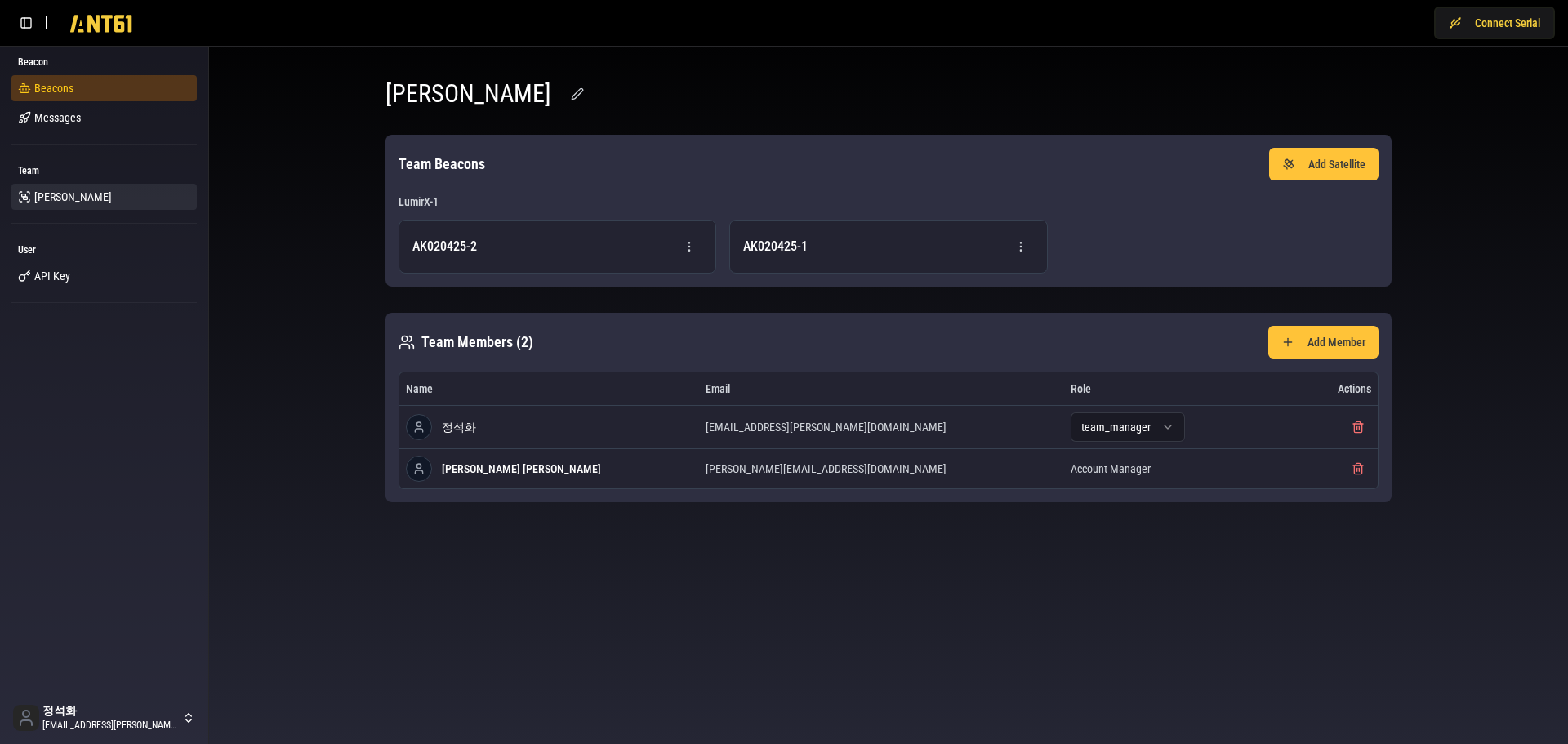
click at [58, 88] on span "Beacons" at bounding box center [54, 88] width 40 height 17
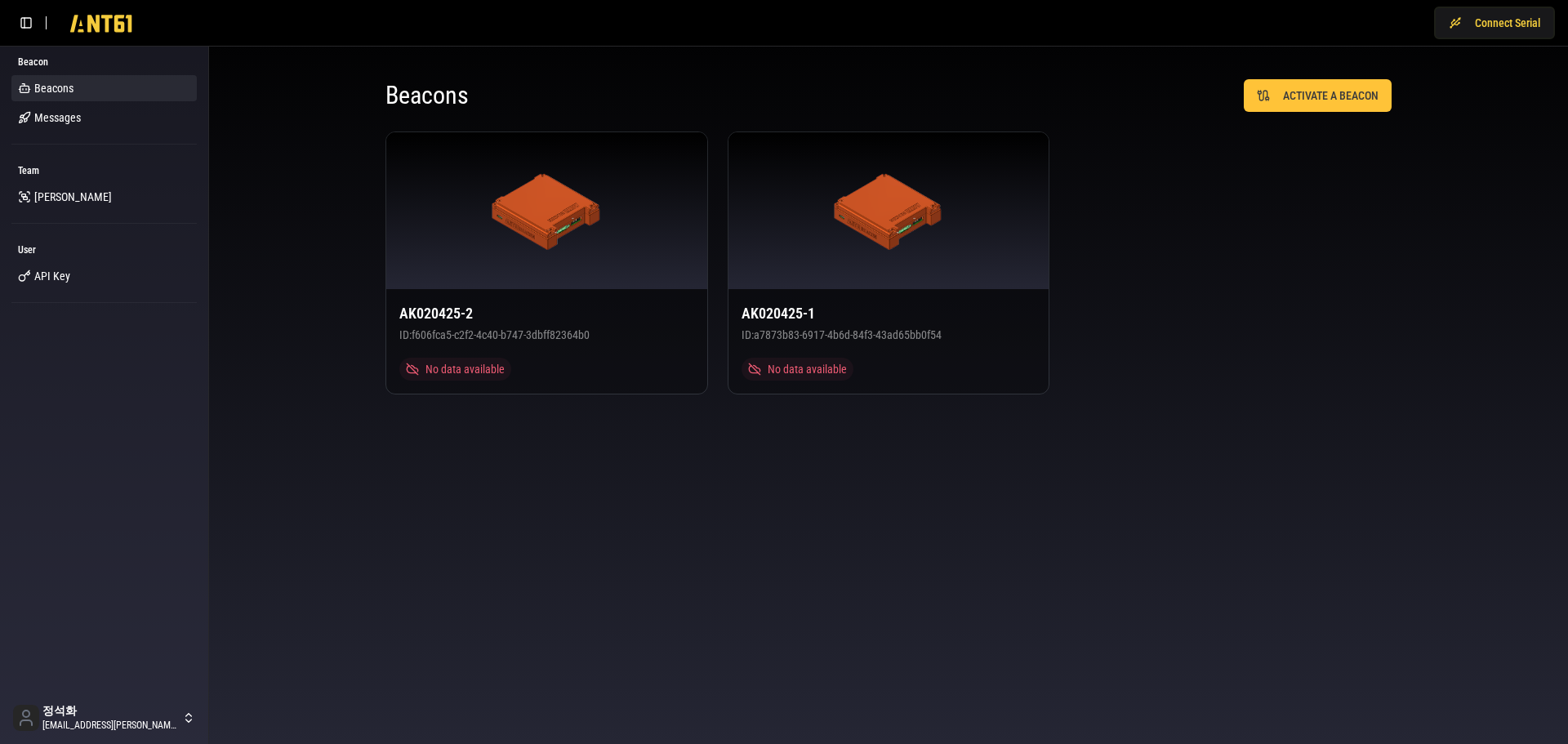
click at [269, 376] on div "Beacons ACTIVATE A BEACON AK020425-2 ID: f606fca5-c2f2-4c40-b747-3dbff82364b0 N…" at bounding box center [889, 237] width 1359 height 381
click at [57, 118] on span "Messages" at bounding box center [57, 117] width 47 height 17
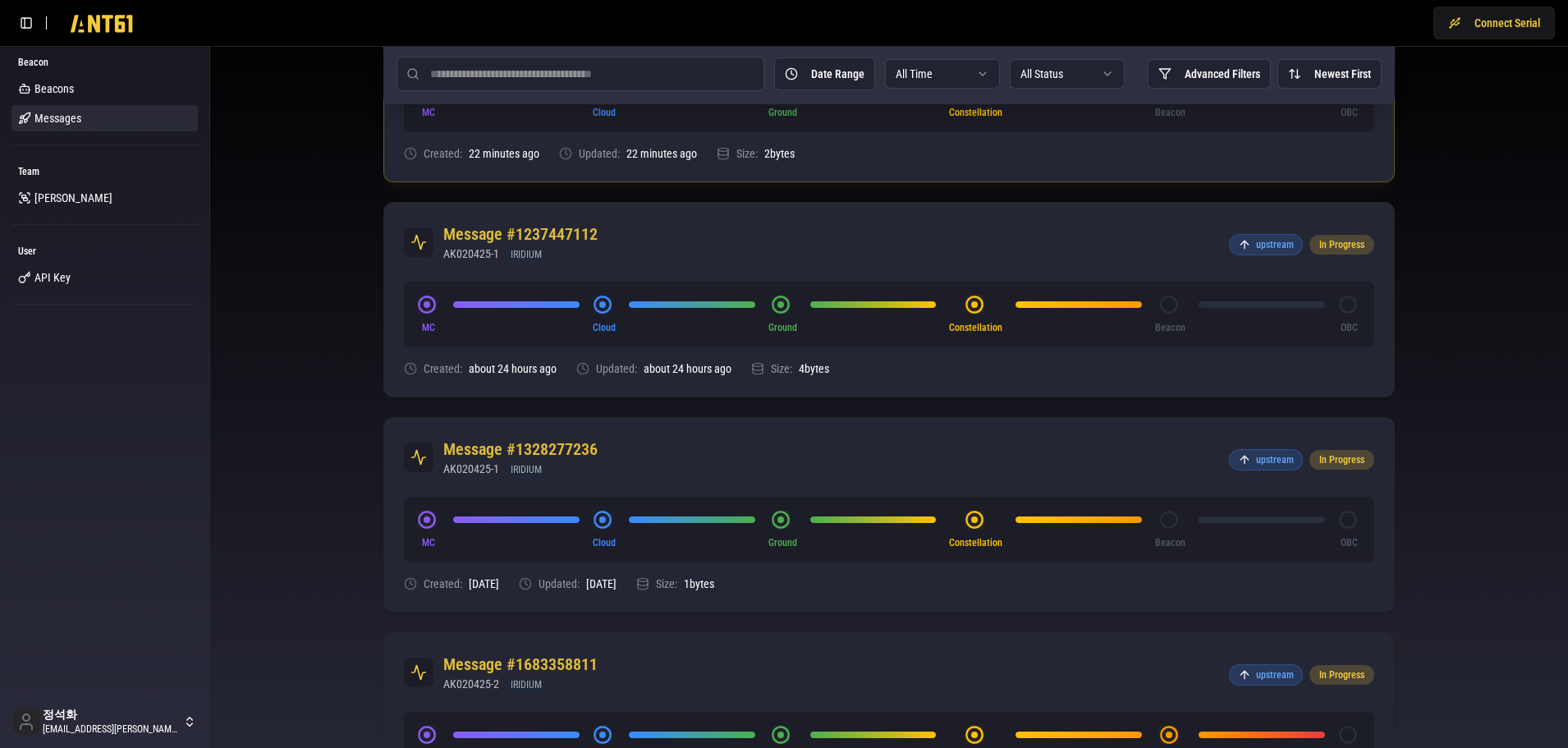
scroll to position [575, 0]
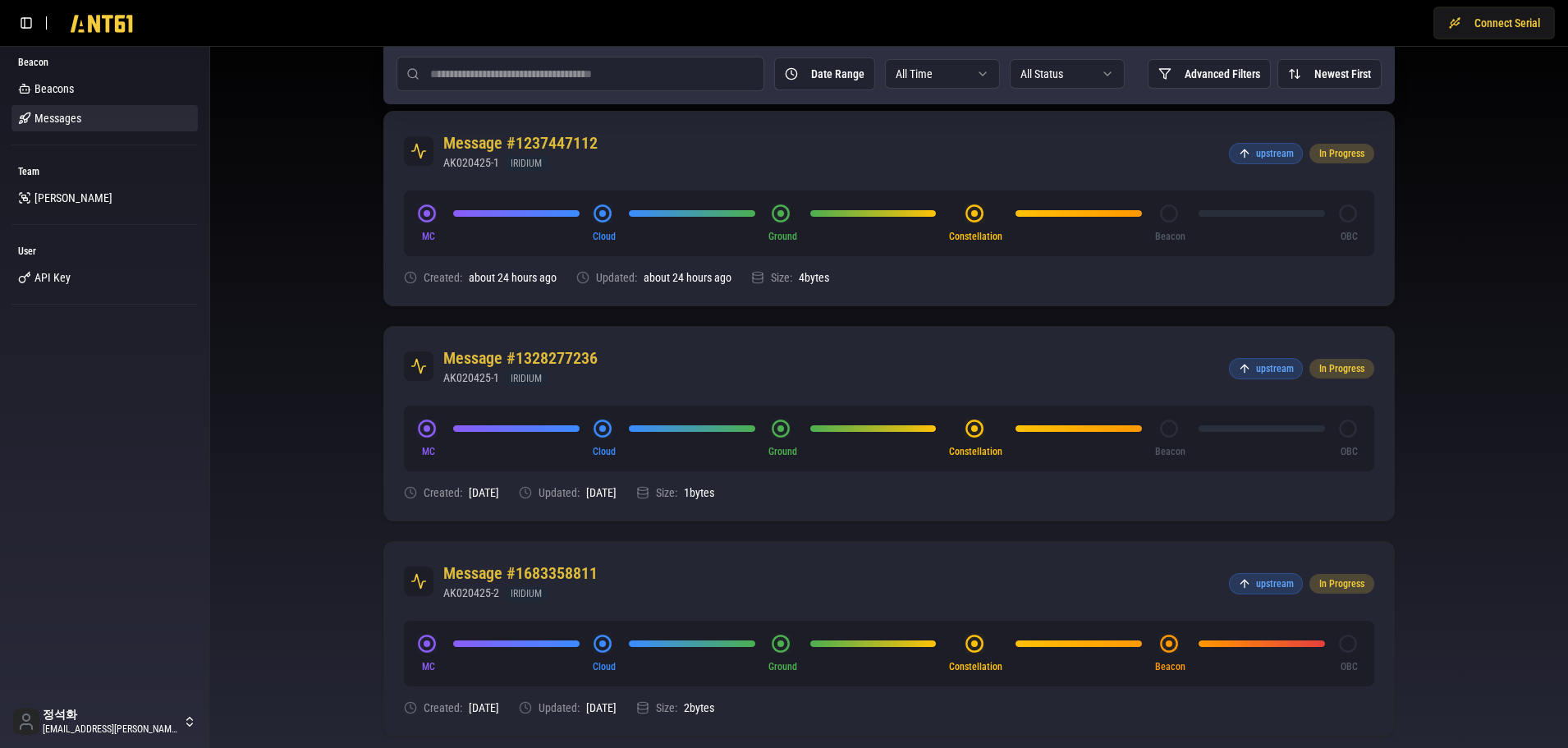
click at [303, 364] on div "Messages NEW MESSAGE Date Range All Time All Status Advanced Filters Newest Fir…" at bounding box center [889, 374] width 1332 height 1779
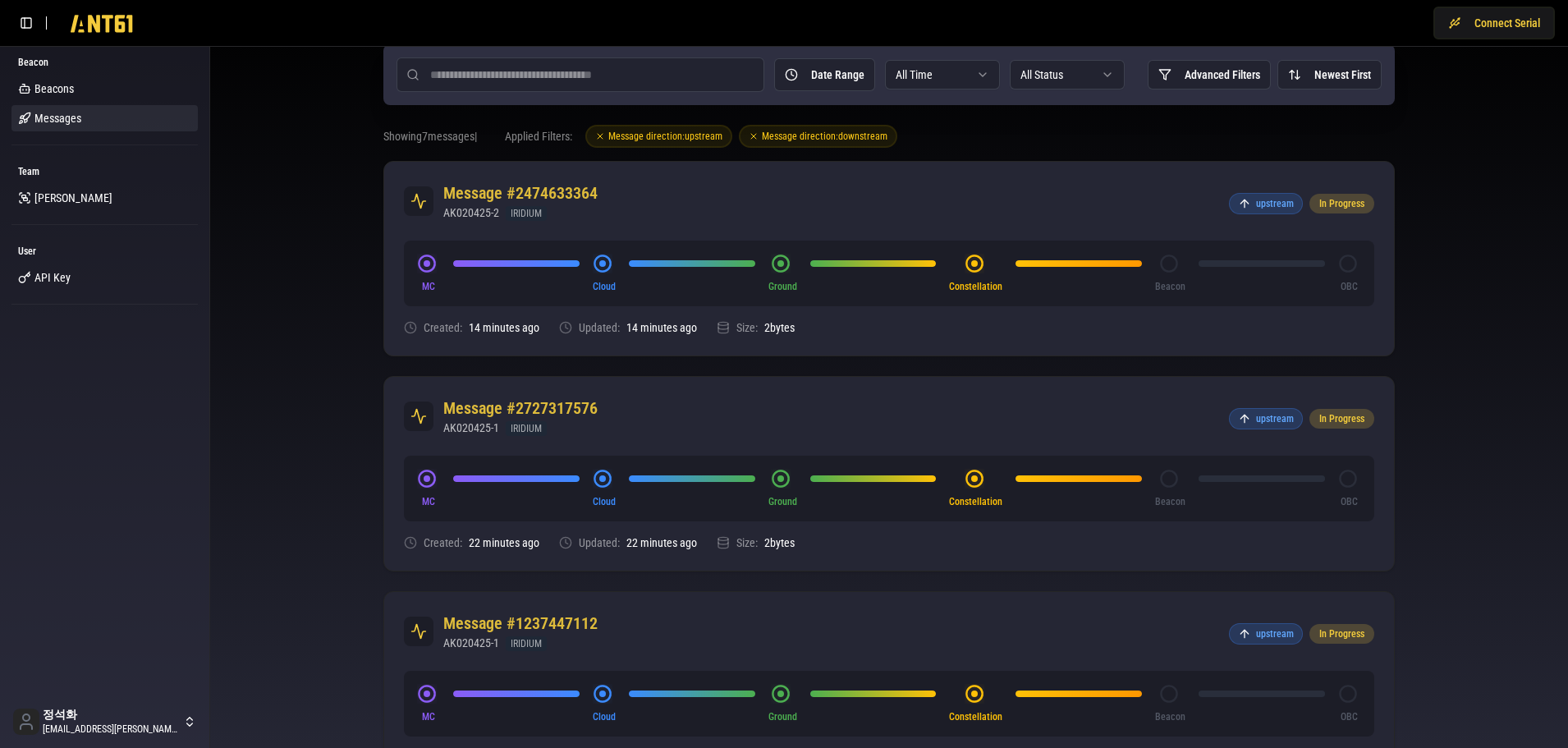
scroll to position [329, 0]
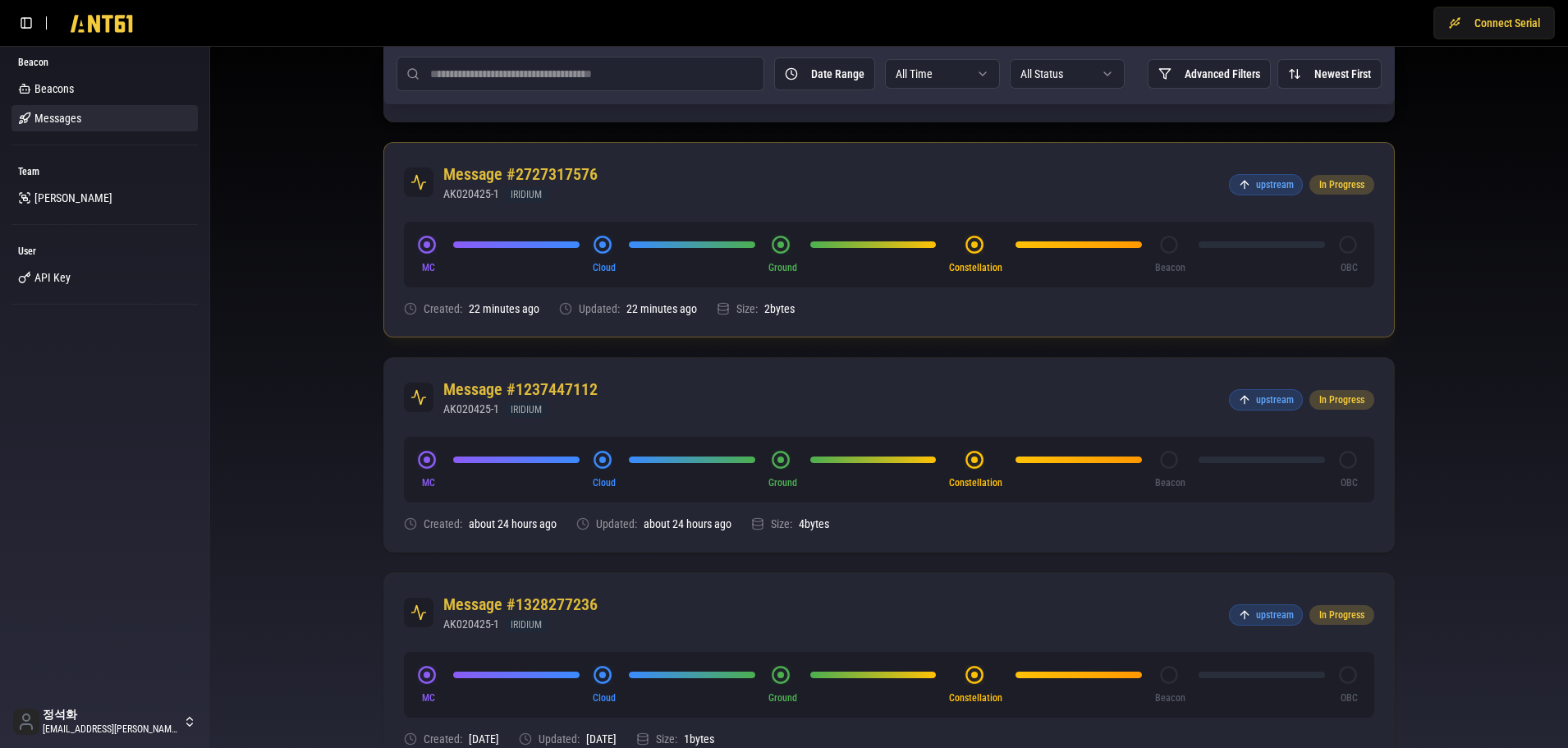
click at [551, 185] on h2 "Message #2727317576" at bounding box center [521, 174] width 155 height 23
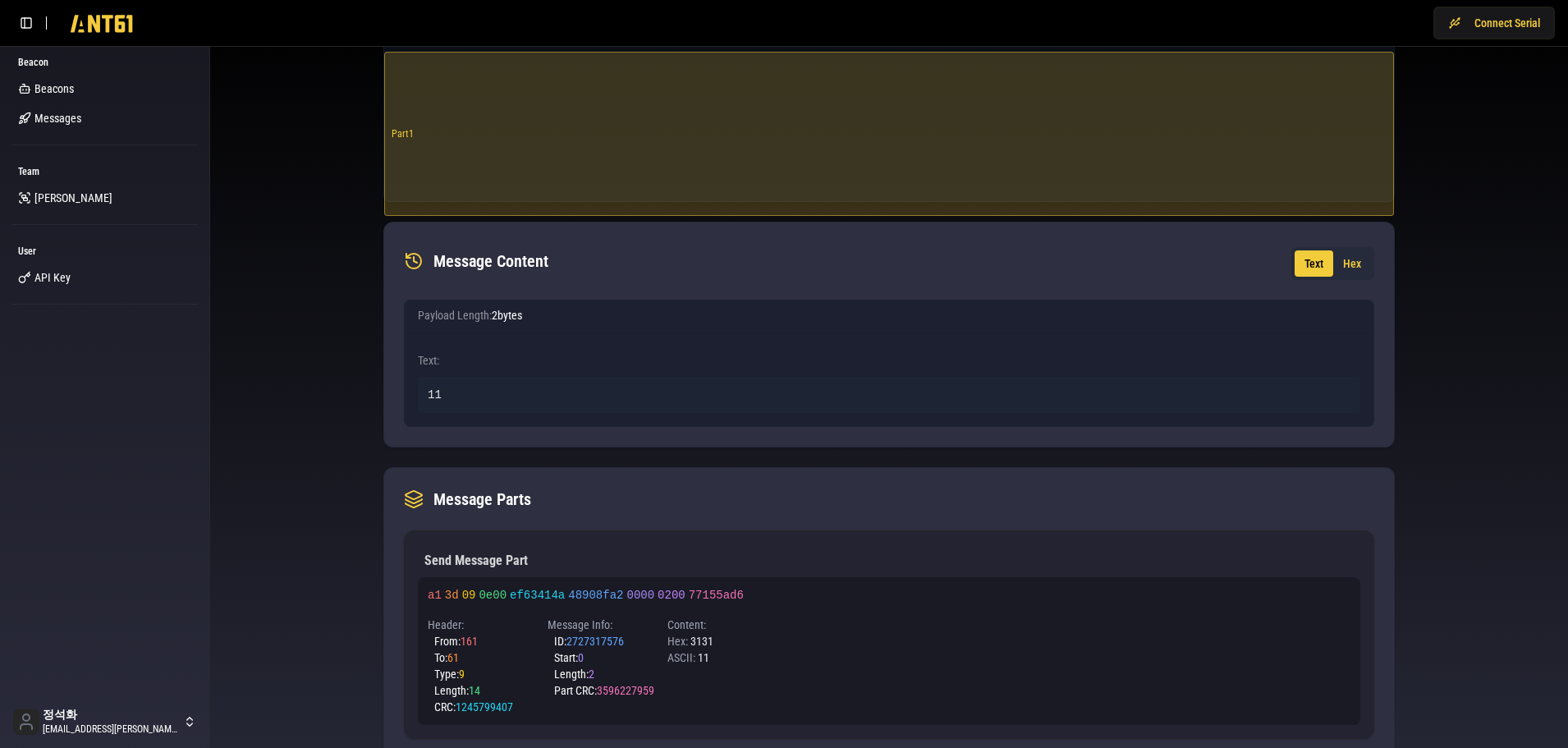
scroll to position [568, 0]
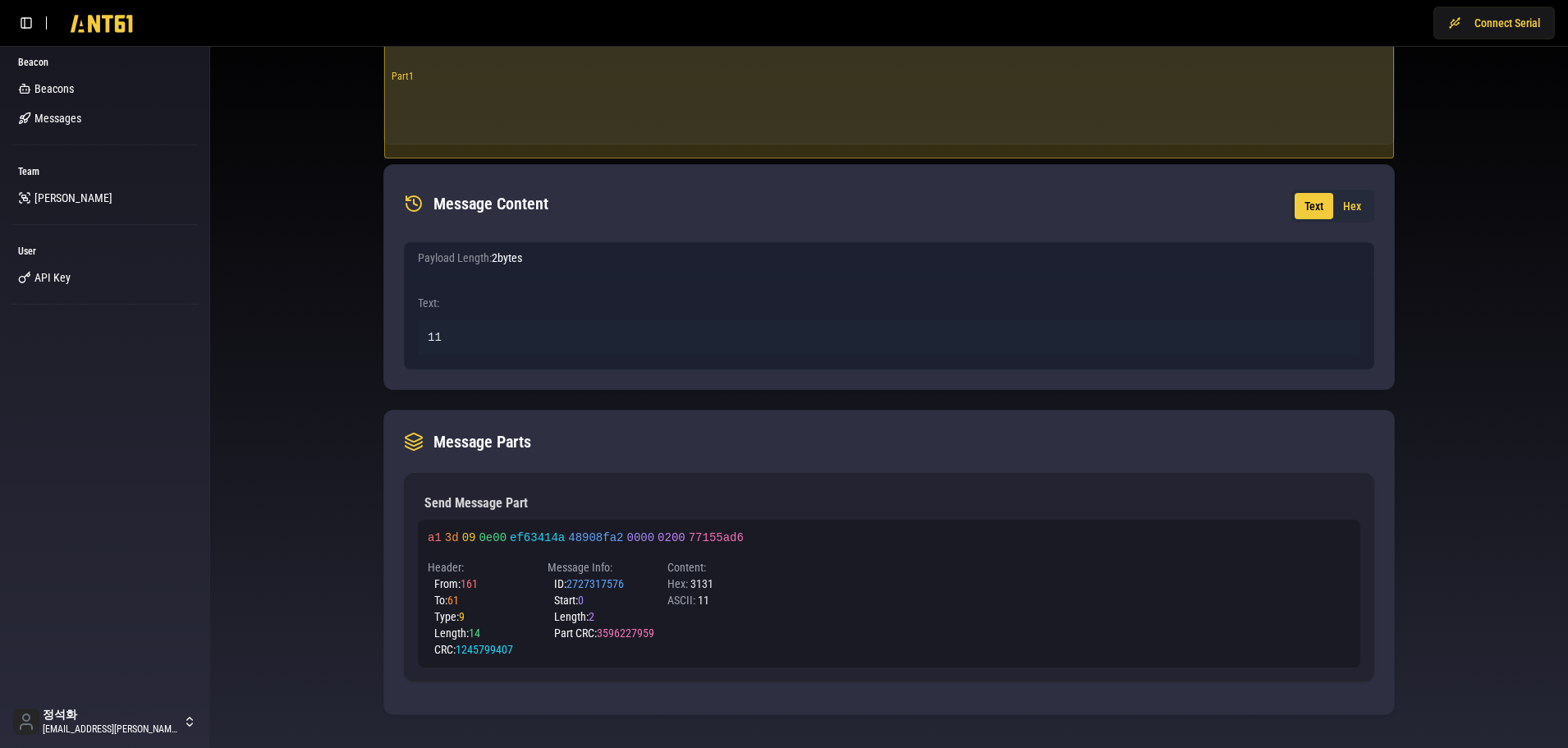
click at [300, 314] on div "Message # 2727317576 Progress Status 67 % Complete Mission Control 100 % Cloud …" at bounding box center [889, 113] width 1359 height 1269
click at [49, 192] on span "[PERSON_NAME]" at bounding box center [73, 198] width 78 height 17
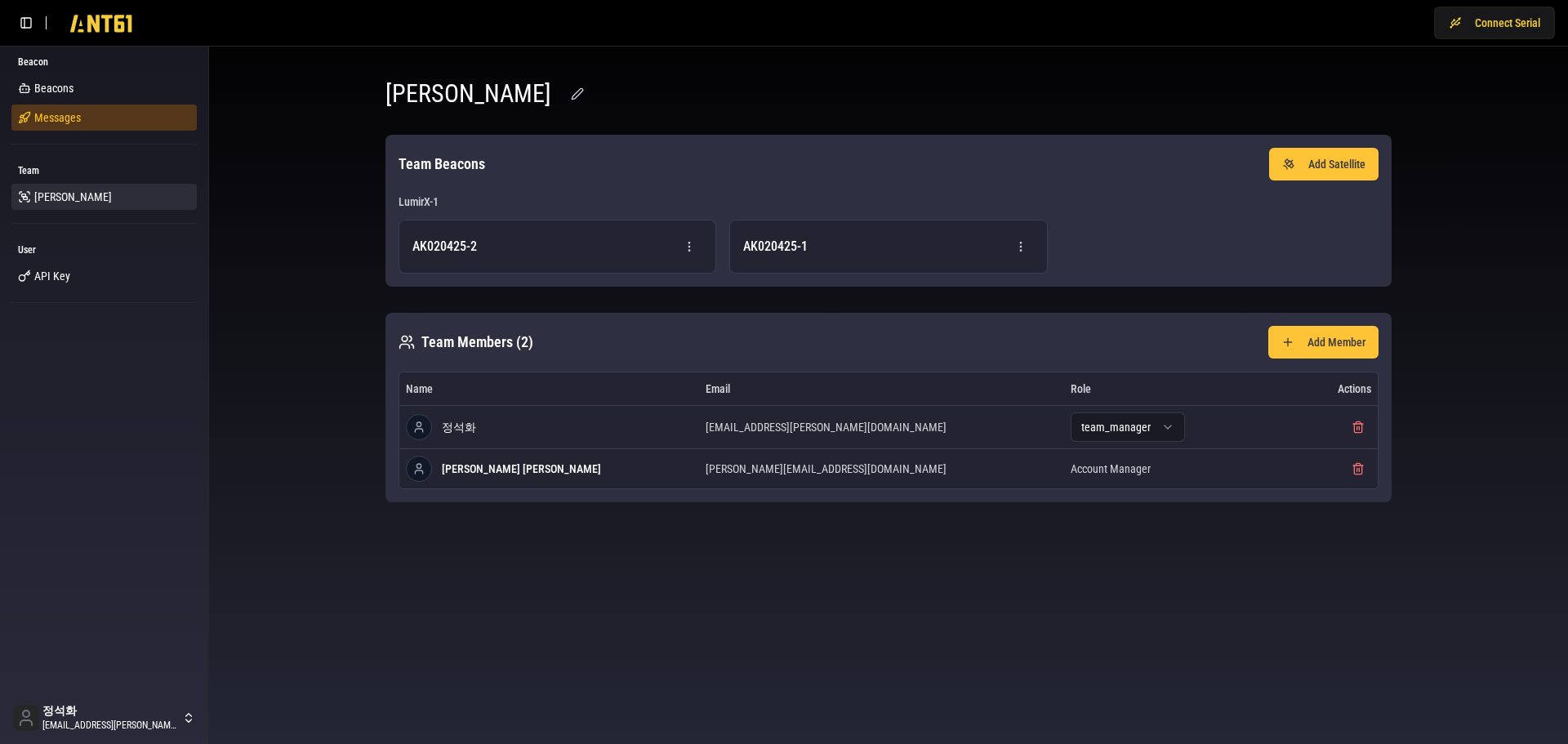
click at [47, 112] on span "Messages" at bounding box center [57, 117] width 47 height 17
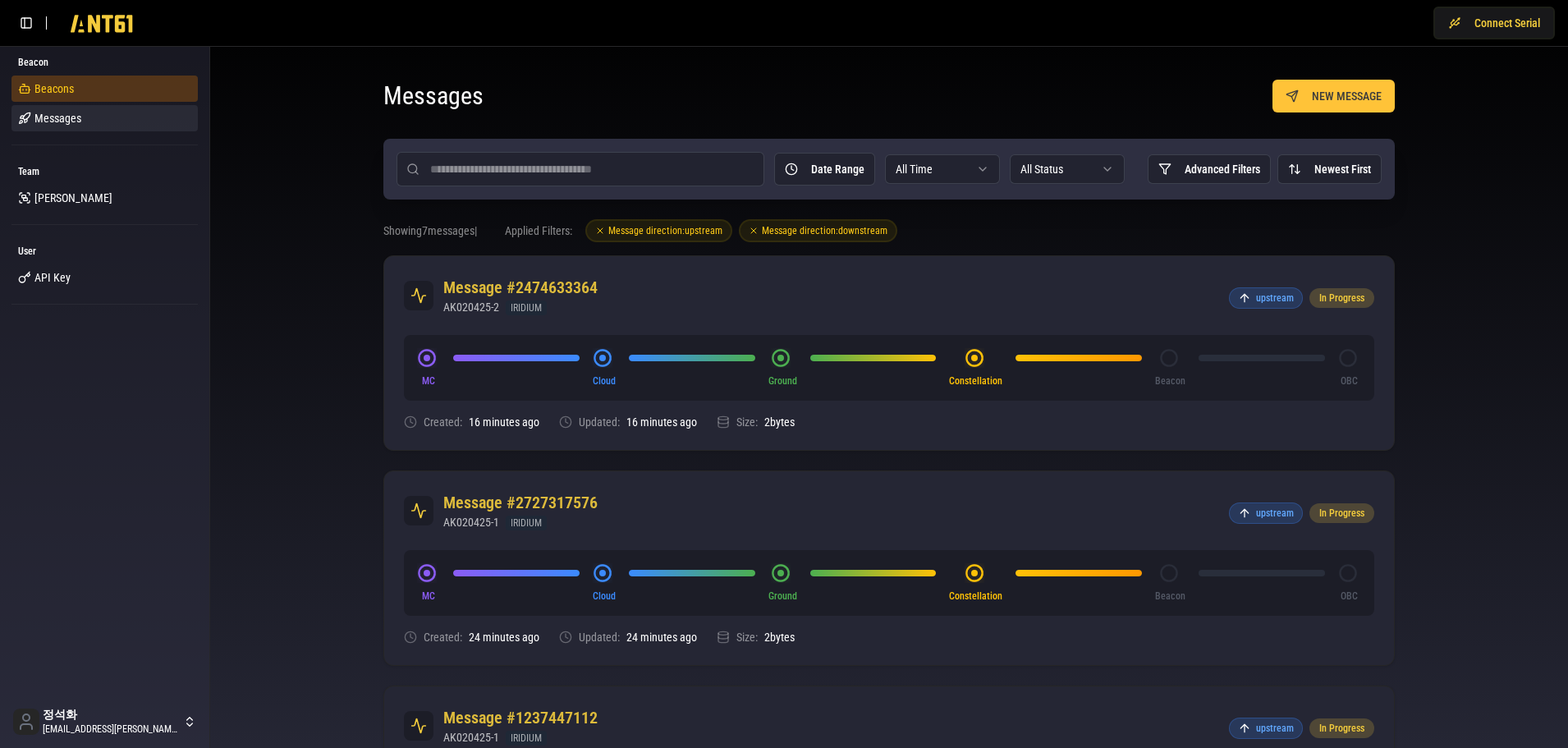
click at [52, 77] on link "Beacons" at bounding box center [104, 88] width 186 height 27
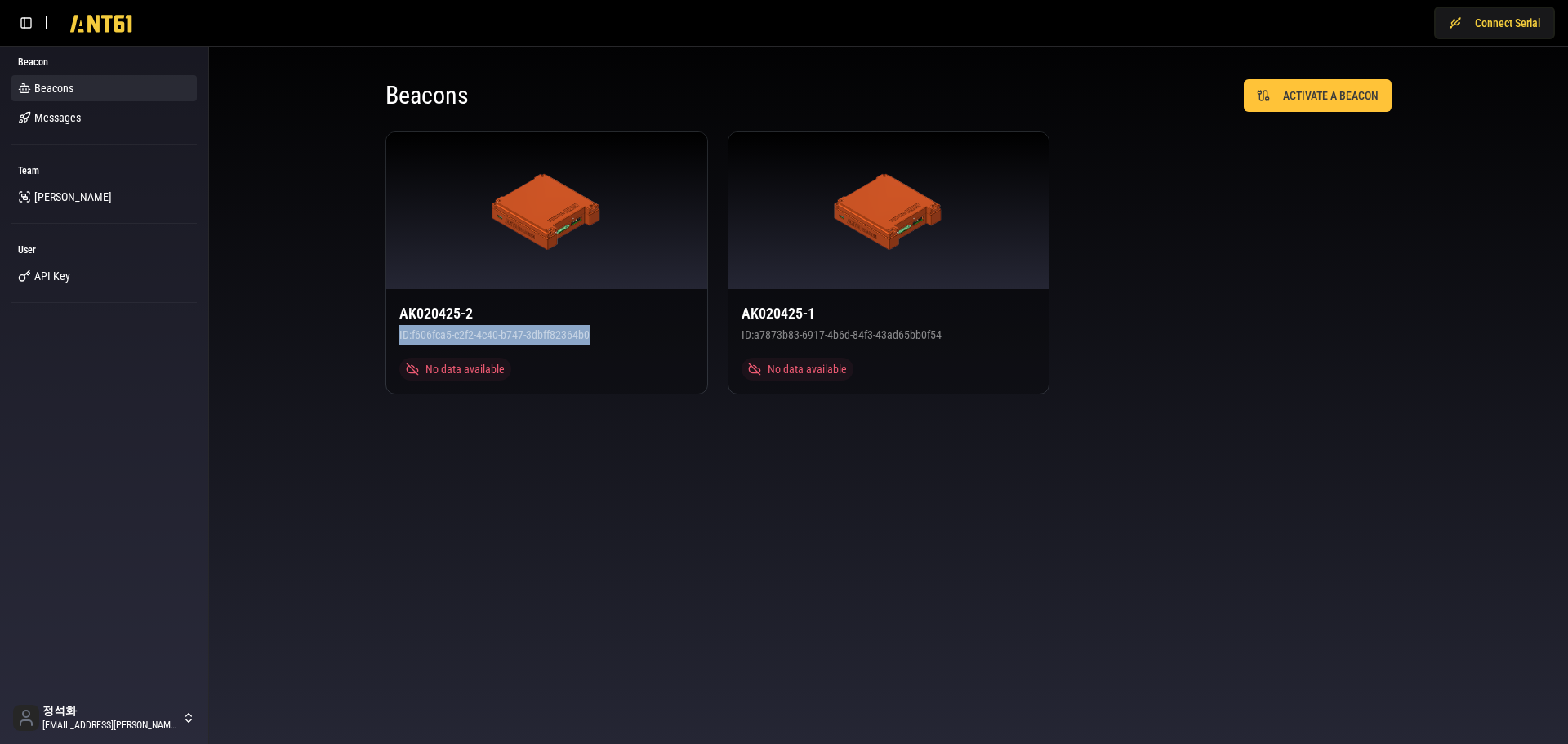
drag, startPoint x: 606, startPoint y: 338, endPoint x: 344, endPoint y: 335, distance: 262.0
click at [344, 335] on div "Beacons ACTIVATE A BEACON AK020425-2 ID: f606fca5-c2f2-4c40-b747-3dbff82364b0 N…" at bounding box center [889, 237] width 1359 height 381
copy div "ID: f606fca5-c2f2-4c40-b747-3dbff82364b0"
click at [363, 573] on body "Connect Serial Beacon Beacons Messages Team Lumir User API Key 정석화 jung.suckhwa…" at bounding box center [784, 372] width 1568 height 744
